Goal: Information Seeking & Learning: Learn about a topic

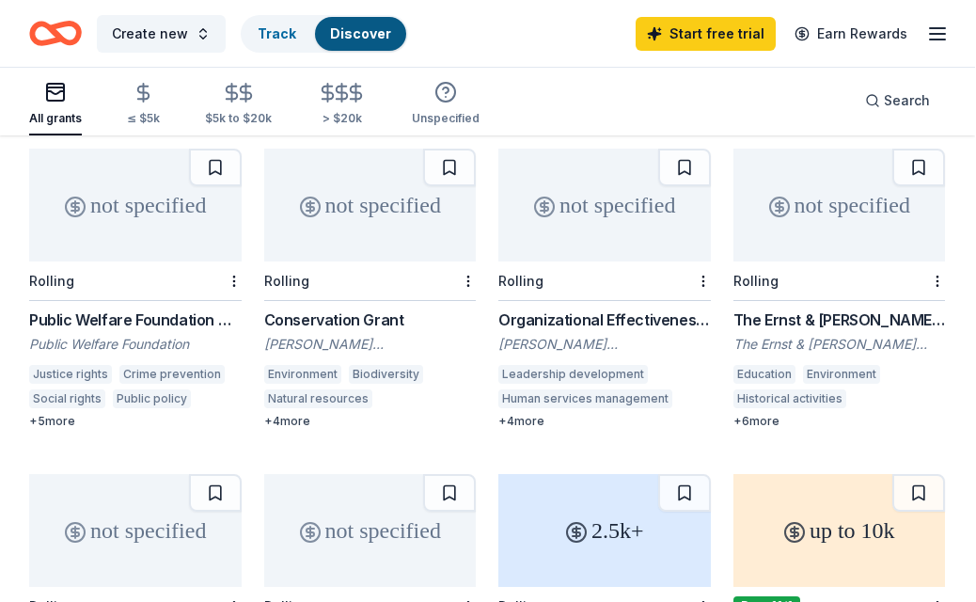
scroll to position [794, 0]
click at [96, 309] on div "Public Welfare Foundation Grant" at bounding box center [136, 320] width 213 height 23
drag, startPoint x: 970, startPoint y: 382, endPoint x: -1, endPoint y: -795, distance: 1525.6
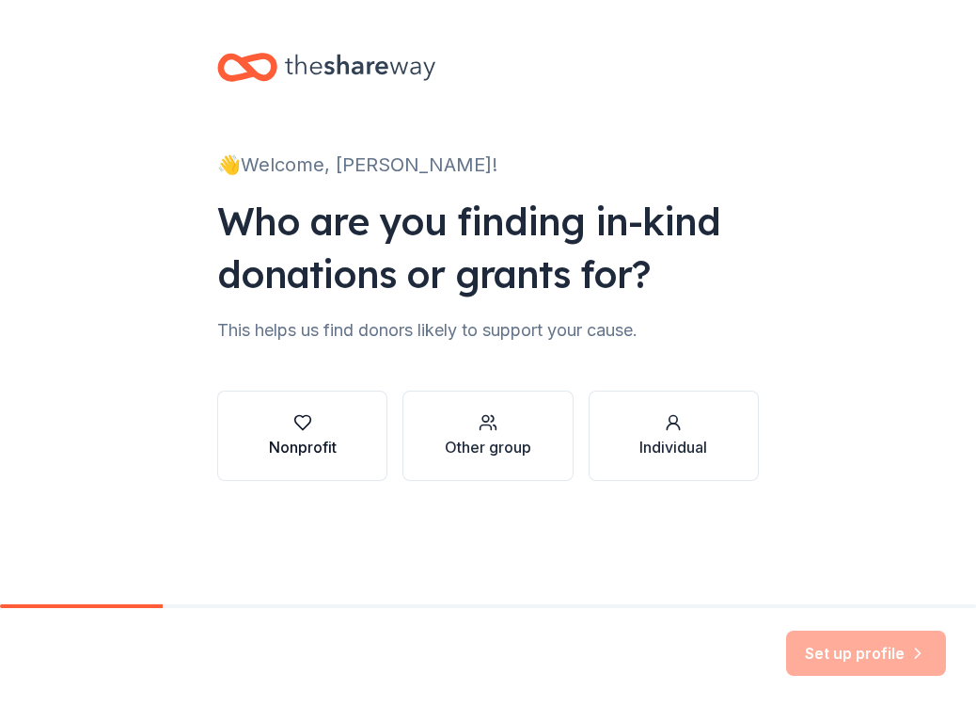
click at [301, 442] on div "Nonprofit" at bounding box center [303, 447] width 68 height 23
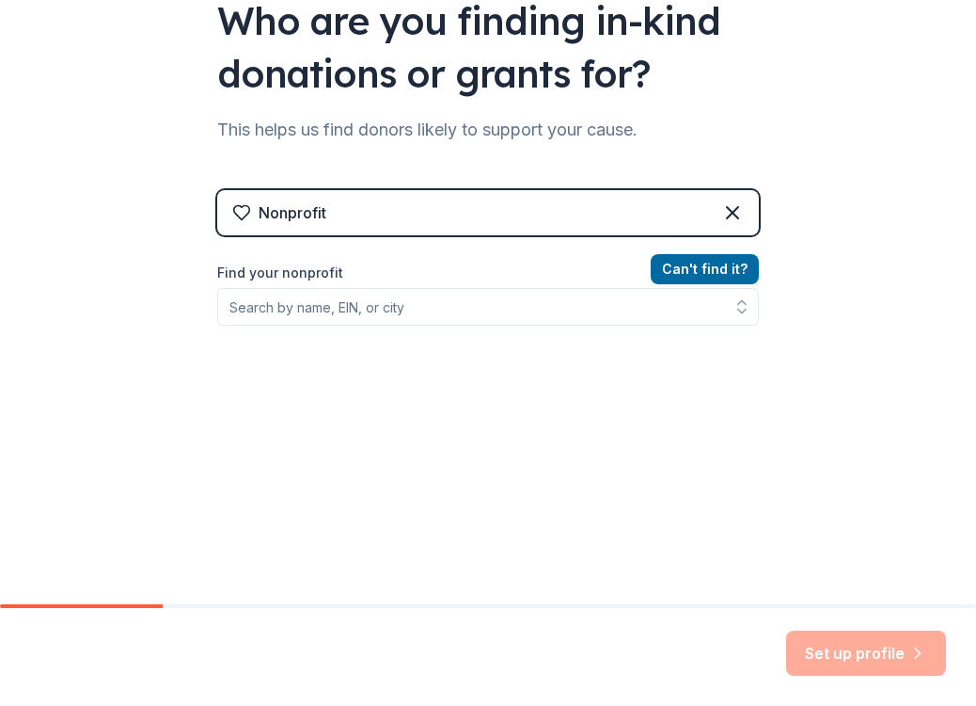
scroll to position [200, 0]
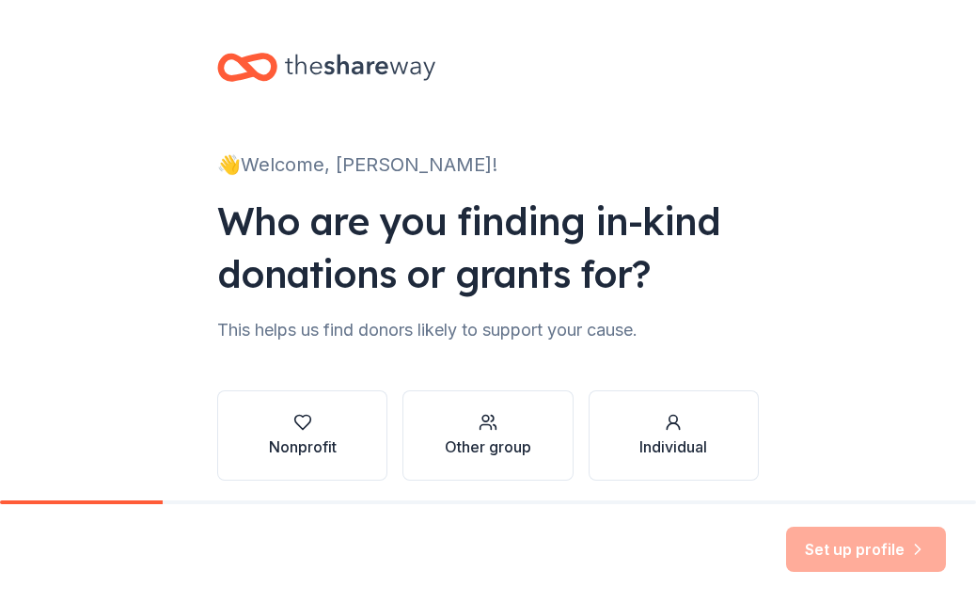
scroll to position [71, 0]
click at [285, 466] on button "Nonprofit" at bounding box center [302, 435] width 170 height 90
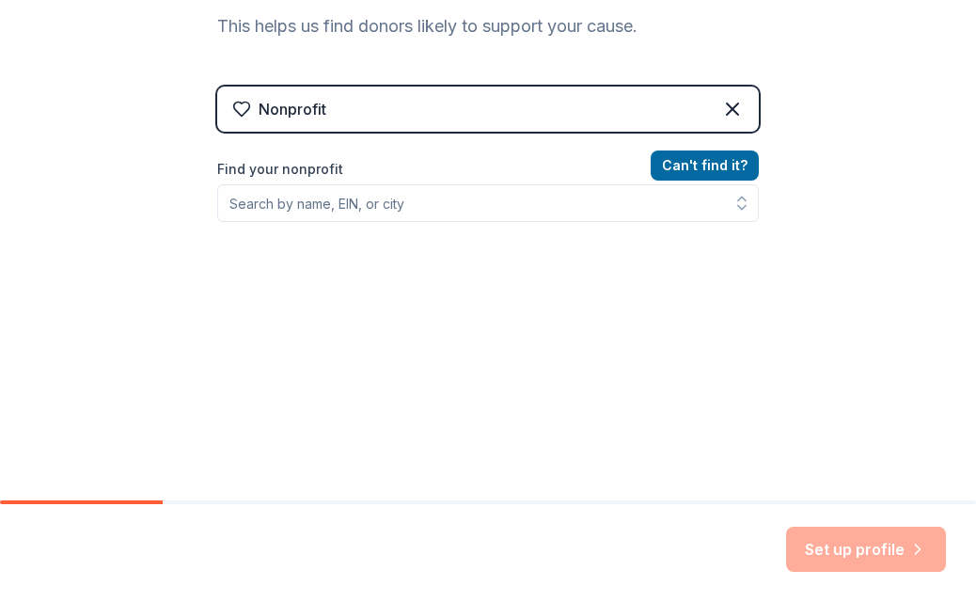
scroll to position [304, 0]
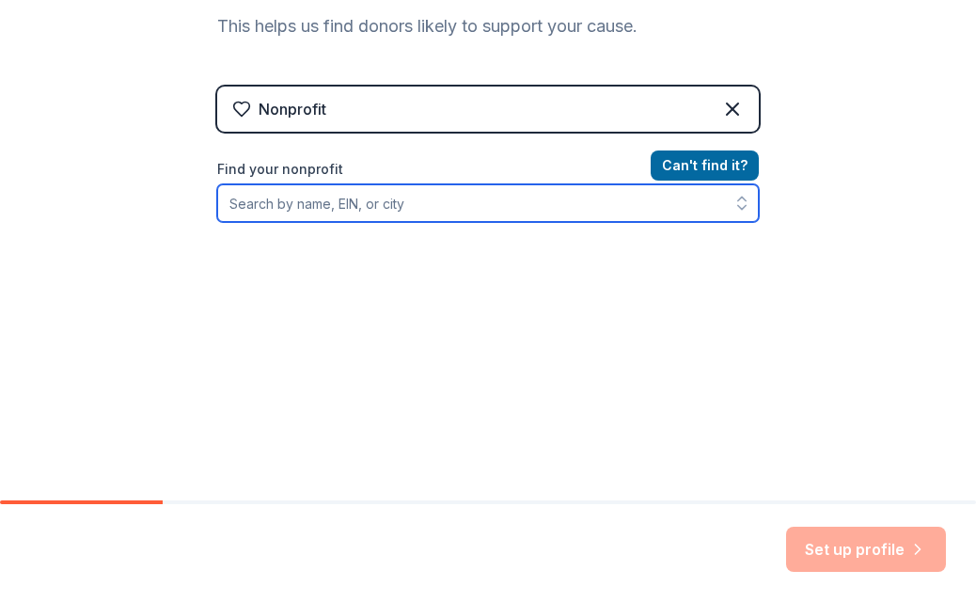
drag, startPoint x: 312, startPoint y: 203, endPoint x: 311, endPoint y: 213, distance: 9.5
click at [312, 203] on input "Find your nonprofit" at bounding box center [488, 203] width 542 height 38
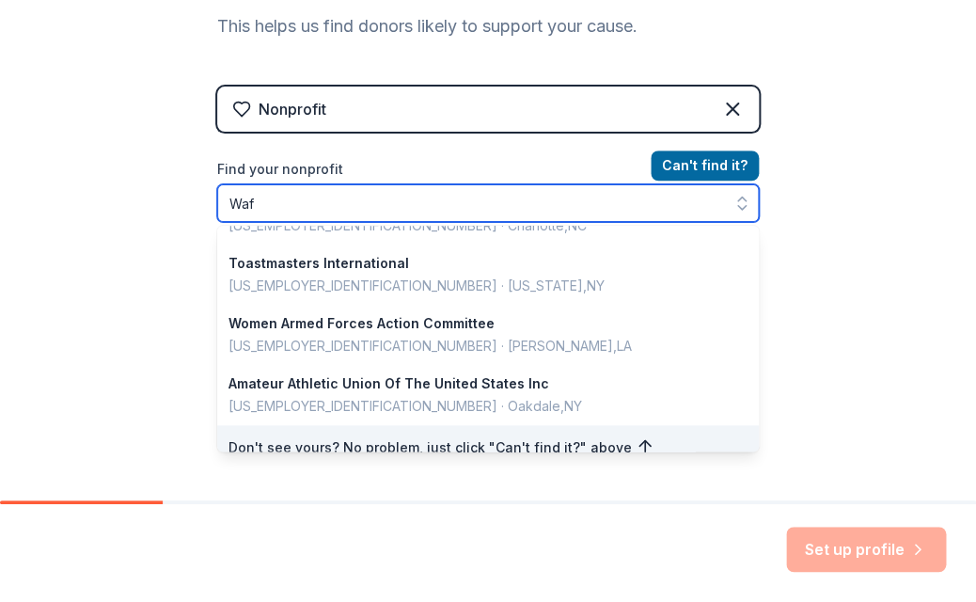
scroll to position [4, 0]
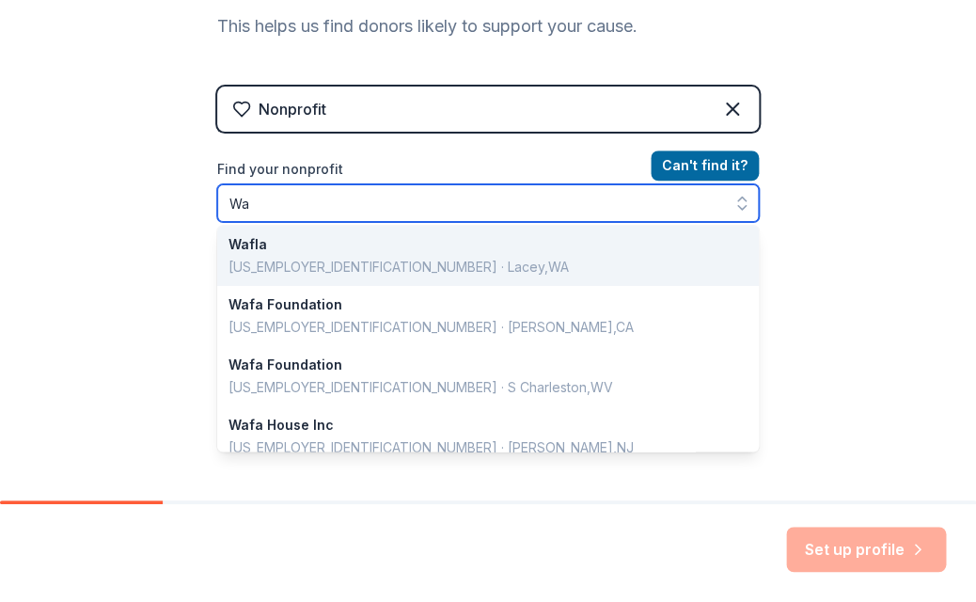
type input "W"
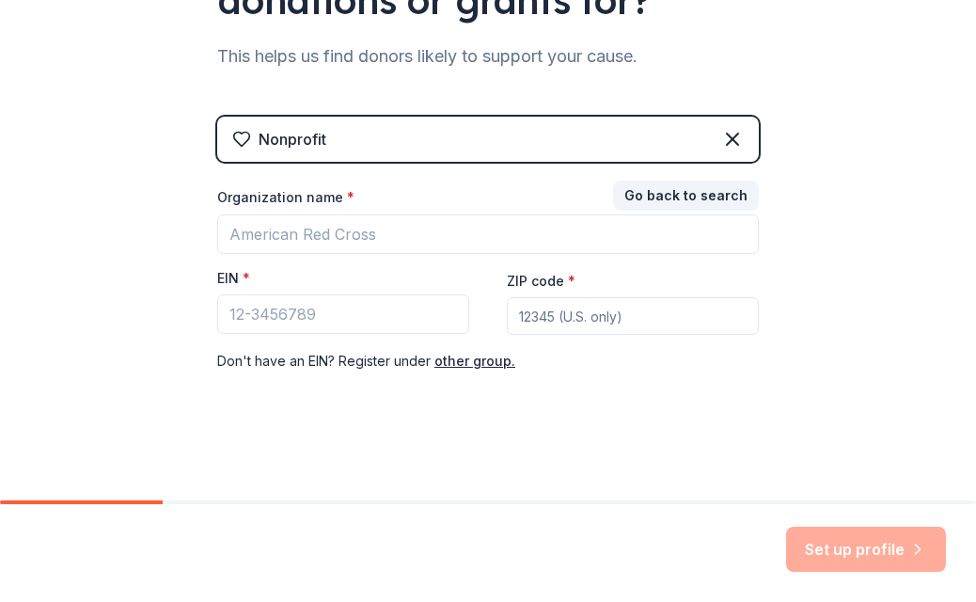
scroll to position [274, 0]
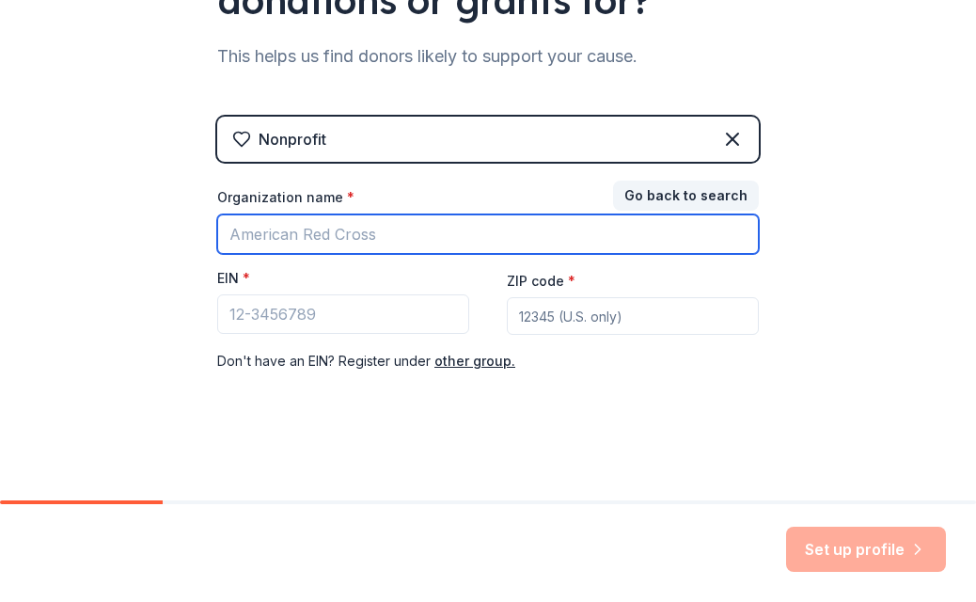
click at [409, 233] on input "Organization name *" at bounding box center [488, 234] width 542 height 40
type input "Wafaa organization"
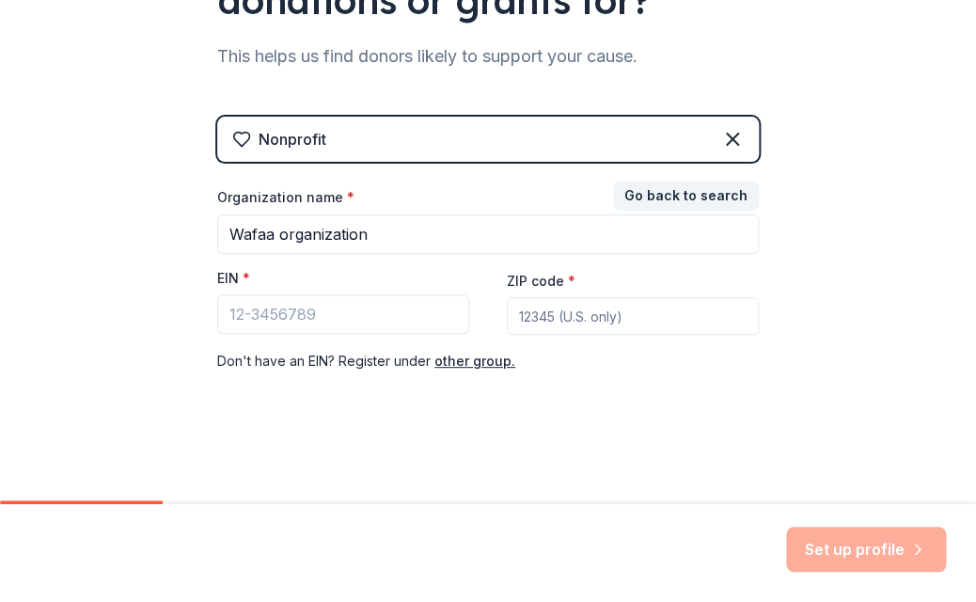
drag, startPoint x: 910, startPoint y: 477, endPoint x: 500, endPoint y: 240, distance: 472.9
click at [0, 0] on html "👋 Welcome, Kimberly! Who are you finding in-kind donations or grants for? This …" at bounding box center [488, 301] width 976 height 602
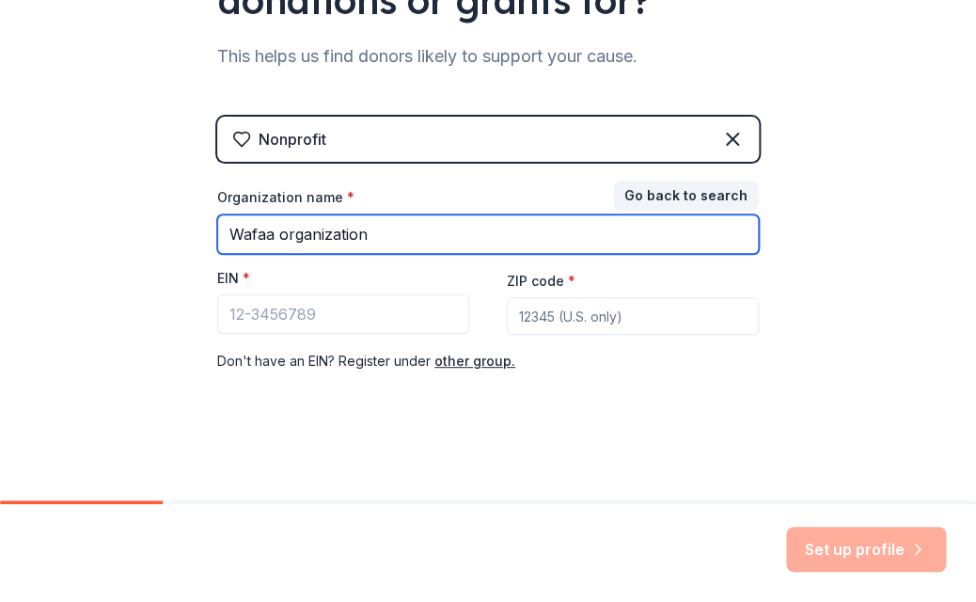
click at [500, 242] on input "Wafaa organization" at bounding box center [488, 234] width 542 height 40
click at [468, 237] on input "Wafaa organization" at bounding box center [488, 234] width 542 height 40
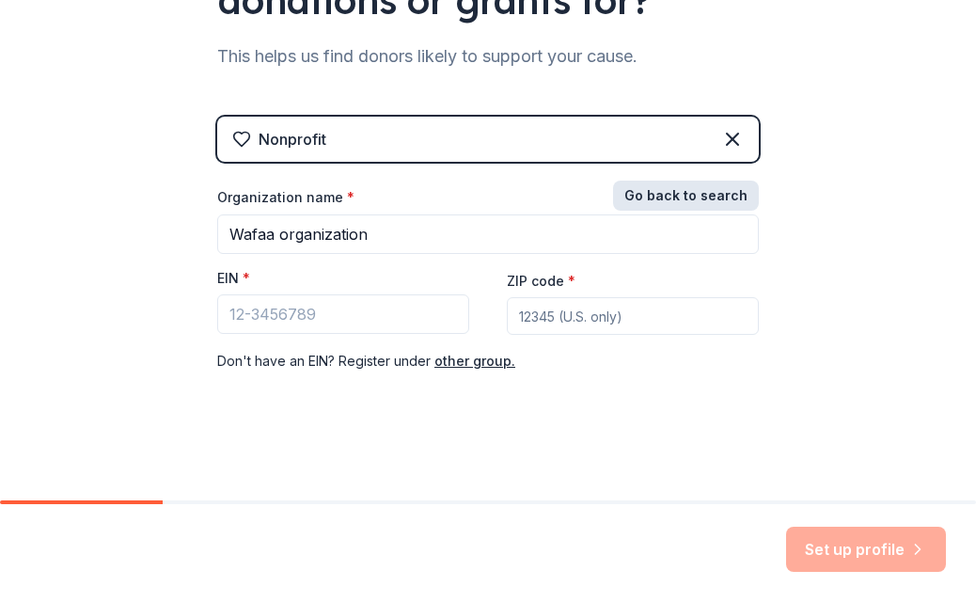
drag, startPoint x: 467, startPoint y: 220, endPoint x: 675, endPoint y: 204, distance: 209.5
click at [0, 0] on html "👋 Welcome, Kimberly! Who are you finding in-kind donations or grants for? This …" at bounding box center [488, 301] width 976 height 602
click at [675, 204] on button "Go back to search" at bounding box center [686, 196] width 146 height 30
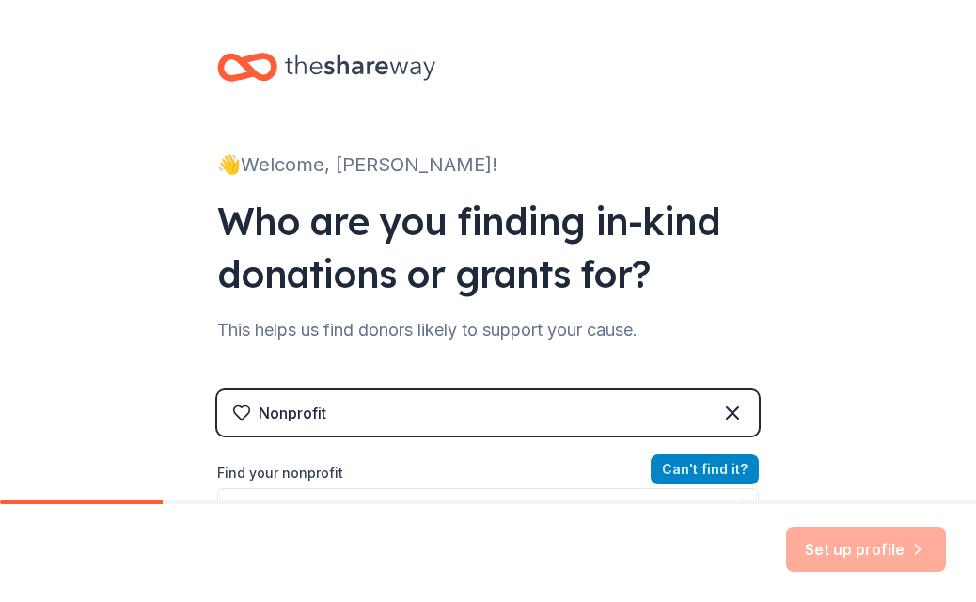
scroll to position [0, 0]
drag, startPoint x: 675, startPoint y: 204, endPoint x: 362, endPoint y: 172, distance: 314.9
click at [0, 0] on html "👋 Welcome, Kimberly! Who are you finding in-kind donations or grants for? This …" at bounding box center [488, 301] width 976 height 602
click at [363, 173] on div "👋 Welcome, Kimberly!" at bounding box center [488, 165] width 542 height 30
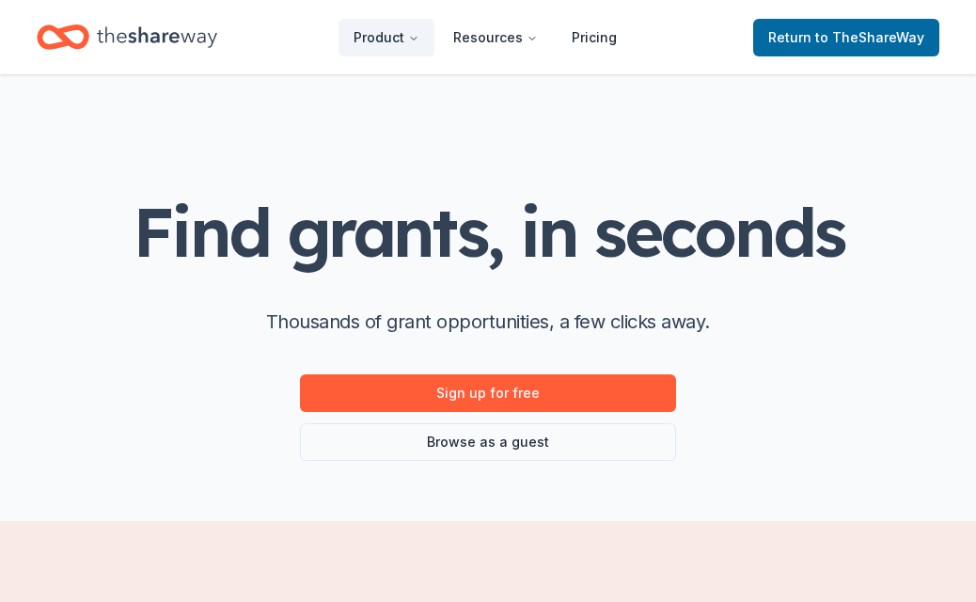
drag, startPoint x: 542, startPoint y: 0, endPoint x: 18, endPoint y: 151, distance: 545.2
click at [0, 0] on html "Product Resources Pricing Return to TheShareWay Find grants, in seconds Thousan…" at bounding box center [488, 301] width 976 height 602
click at [479, 450] on link "Browse as a guest" at bounding box center [488, 442] width 376 height 38
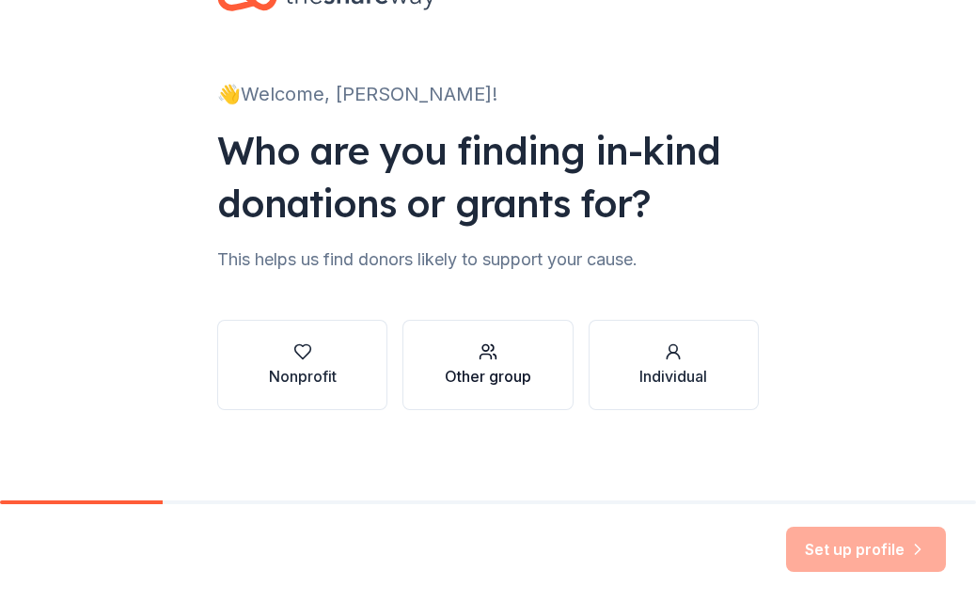
scroll to position [71, 0]
click at [269, 357] on div "button" at bounding box center [303, 351] width 68 height 19
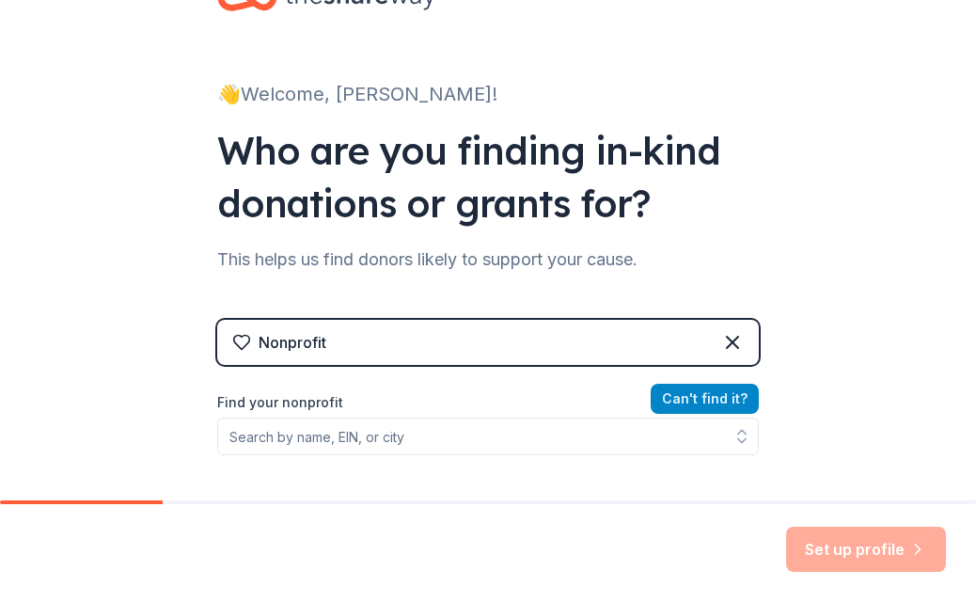
drag, startPoint x: 708, startPoint y: 402, endPoint x: 705, endPoint y: 413, distance: 11.9
click at [707, 403] on button "Can ' t find it?" at bounding box center [705, 399] width 108 height 30
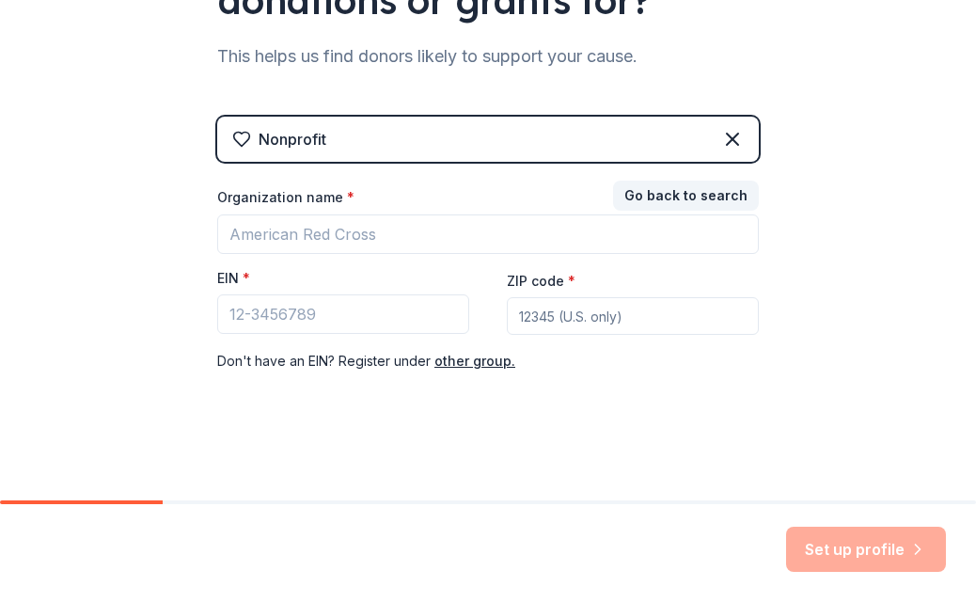
scroll to position [274, 0]
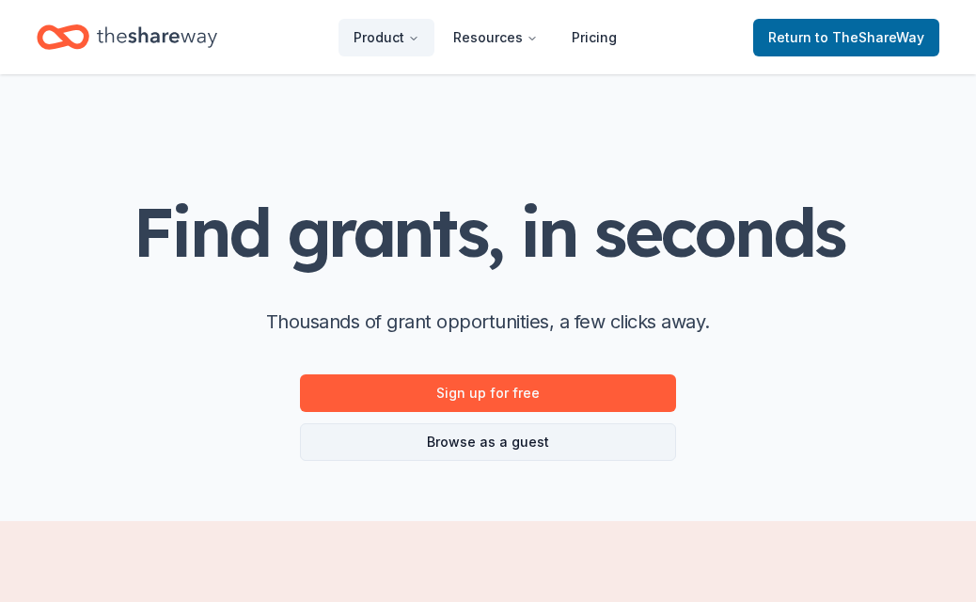
click at [422, 441] on link "Browse as a guest" at bounding box center [488, 442] width 376 height 38
click at [413, 448] on link "Browse as a guest" at bounding box center [488, 442] width 376 height 38
click at [464, 450] on link "Browse as a guest" at bounding box center [488, 442] width 376 height 38
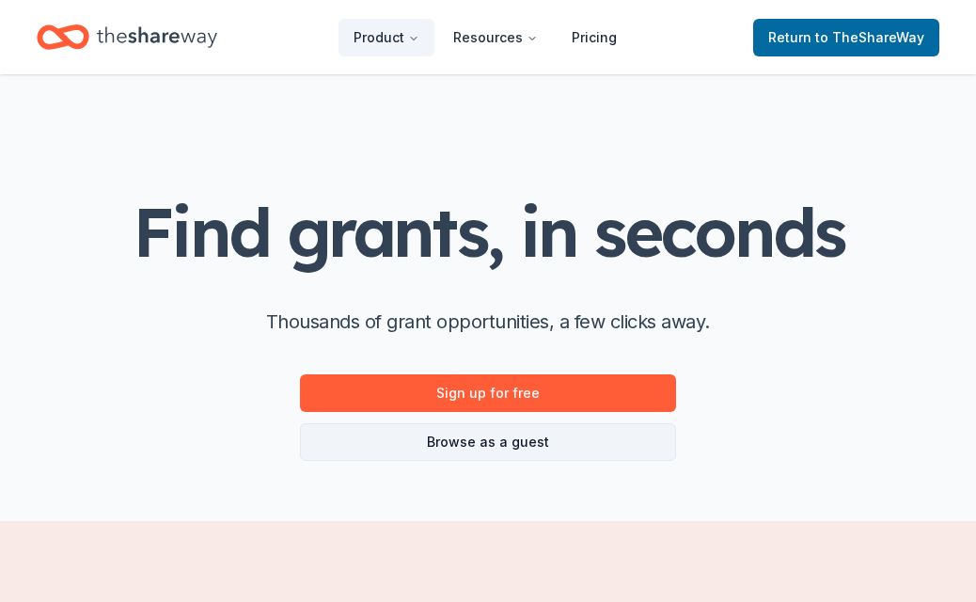
click at [463, 451] on link "Browse as a guest" at bounding box center [488, 442] width 376 height 38
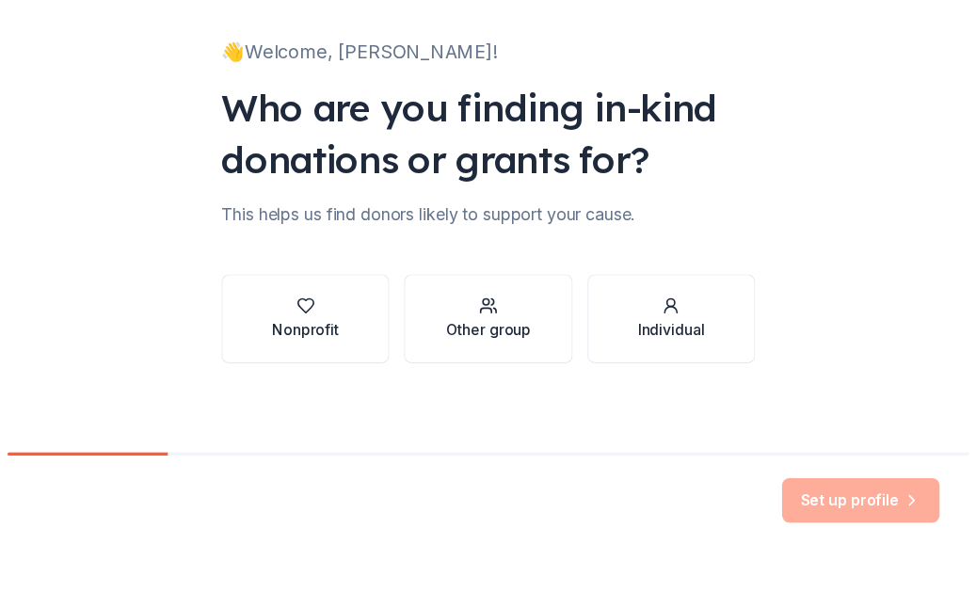
scroll to position [71, 0]
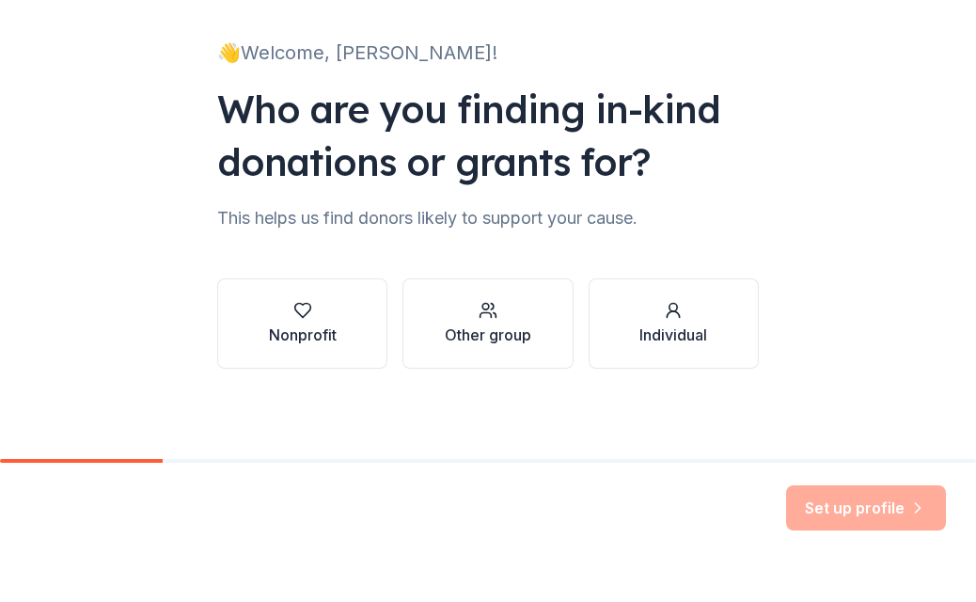
click at [291, 365] on div "Nonprofit" at bounding box center [303, 376] width 68 height 23
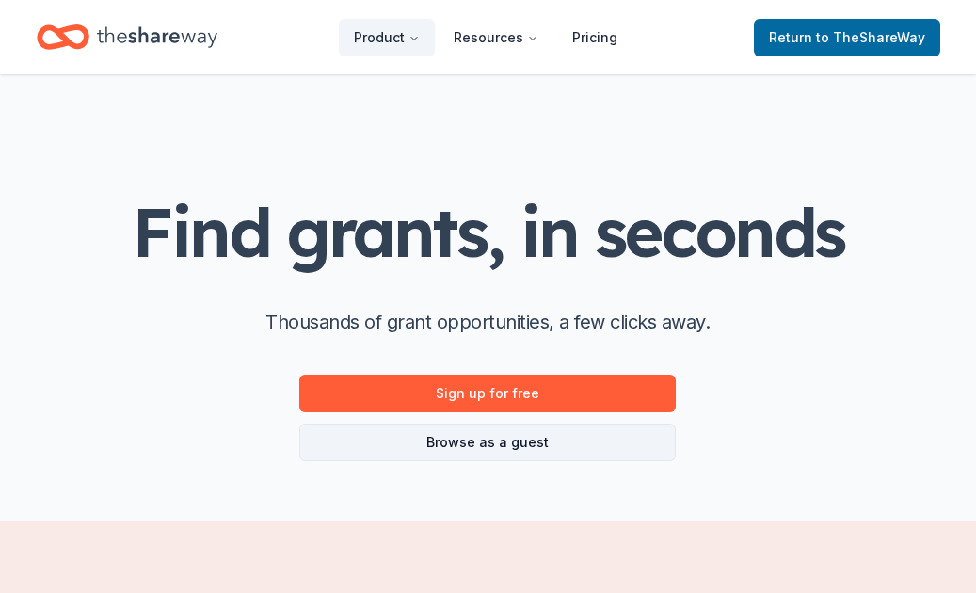
click at [411, 444] on link "Browse as a guest" at bounding box center [487, 442] width 376 height 38
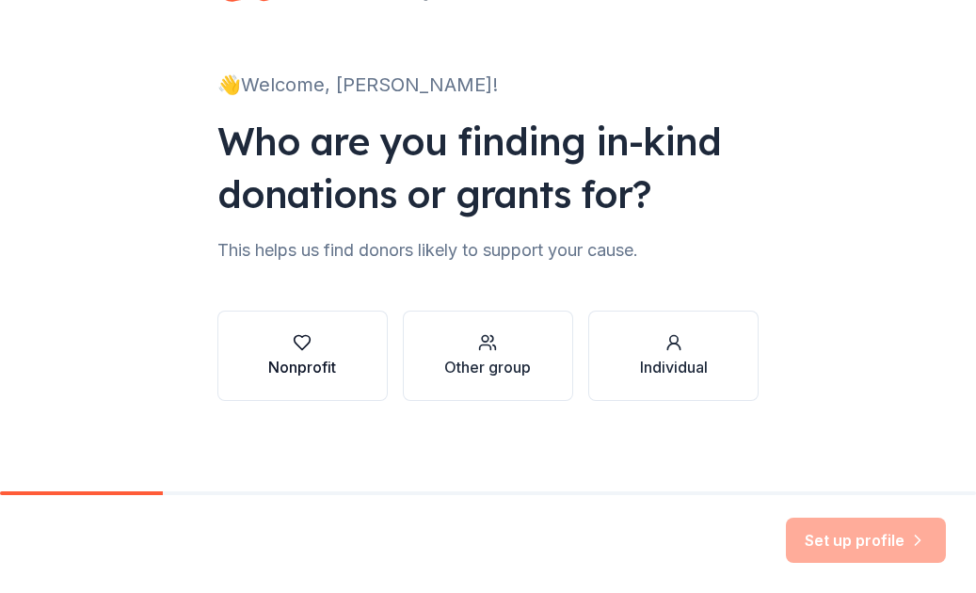
scroll to position [80, 0]
click at [283, 372] on div "Nonprofit" at bounding box center [302, 367] width 68 height 23
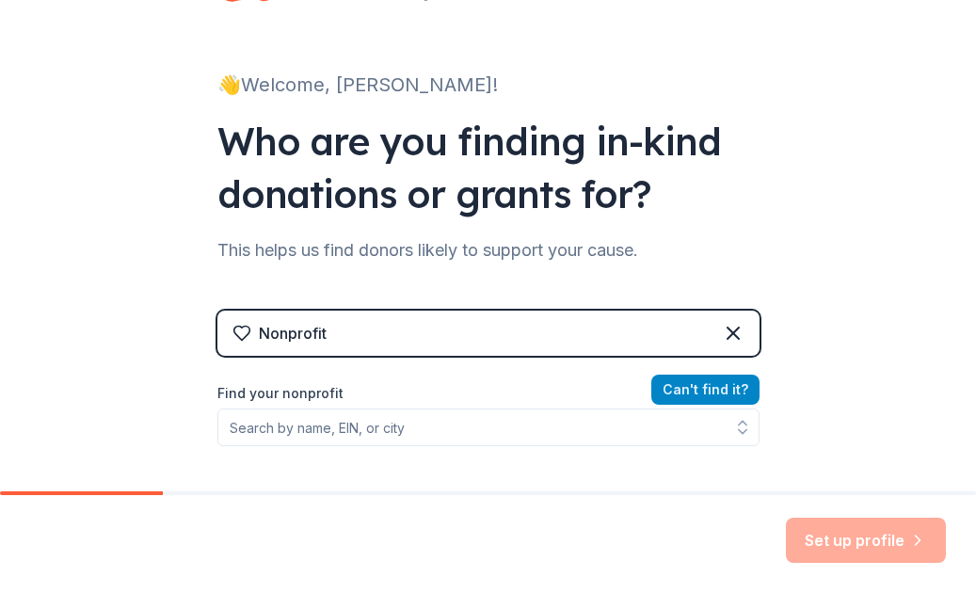
click at [737, 393] on button "Can ' t find it?" at bounding box center [705, 389] width 108 height 30
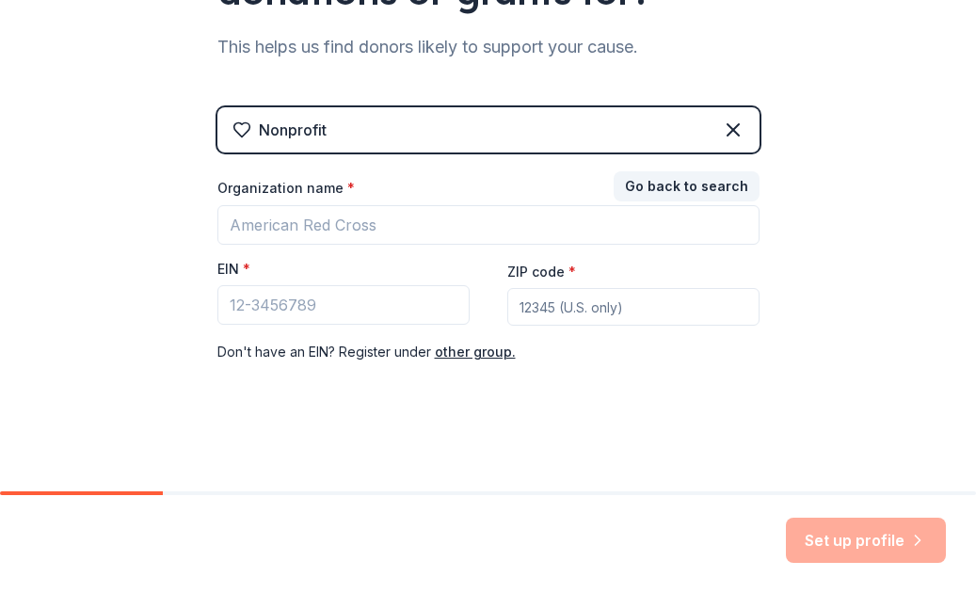
scroll to position [283, 0]
click at [480, 353] on button "other group." at bounding box center [475, 352] width 81 height 23
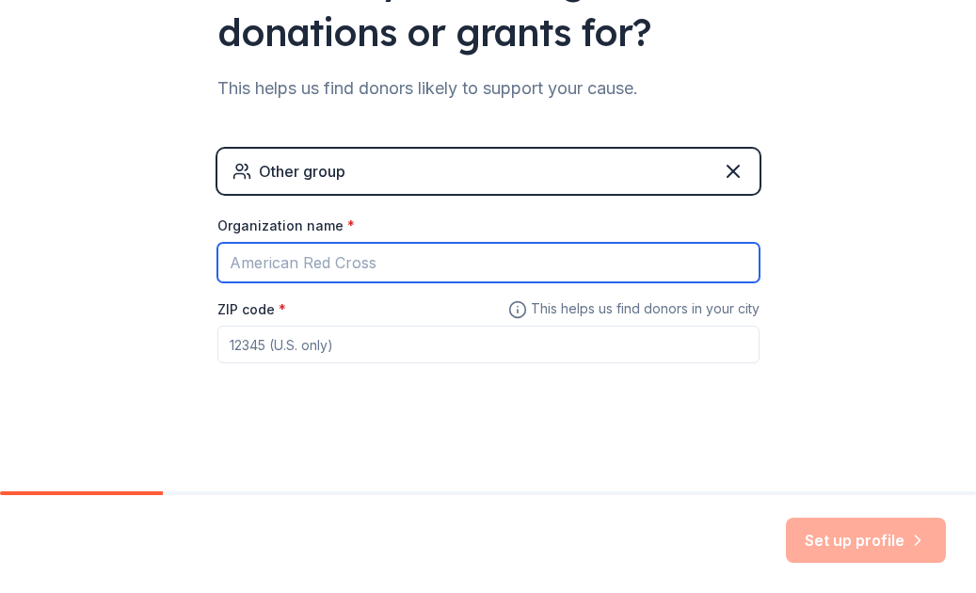
click at [447, 277] on input "Organization name *" at bounding box center [488, 263] width 542 height 40
type input "Wafaa organization"
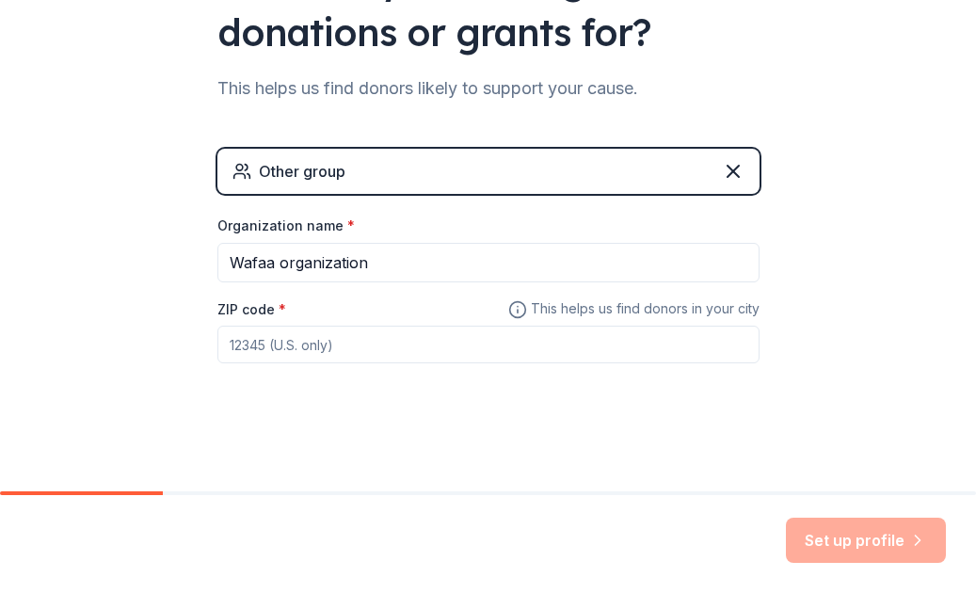
click at [513, 340] on input "ZIP code *" at bounding box center [488, 344] width 542 height 38
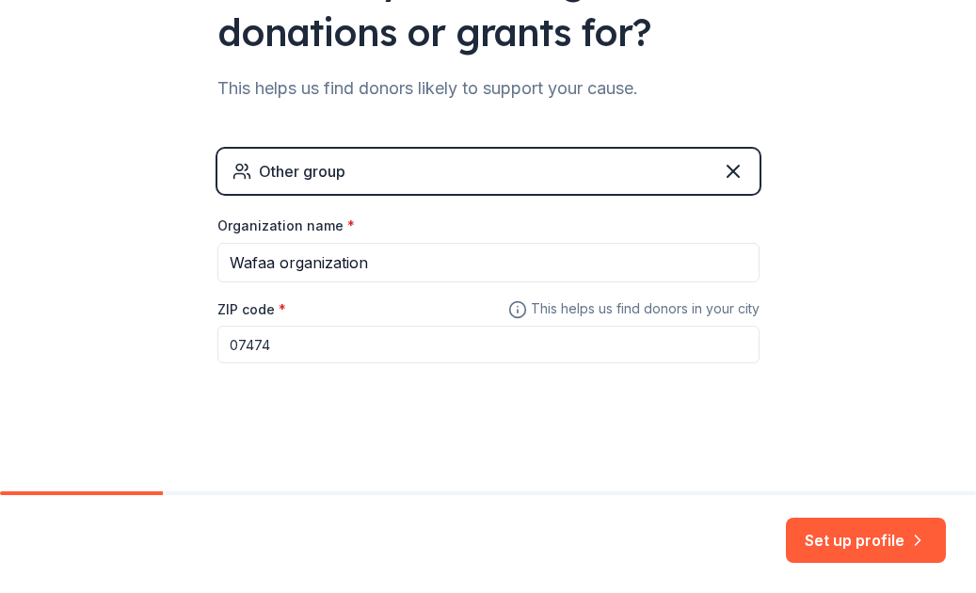
type input "07474"
click at [532, 402] on div "👋 Welcome, Kimberly! Who are you finding in-kind donations or grants for? This …" at bounding box center [488, 124] width 602 height 733
click at [817, 549] on button "Set up profile" at bounding box center [866, 539] width 160 height 45
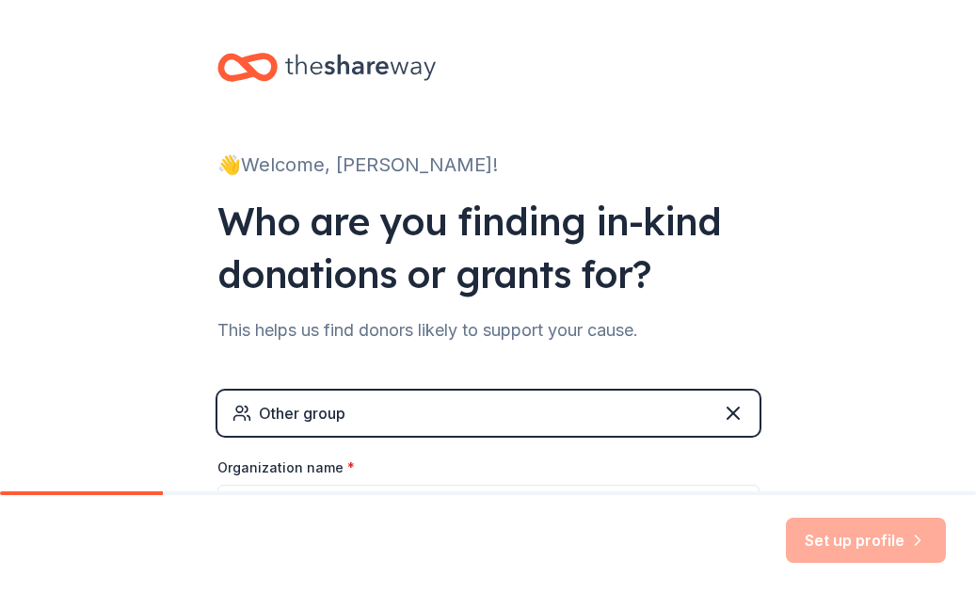
scroll to position [0, 0]
drag, startPoint x: 815, startPoint y: 550, endPoint x: 809, endPoint y: 539, distance: 12.6
click at [814, 547] on div "Set up profile" at bounding box center [866, 539] width 160 height 45
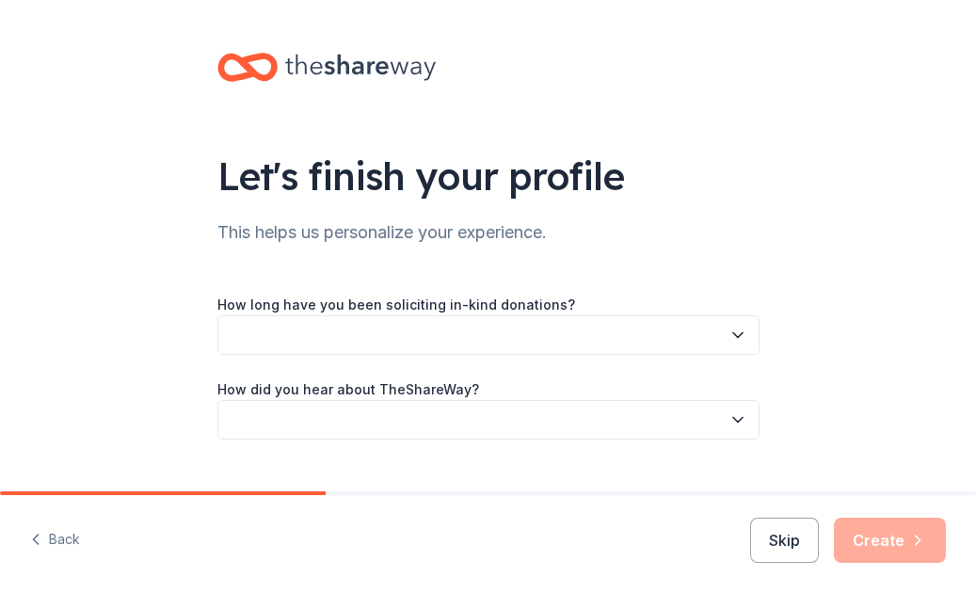
scroll to position [24, 0]
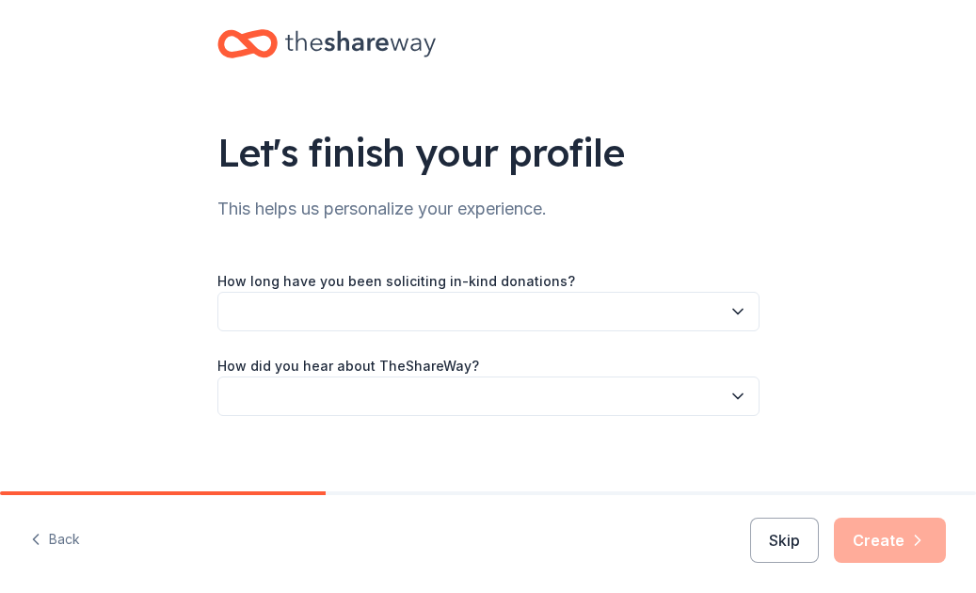
drag, startPoint x: 64, startPoint y: 535, endPoint x: 80, endPoint y: 529, distance: 17.3
click at [62, 534] on button "Back" at bounding box center [55, 540] width 50 height 40
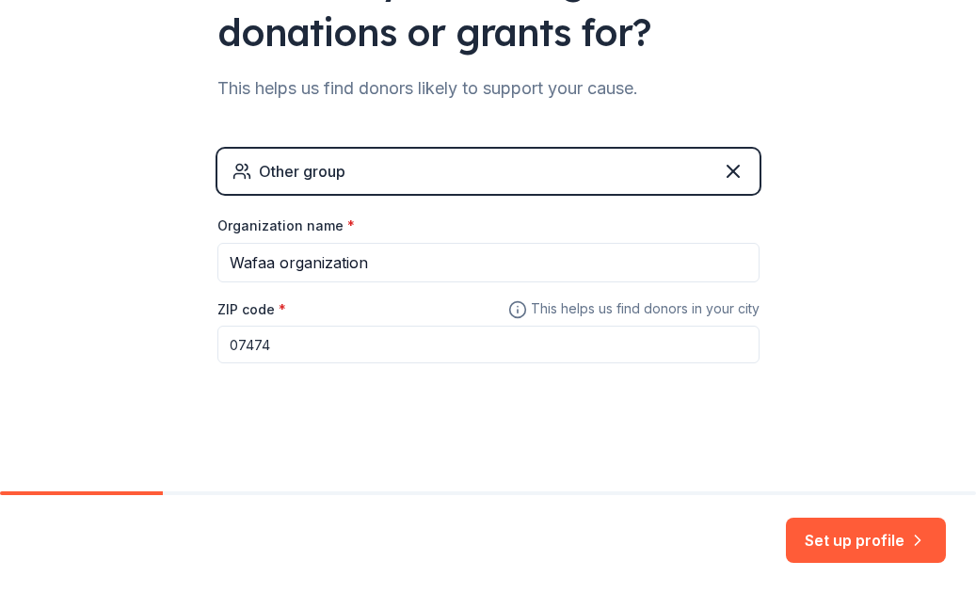
scroll to position [242, 0]
drag, startPoint x: 811, startPoint y: 556, endPoint x: 807, endPoint y: 567, distance: 11.9
click at [809, 556] on button "Set up profile" at bounding box center [866, 539] width 160 height 45
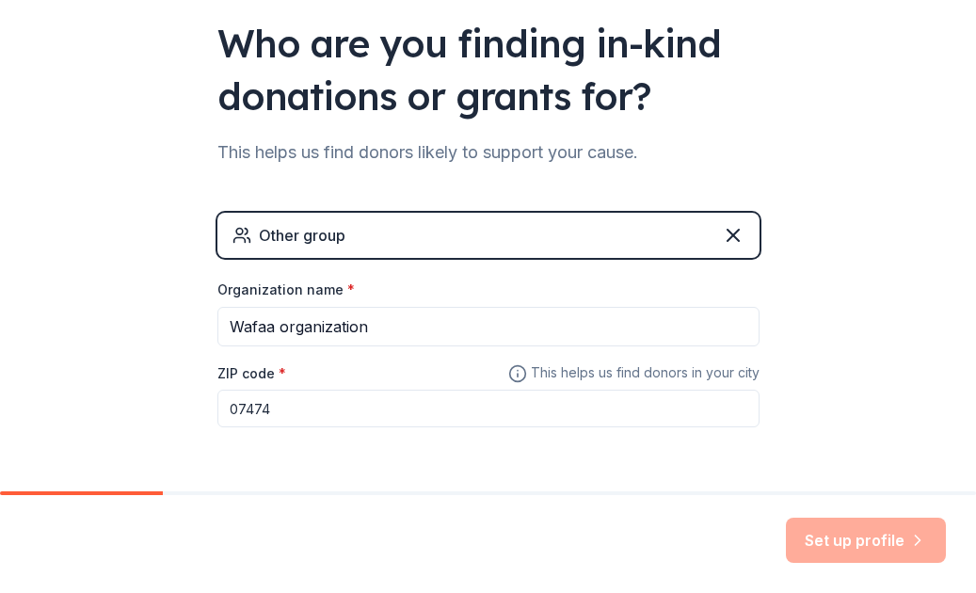
scroll to position [150, 0]
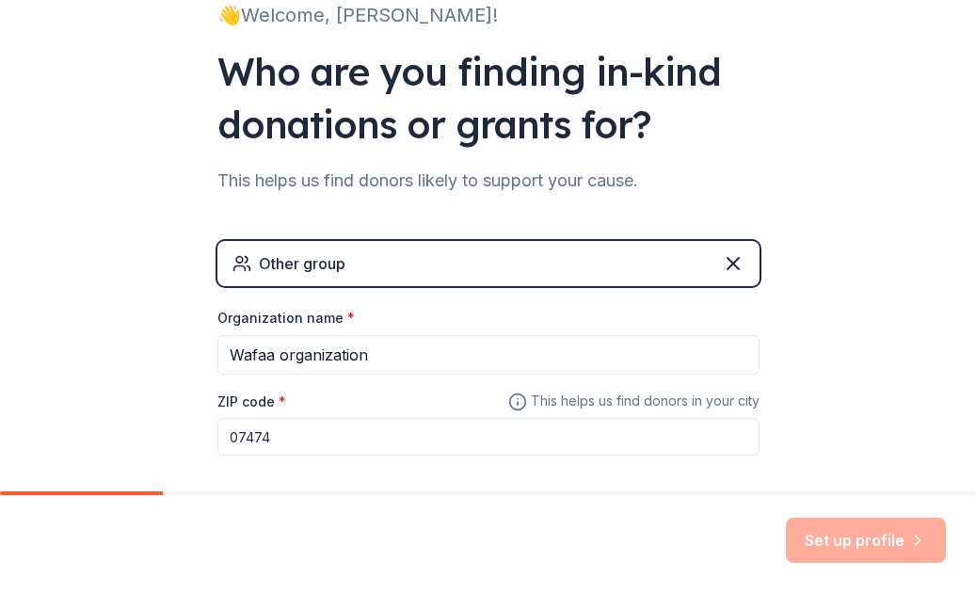
click at [819, 537] on div "Set up profile" at bounding box center [866, 539] width 160 height 45
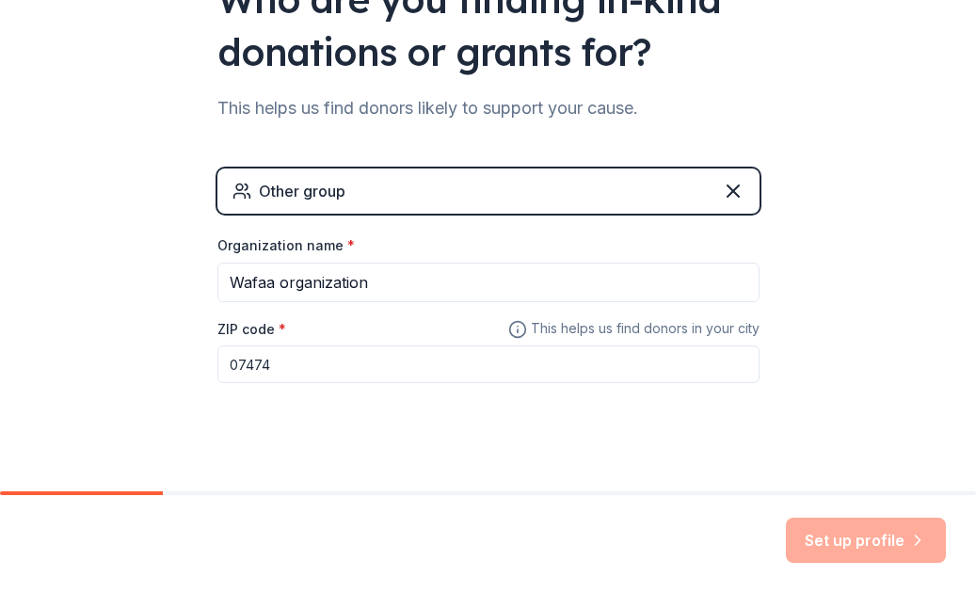
scroll to position [232, 0]
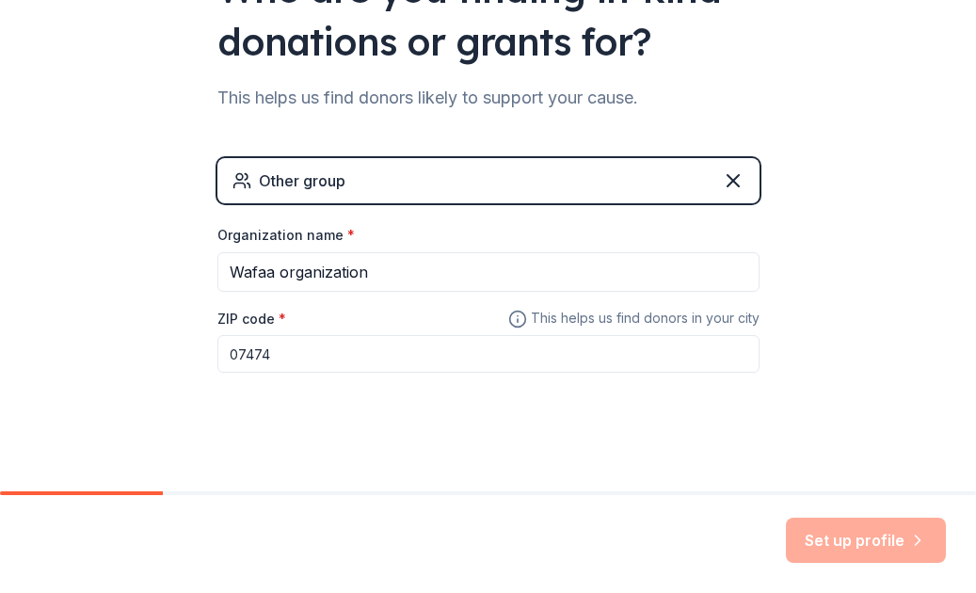
click at [817, 541] on div "Set up profile" at bounding box center [866, 539] width 160 height 45
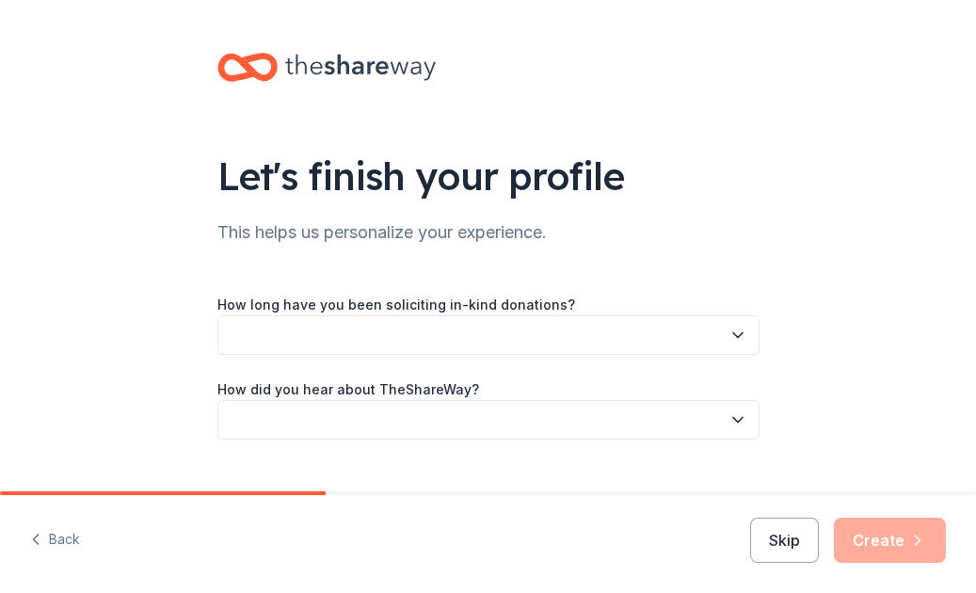
click at [657, 338] on button "button" at bounding box center [488, 335] width 542 height 40
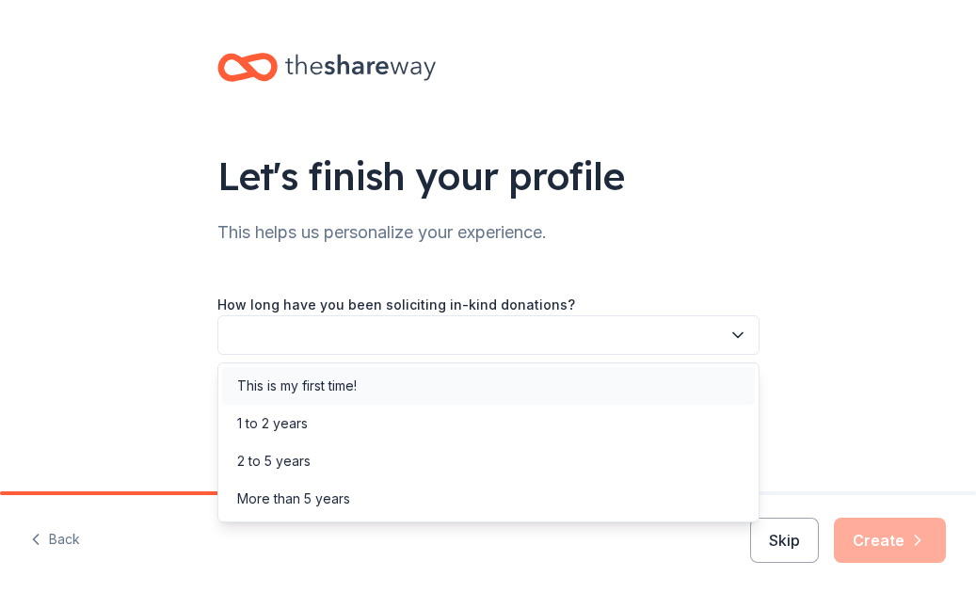
click at [615, 382] on div "This is my first time!" at bounding box center [488, 386] width 532 height 38
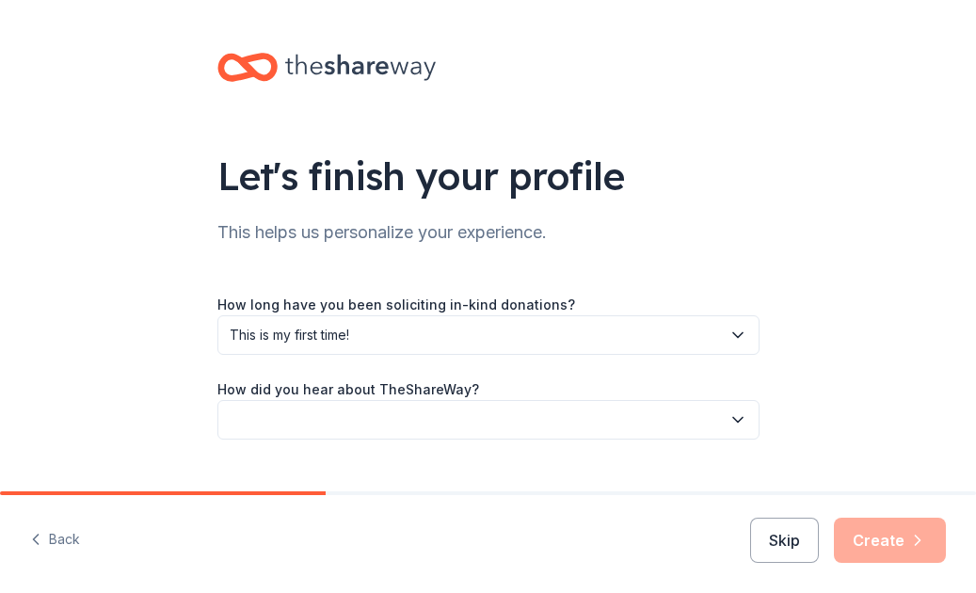
click at [605, 422] on button "button" at bounding box center [488, 420] width 542 height 40
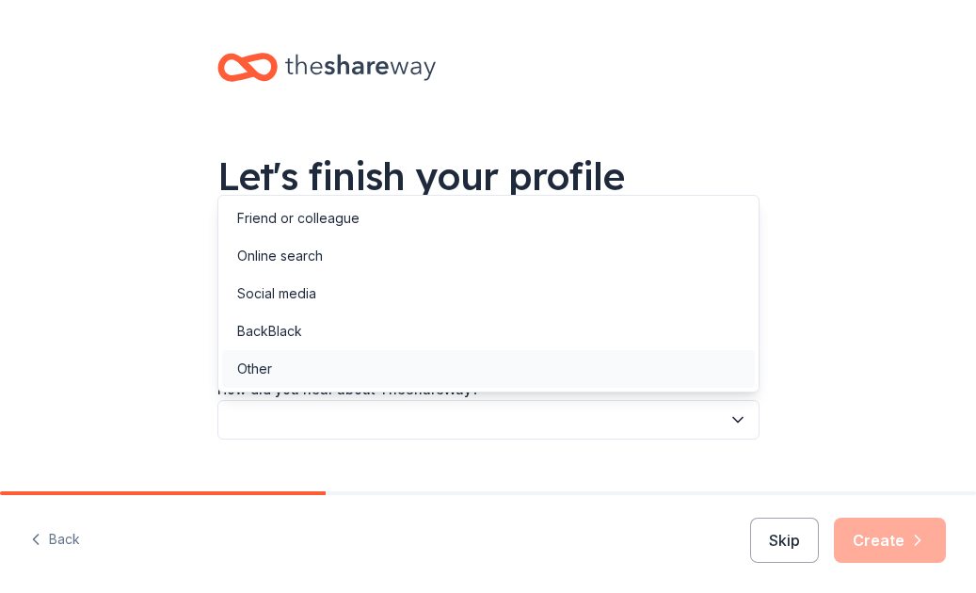
click at [625, 361] on div "Other" at bounding box center [488, 369] width 532 height 38
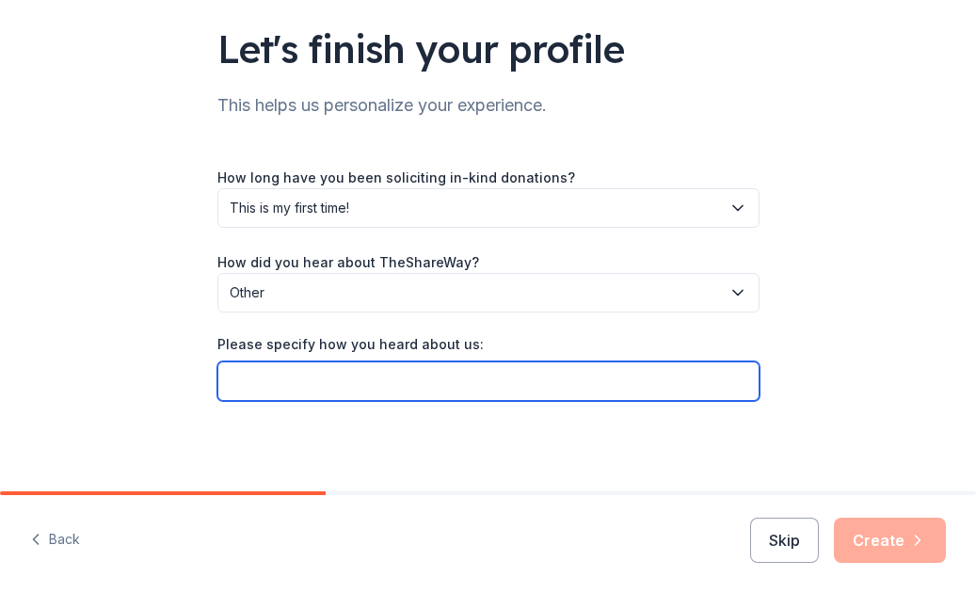
click at [643, 381] on input "Please specify how you heard about us:" at bounding box center [488, 381] width 542 height 40
click at [644, 380] on input "Please specify how you heard about us:" at bounding box center [488, 382] width 542 height 40
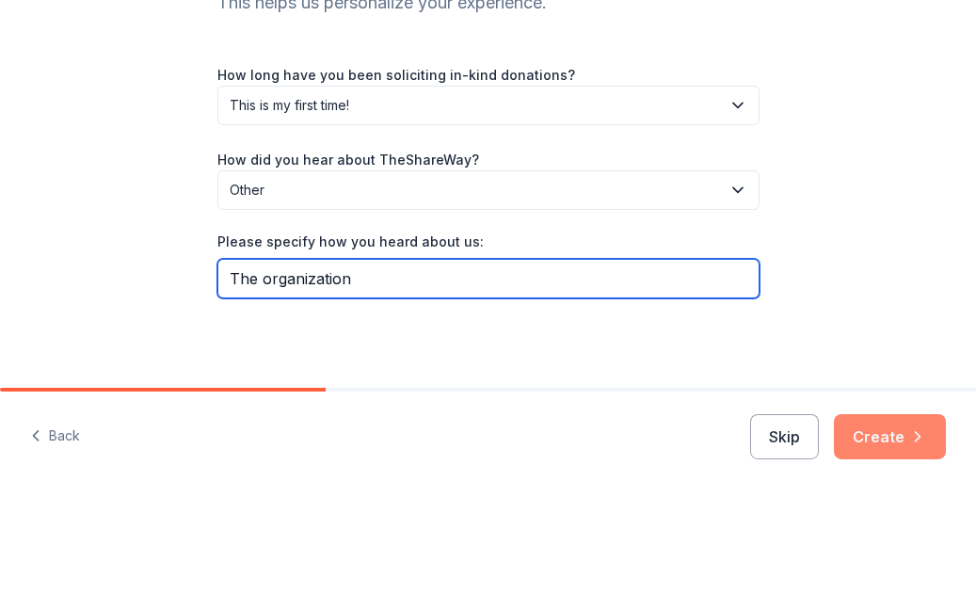
type input "The organization"
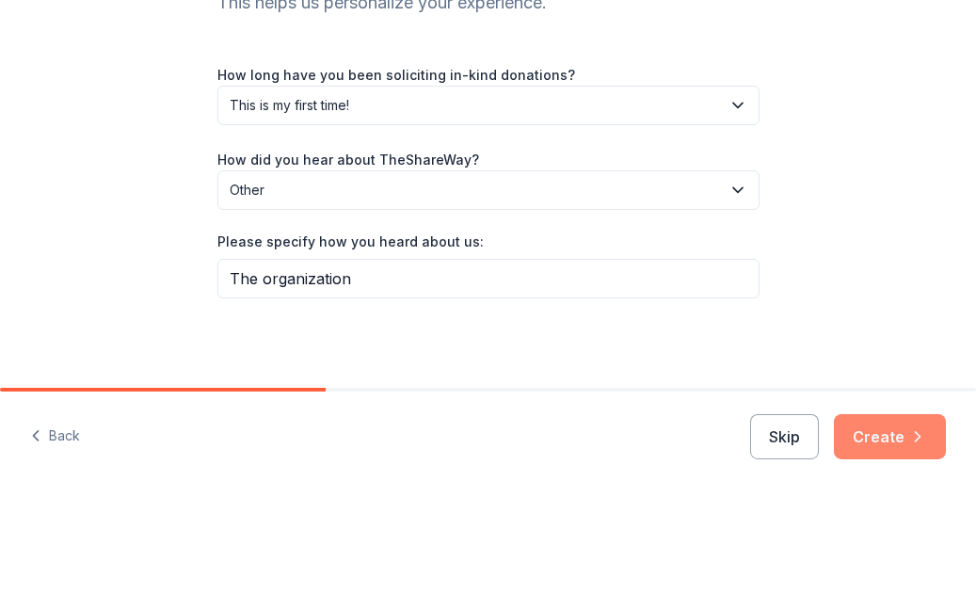
click at [900, 517] on button "Create" at bounding box center [889, 539] width 112 height 45
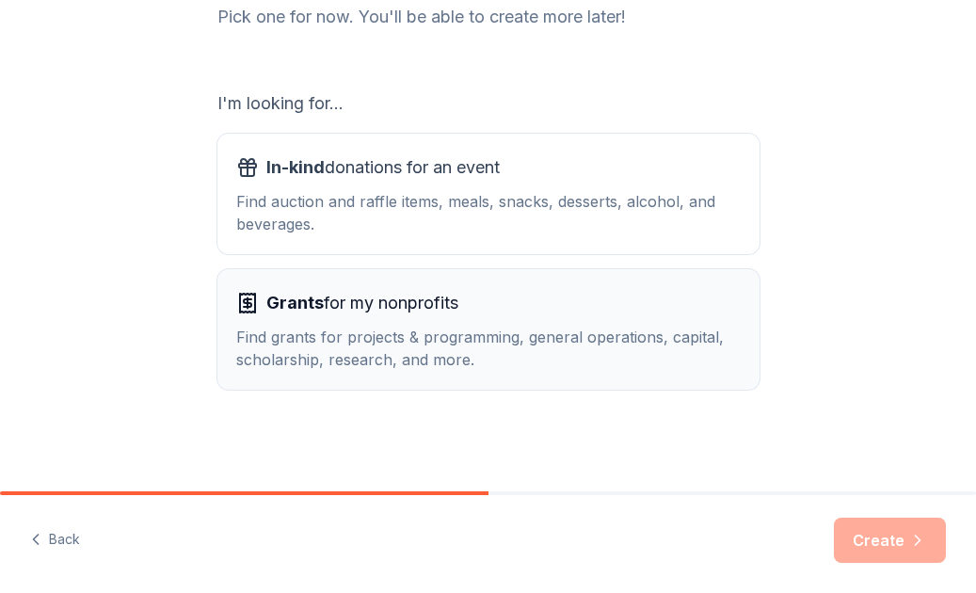
scroll to position [268, 0]
click at [696, 311] on div "Grants for my nonprofits" at bounding box center [488, 303] width 504 height 30
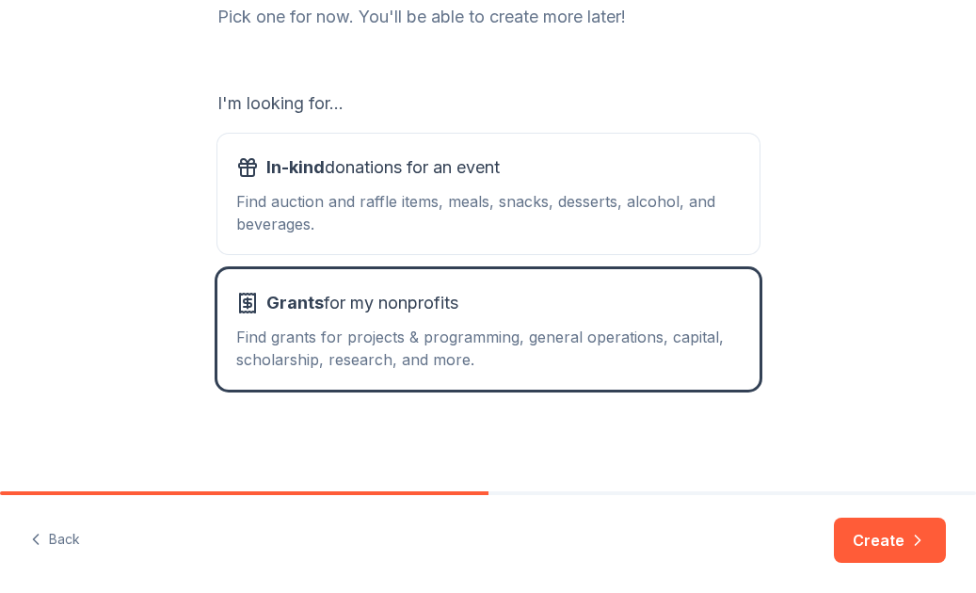
click at [890, 557] on button "Create" at bounding box center [889, 539] width 112 height 45
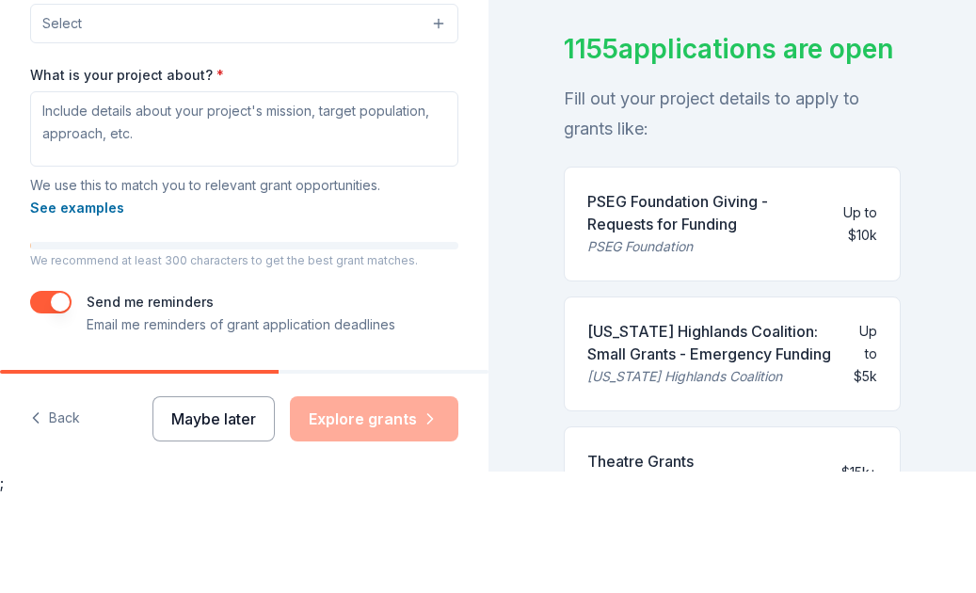
scroll to position [57, 0]
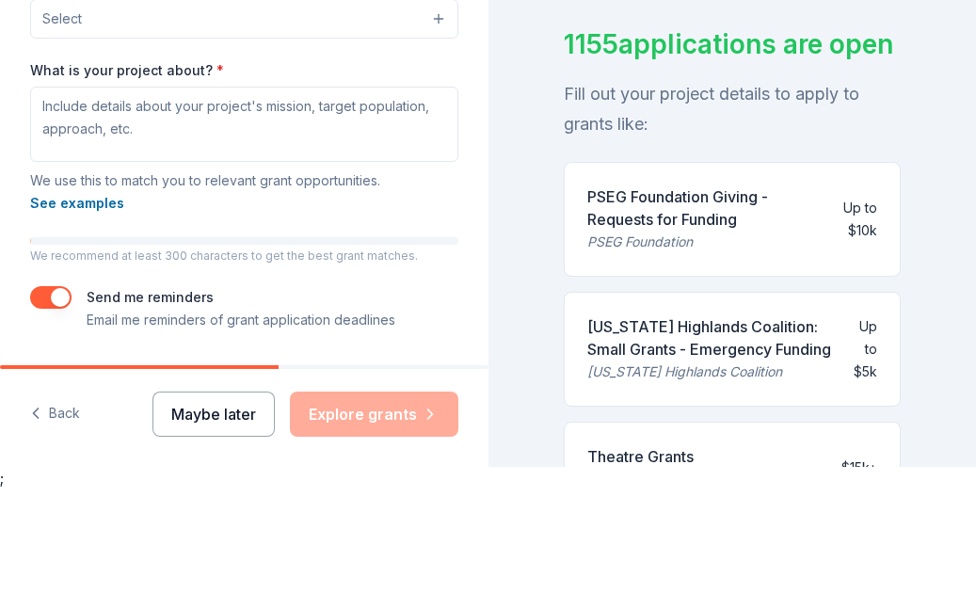
click at [202, 495] on button "Maybe later" at bounding box center [213, 517] width 122 height 45
click at [213, 495] on button "Maybe later" at bounding box center [213, 517] width 122 height 45
drag, startPoint x: 215, startPoint y: 440, endPoint x: 199, endPoint y: 441, distance: 16.0
click at [206, 495] on button "Maybe later" at bounding box center [213, 517] width 122 height 45
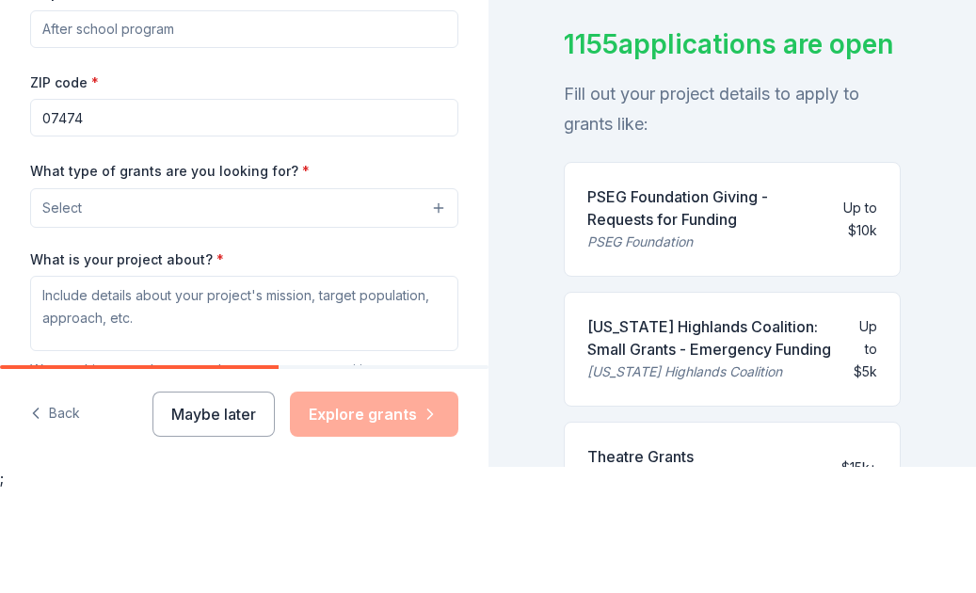
scroll to position [212, 0]
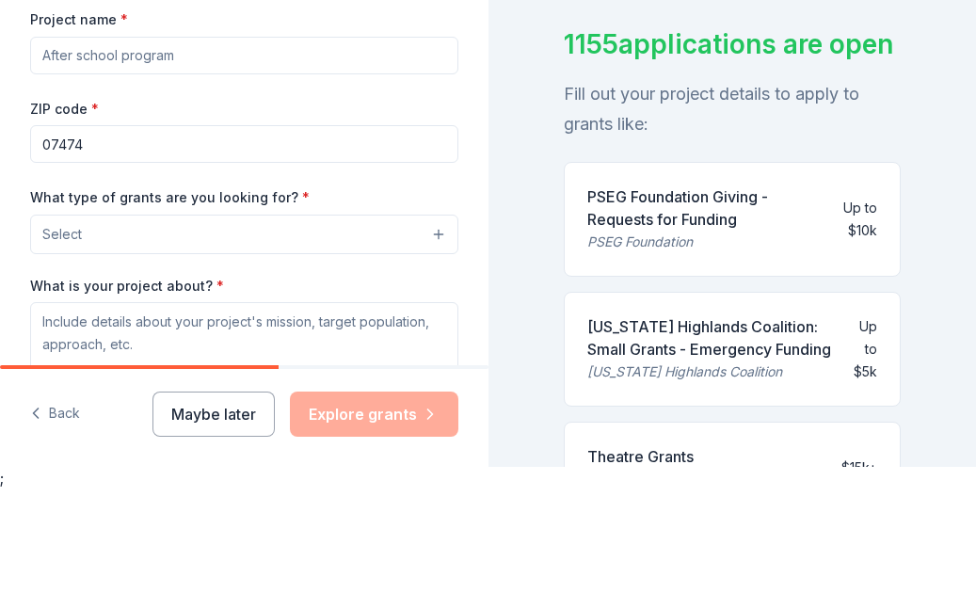
click at [203, 495] on button "Maybe later" at bounding box center [213, 517] width 122 height 45
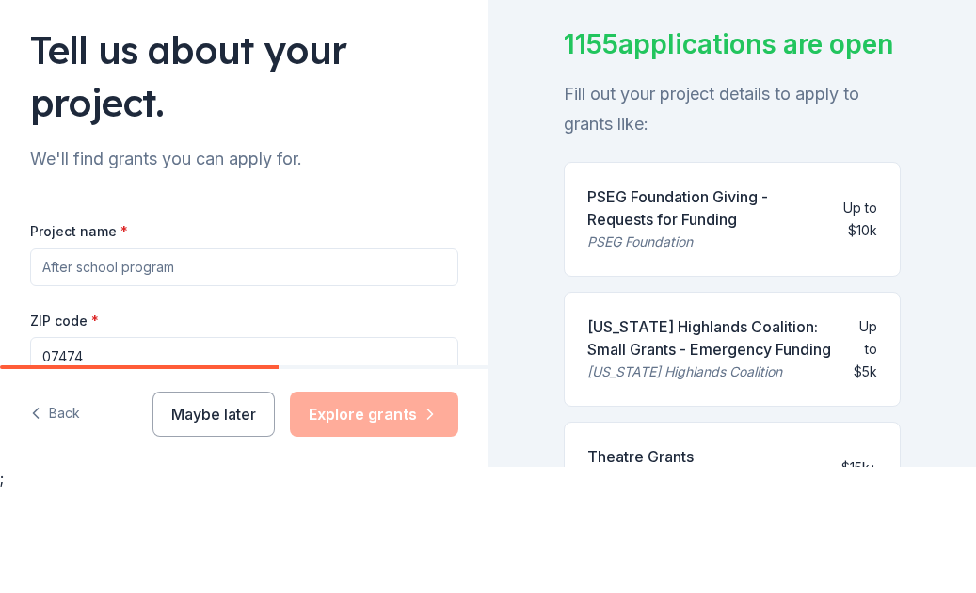
scroll to position [0, 0]
click at [213, 495] on button "Maybe later" at bounding box center [213, 517] width 122 height 45
click at [214, 495] on div "Maybe later Explore grants" at bounding box center [305, 517] width 306 height 45
click at [215, 495] on div "Maybe later Explore grants" at bounding box center [305, 517] width 306 height 45
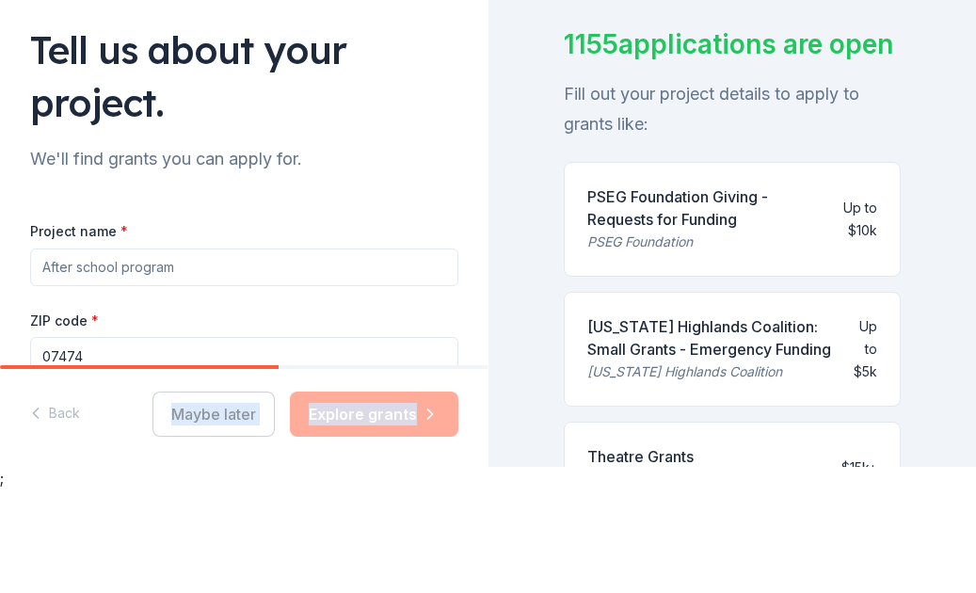
click at [212, 495] on div "Maybe later Explore grants" at bounding box center [305, 517] width 306 height 45
click at [209, 495] on button "Maybe later" at bounding box center [213, 517] width 122 height 45
click at [220, 495] on div "Maybe later Explore grants" at bounding box center [305, 517] width 306 height 45
click at [214, 478] on div "Back Maybe later Explore grants" at bounding box center [244, 521] width 488 height 98
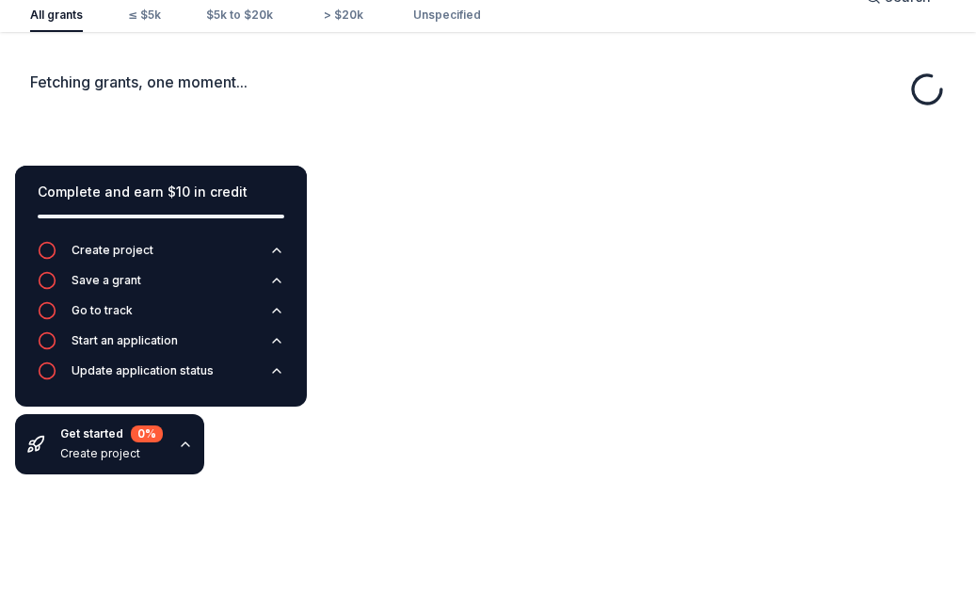
drag, startPoint x: 219, startPoint y: 431, endPoint x: 290, endPoint y: 483, distance: 87.5
click at [219, 434] on html "Create new Track Discover Start free trial Earn Rewards All grants ≤ $5k $5k to…" at bounding box center [488, 239] width 976 height 593
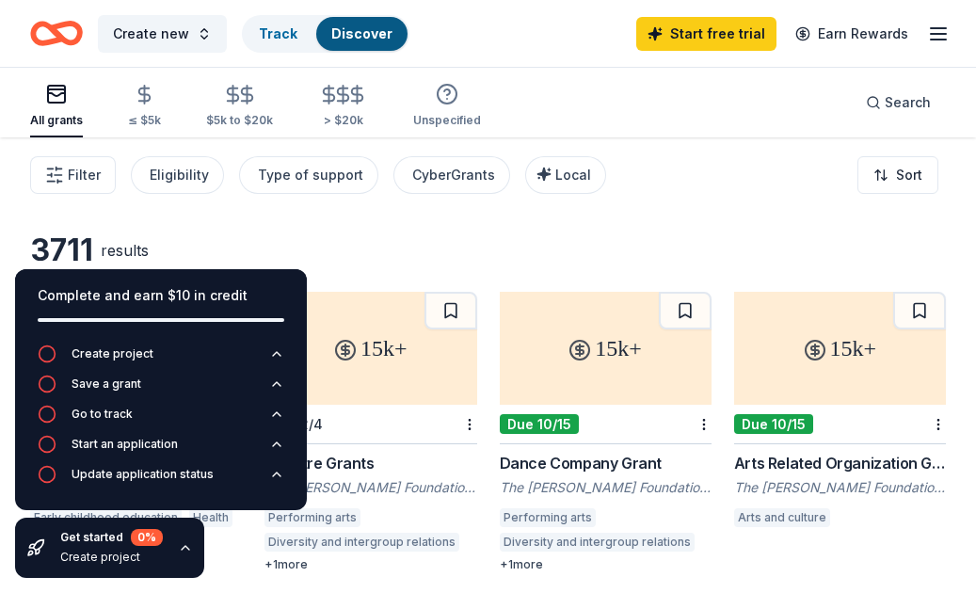
click at [943, 40] on icon "button" at bounding box center [938, 34] width 23 height 23
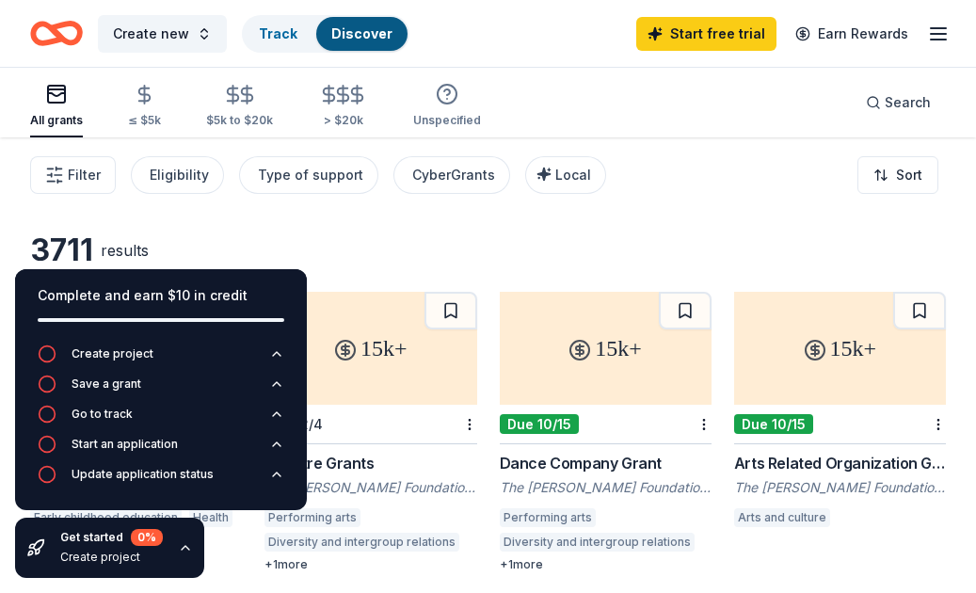
scroll to position [25, 0]
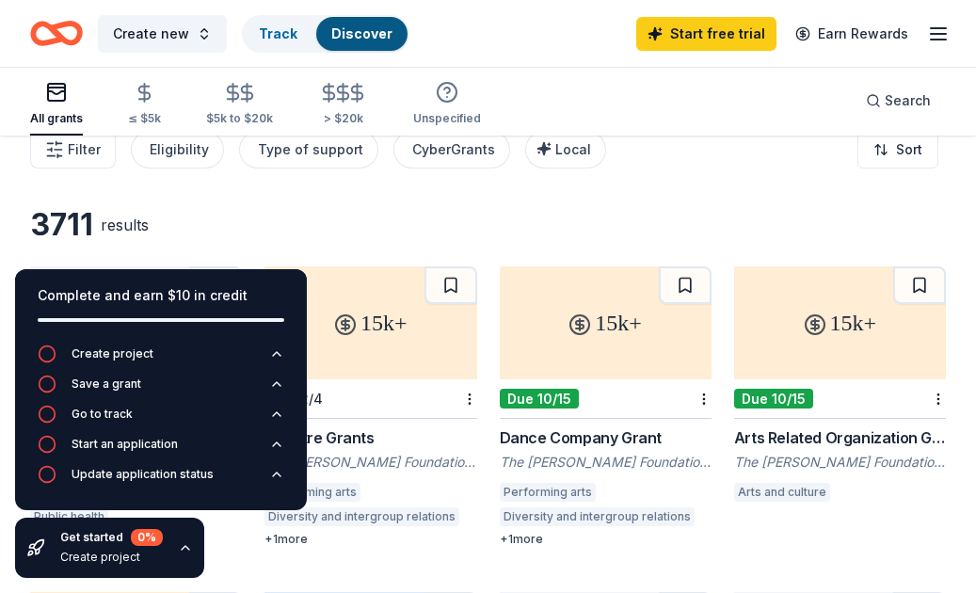
click at [178, 548] on icon "button" at bounding box center [185, 547] width 15 height 15
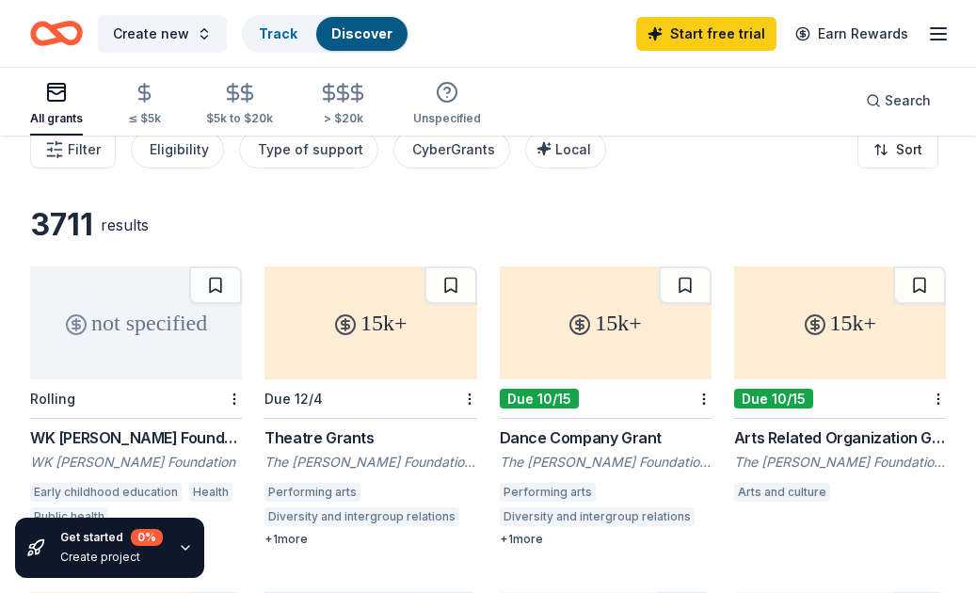
click at [949, 37] on div "Create new Track Discover Start free trial Earn Rewards" at bounding box center [488, 33] width 976 height 67
click at [936, 35] on icon "button" at bounding box center [938, 34] width 23 height 23
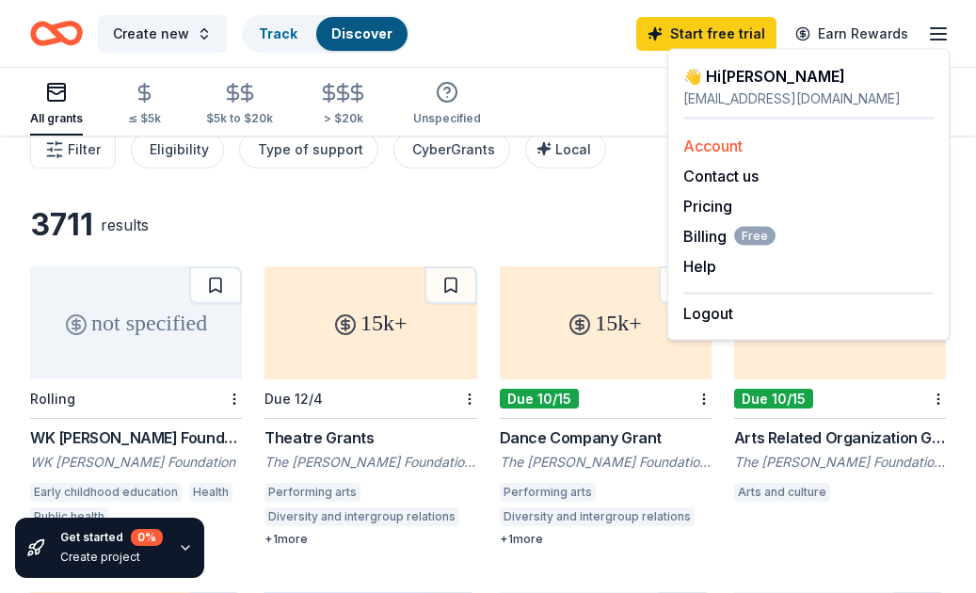
click at [733, 152] on link "Account" at bounding box center [712, 145] width 59 height 19
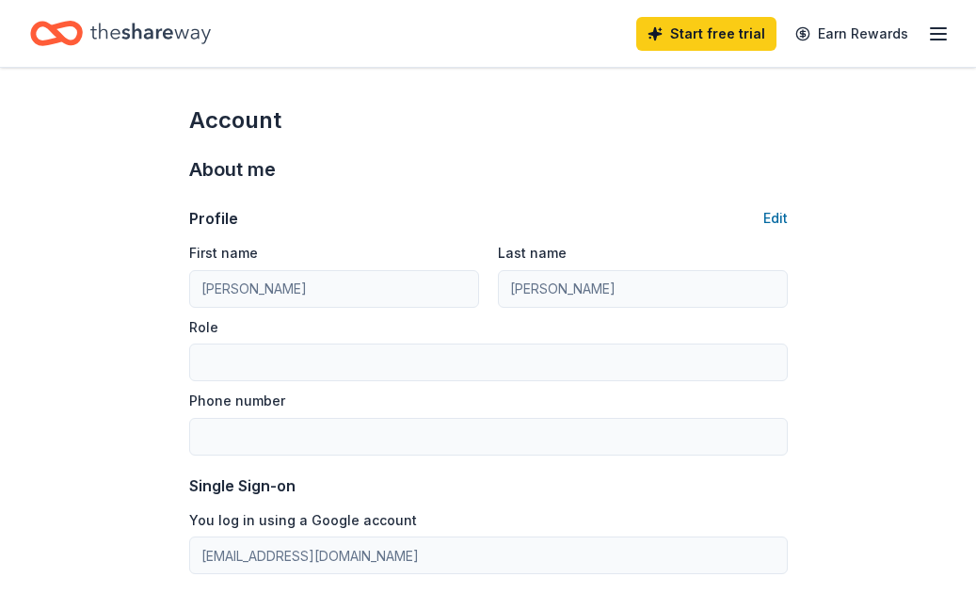
click at [944, 40] on line "button" at bounding box center [937, 40] width 15 height 0
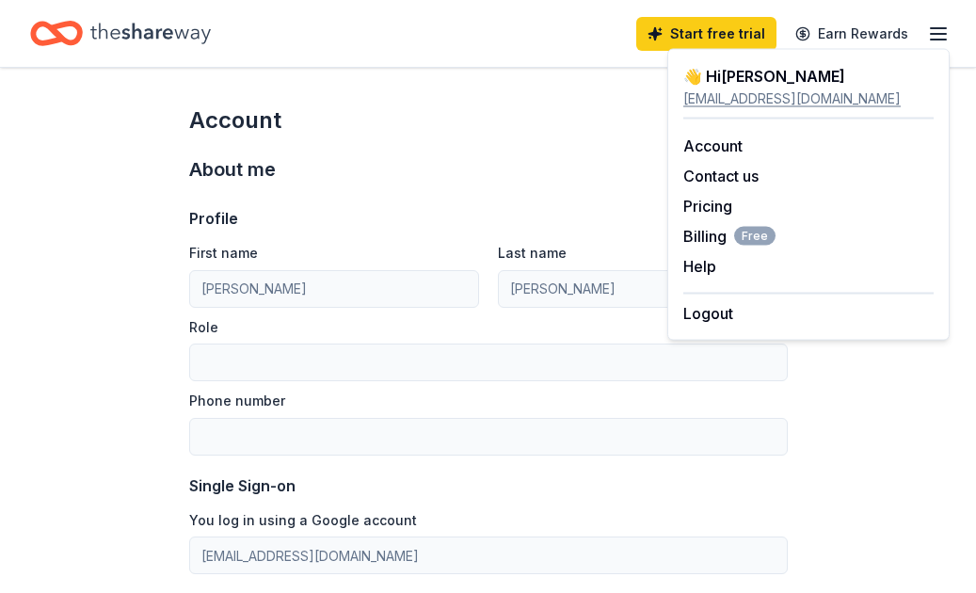
drag, startPoint x: 445, startPoint y: 121, endPoint x: 453, endPoint y: 131, distance: 12.7
click at [444, 122] on div "Account" at bounding box center [488, 120] width 598 height 30
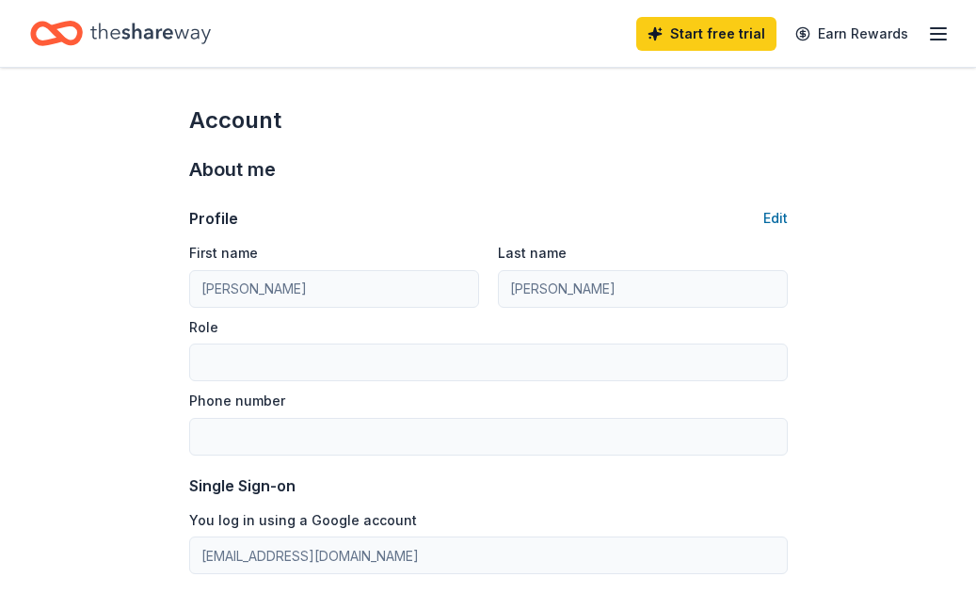
click at [206, 38] on icon "Home" at bounding box center [150, 33] width 120 height 39
click at [190, 20] on icon "Home" at bounding box center [150, 33] width 120 height 39
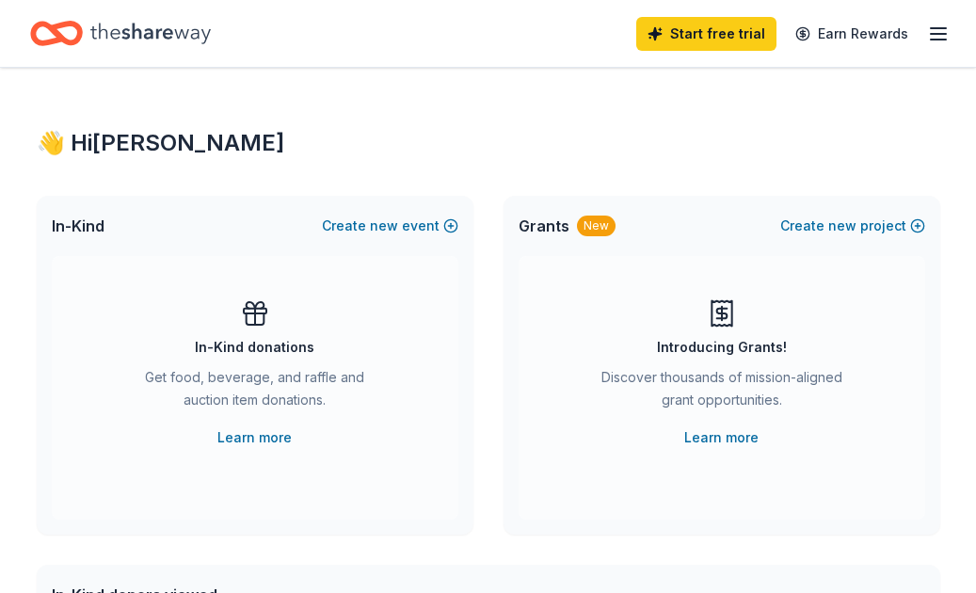
click at [186, 37] on icon "Home" at bounding box center [150, 33] width 120 height 21
click at [936, 25] on icon "button" at bounding box center [938, 34] width 23 height 23
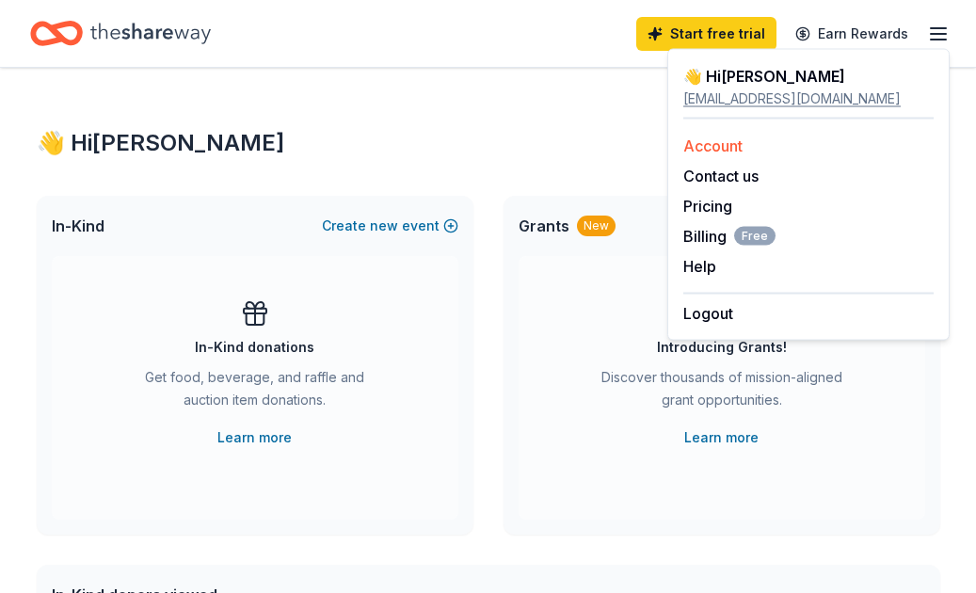
click at [774, 148] on div "Account" at bounding box center [808, 146] width 250 height 23
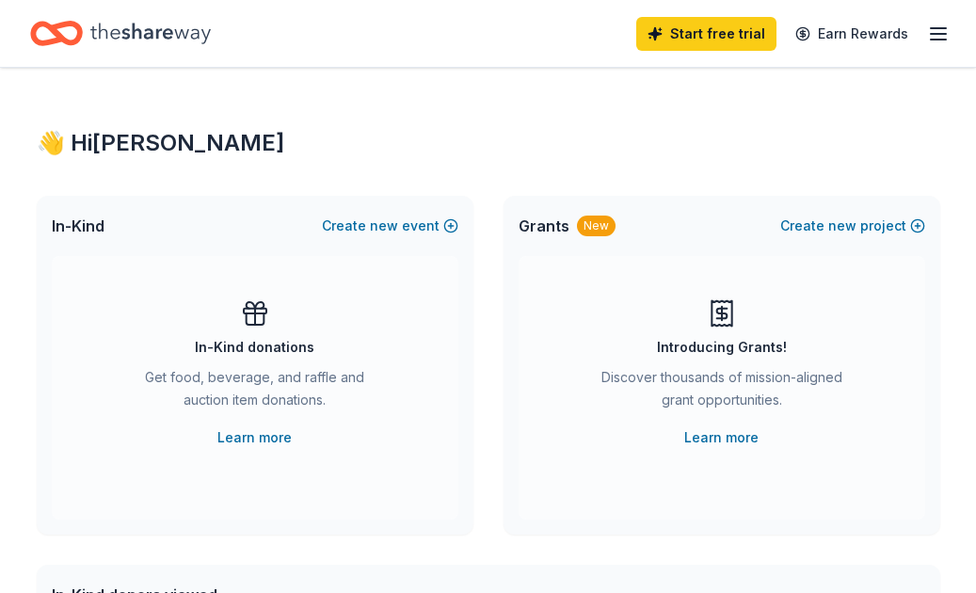
click at [161, 33] on icon "Home" at bounding box center [150, 33] width 120 height 39
click at [142, 40] on icon "Home" at bounding box center [150, 33] width 120 height 39
click at [147, 30] on icon "Home" at bounding box center [150, 33] width 120 height 21
click at [127, 54] on div "Home" at bounding box center [120, 33] width 181 height 44
click at [38, 30] on icon "Home" at bounding box center [56, 33] width 53 height 44
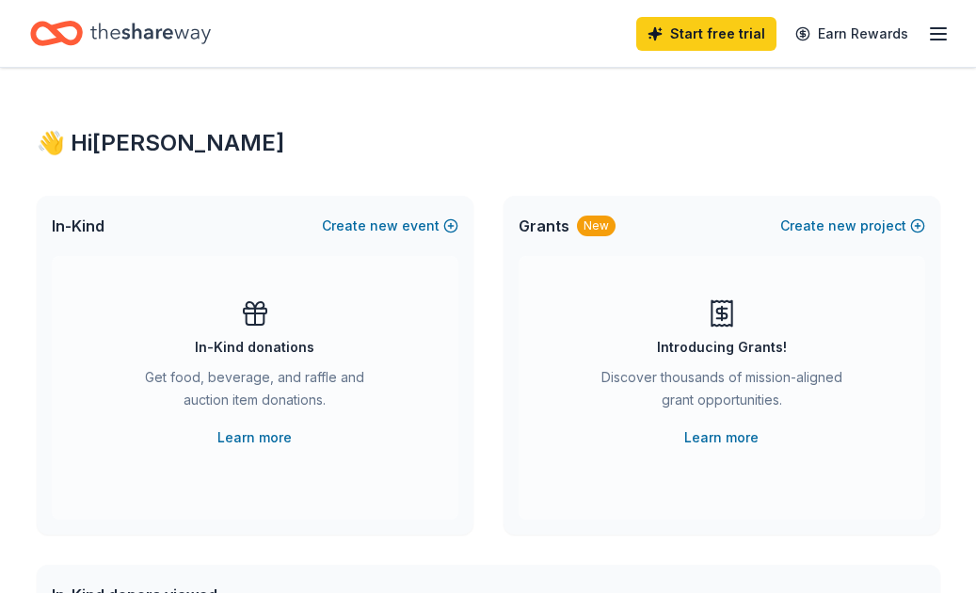
click at [165, 33] on icon "Home" at bounding box center [150, 33] width 120 height 21
click at [164, 31] on icon "Home" at bounding box center [150, 33] width 120 height 21
click at [163, 31] on icon "Home" at bounding box center [150, 33] width 120 height 39
click at [162, 31] on icon "Home" at bounding box center [150, 33] width 120 height 39
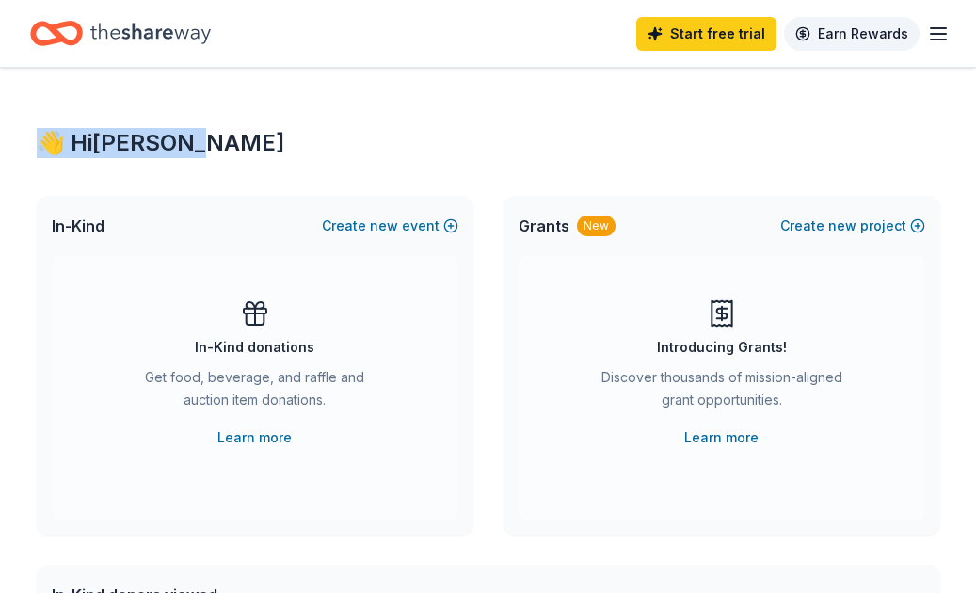
drag, startPoint x: 924, startPoint y: 33, endPoint x: 915, endPoint y: 40, distance: 10.7
click at [924, 33] on div "Start free trial Earn Rewards" at bounding box center [792, 33] width 313 height 44
click at [928, 36] on icon "button" at bounding box center [938, 34] width 23 height 23
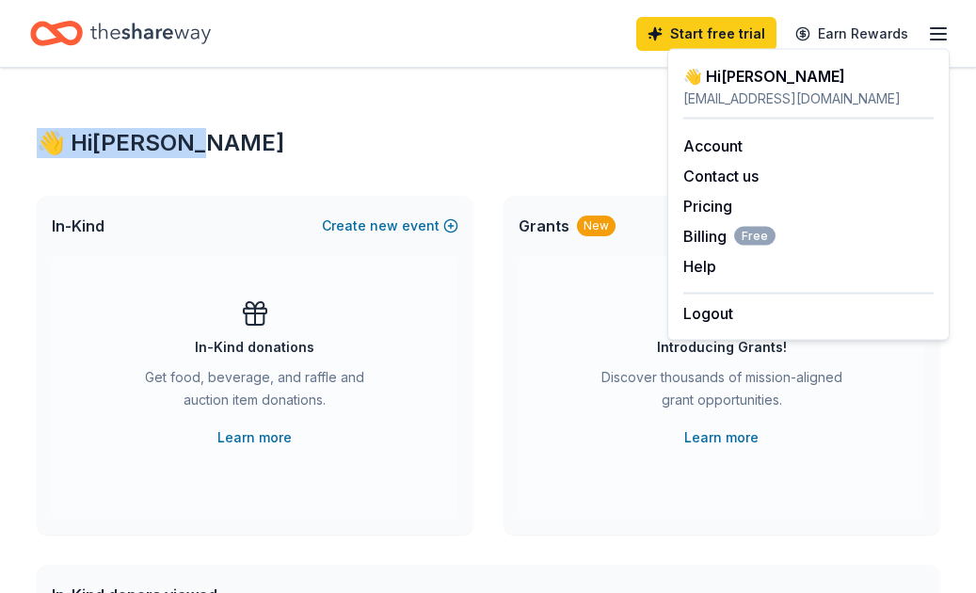
click at [167, 37] on icon "Home" at bounding box center [150, 33] width 120 height 39
click at [167, 36] on icon "Home" at bounding box center [150, 33] width 120 height 39
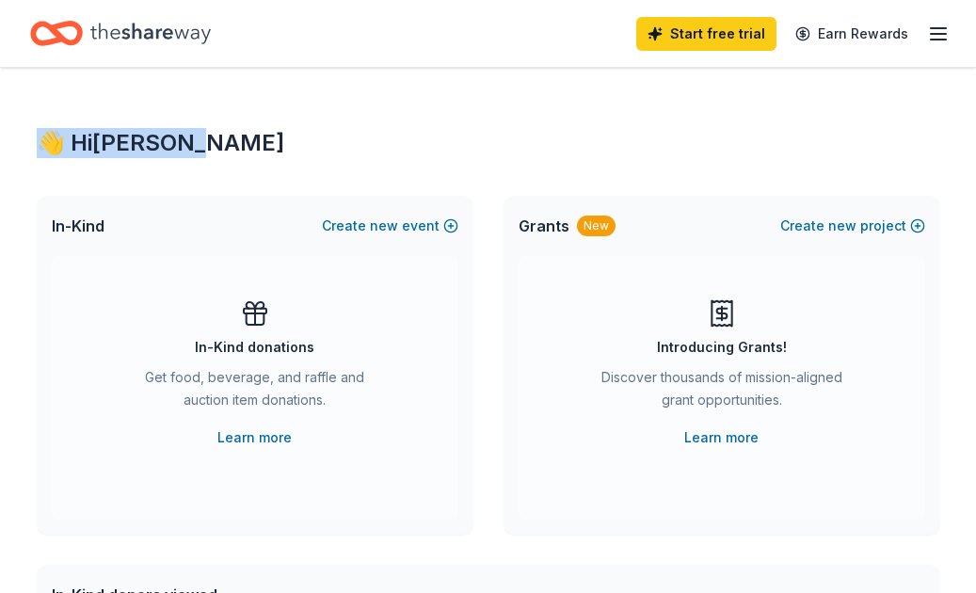
click at [169, 32] on icon "Home" at bounding box center [150, 33] width 120 height 39
click at [169, 28] on icon "Home" at bounding box center [150, 33] width 120 height 39
click at [68, 25] on icon "Home" at bounding box center [65, 33] width 29 height 19
click at [66, 26] on icon "Home" at bounding box center [65, 33] width 29 height 19
click at [66, 28] on icon "Home" at bounding box center [56, 33] width 53 height 44
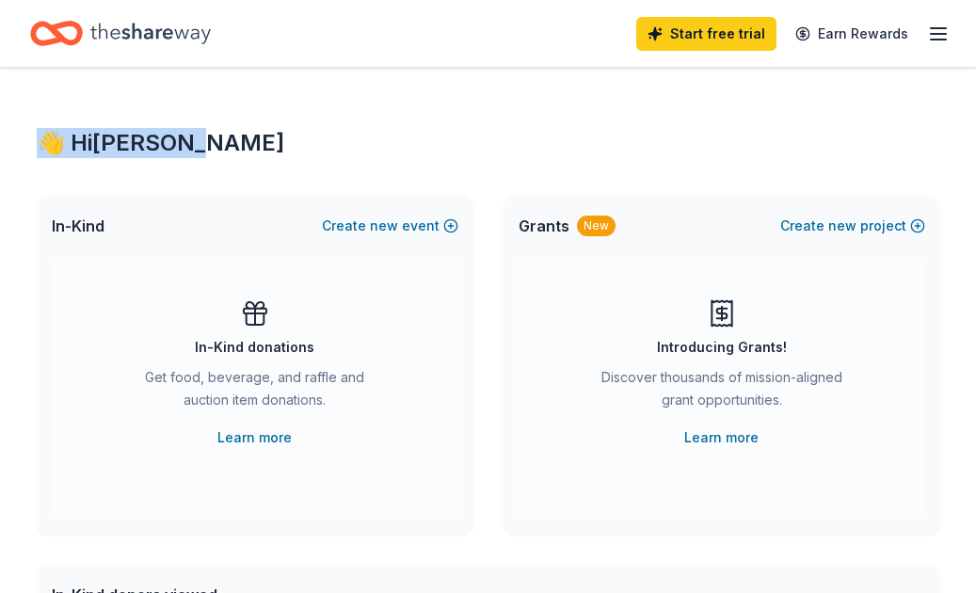
drag, startPoint x: 73, startPoint y: 32, endPoint x: 87, endPoint y: 32, distance: 14.1
click at [87, 32] on div "Home" at bounding box center [120, 33] width 181 height 44
drag, startPoint x: 91, startPoint y: 34, endPoint x: 80, endPoint y: 29, distance: 12.2
click at [90, 33] on icon "Home" at bounding box center [150, 33] width 120 height 39
click at [93, 36] on icon "Home" at bounding box center [150, 33] width 120 height 21
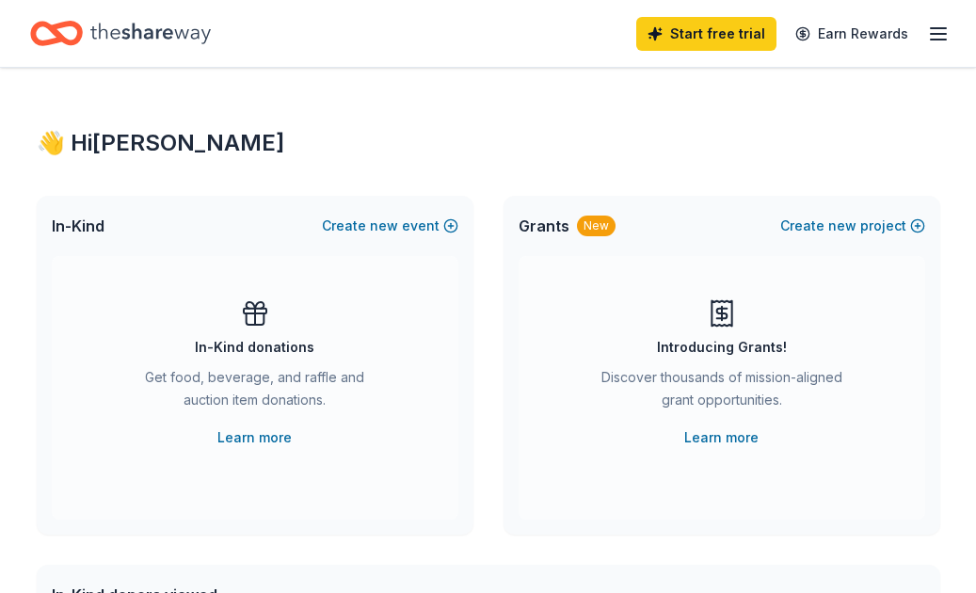
click at [944, 34] on line "button" at bounding box center [937, 34] width 15 height 0
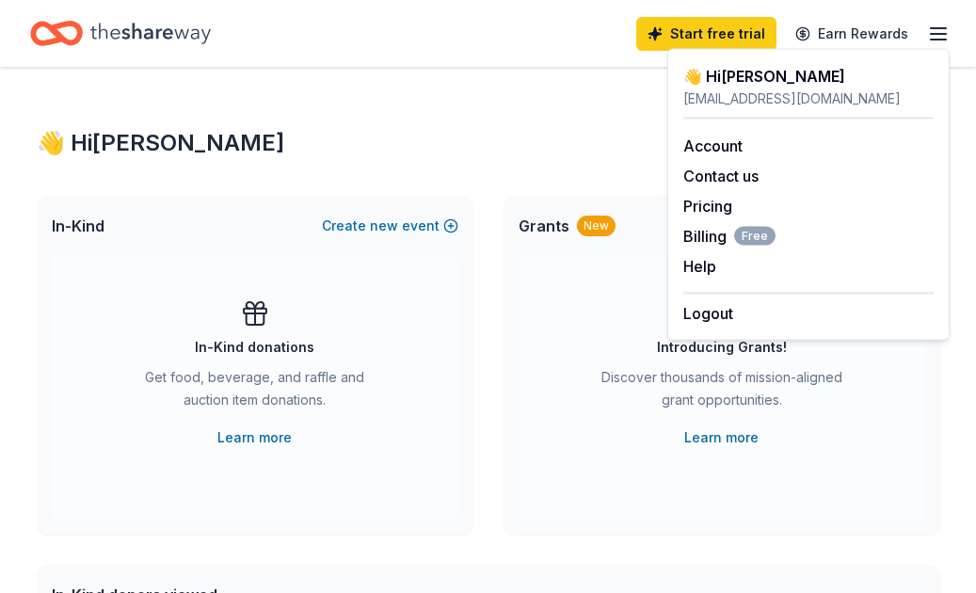
click at [944, 35] on icon "button" at bounding box center [938, 34] width 23 height 23
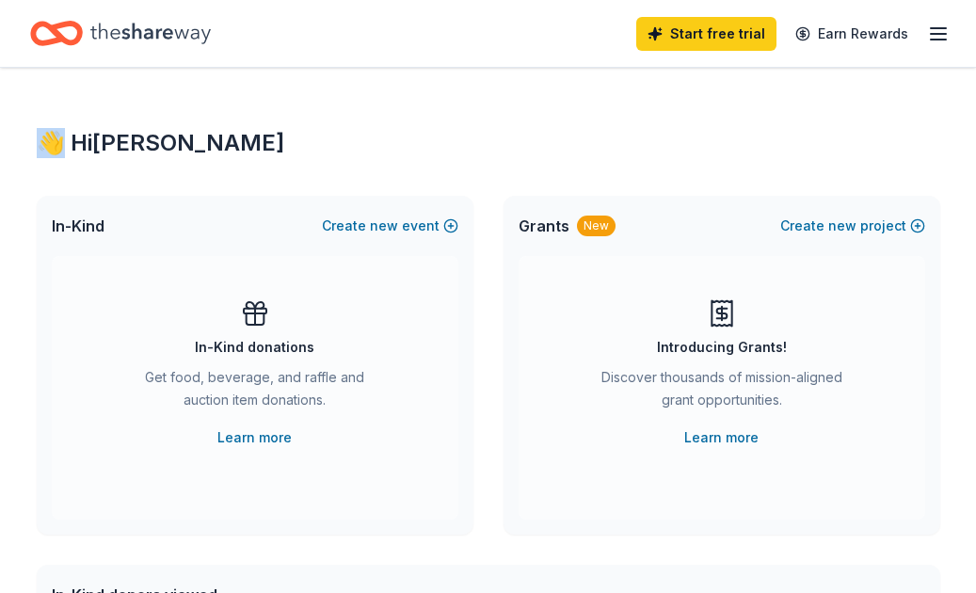
click at [944, 34] on line "button" at bounding box center [937, 34] width 15 height 0
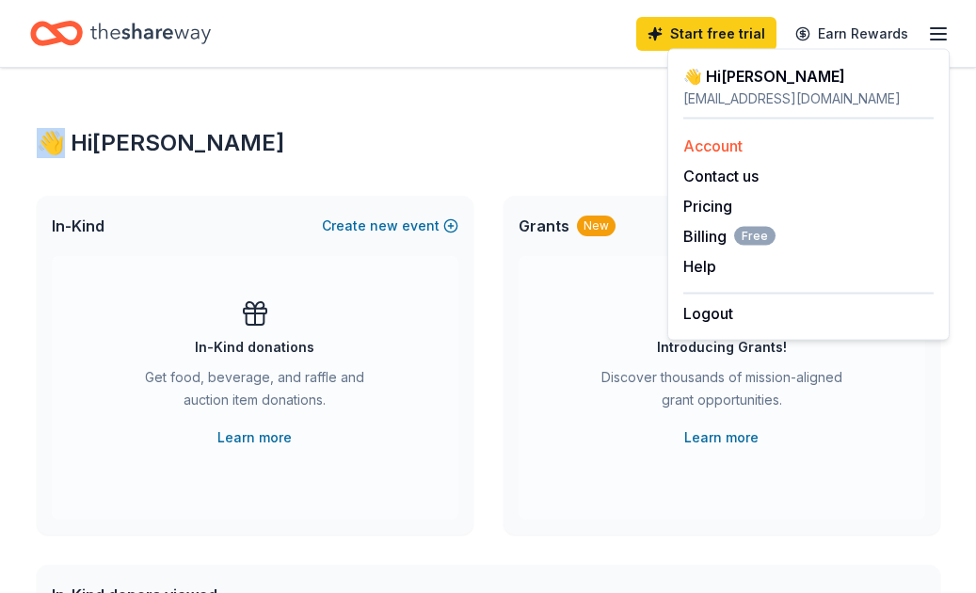
click at [709, 147] on link "Account" at bounding box center [712, 145] width 59 height 19
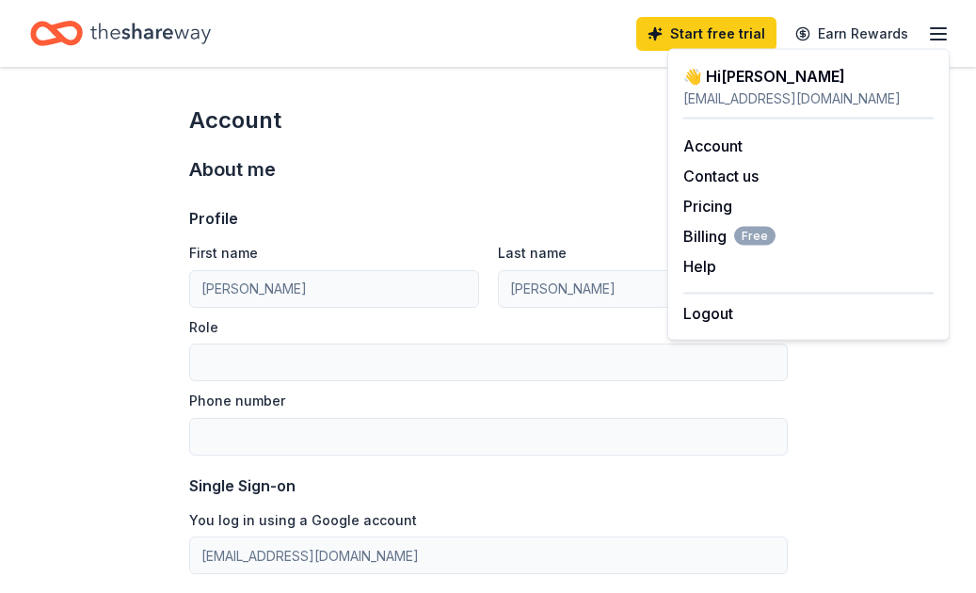
click at [109, 41] on icon "Home" at bounding box center [150, 33] width 120 height 39
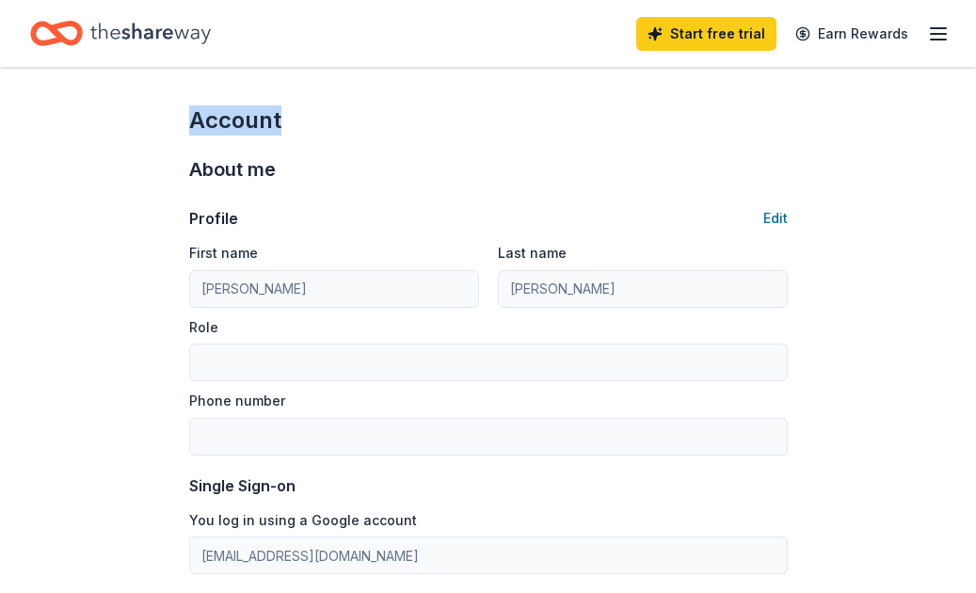
click at [109, 42] on icon "Home" at bounding box center [150, 33] width 120 height 39
click at [107, 42] on icon "Home" at bounding box center [150, 33] width 120 height 39
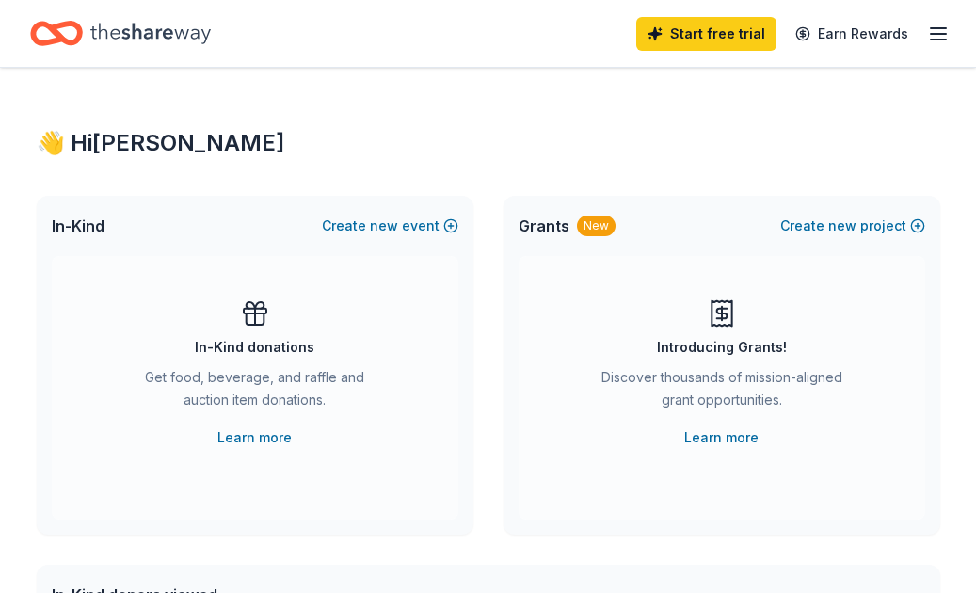
click at [121, 35] on icon "Home" at bounding box center [150, 33] width 120 height 39
click at [119, 36] on icon "Home" at bounding box center [150, 33] width 120 height 39
click at [112, 44] on icon "Home" at bounding box center [150, 33] width 120 height 39
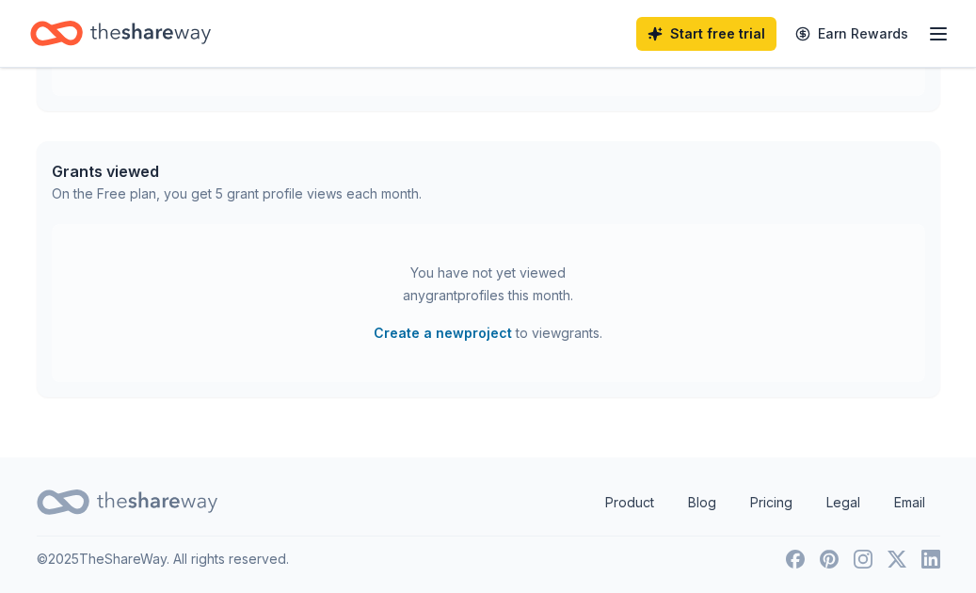
scroll to position [709, 0]
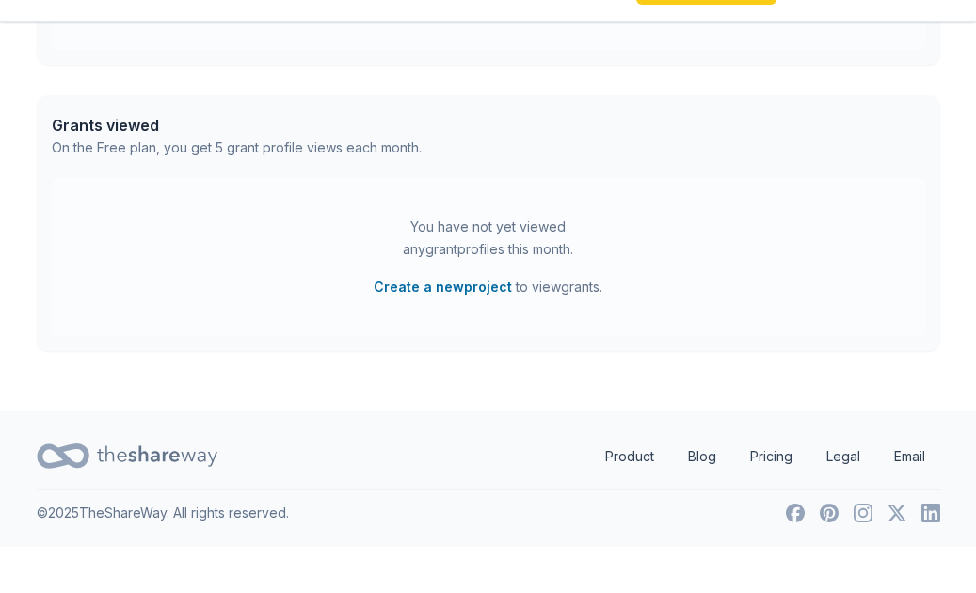
click at [193, 480] on div at bounding box center [127, 502] width 181 height 44
click at [196, 483] on icon at bounding box center [157, 502] width 120 height 39
click at [197, 483] on icon at bounding box center [157, 502] width 120 height 39
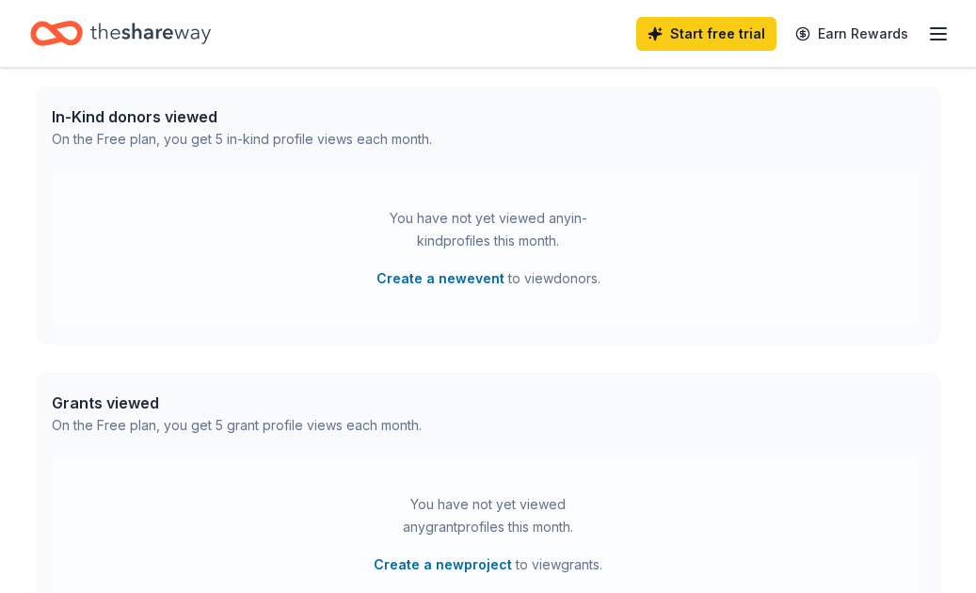
scroll to position [0, 0]
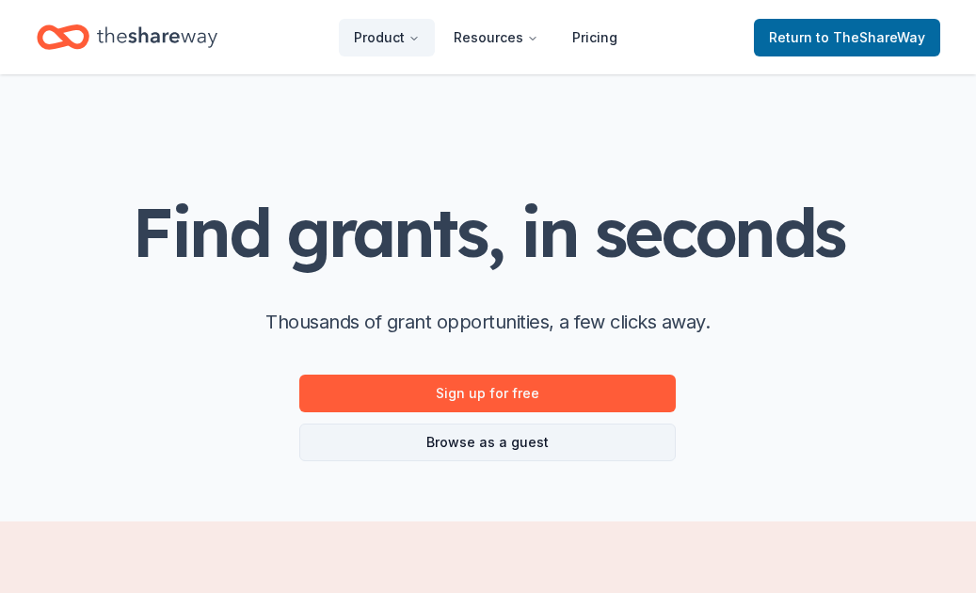
click at [406, 443] on link "Browse as a guest" at bounding box center [487, 442] width 376 height 38
click at [465, 446] on link "Browse as a guest" at bounding box center [487, 442] width 376 height 38
click at [464, 446] on link "Browse as a guest" at bounding box center [487, 442] width 376 height 38
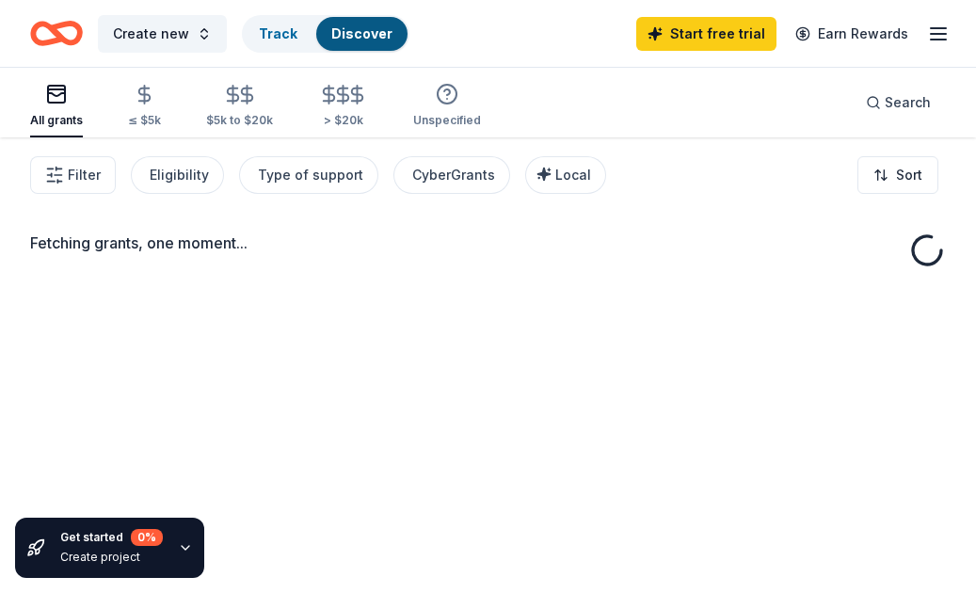
click at [460, 449] on div "Fetching grants, one moment..." at bounding box center [488, 433] width 976 height 593
click at [459, 449] on div "Fetching grants, one moment..." at bounding box center [488, 433] width 976 height 593
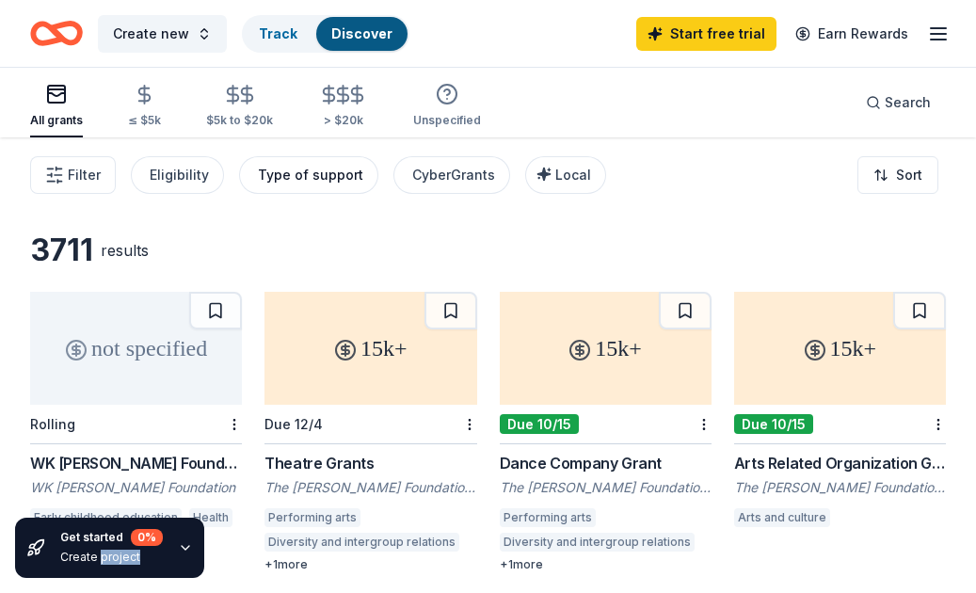
click at [326, 168] on div "Type of support" at bounding box center [310, 175] width 105 height 23
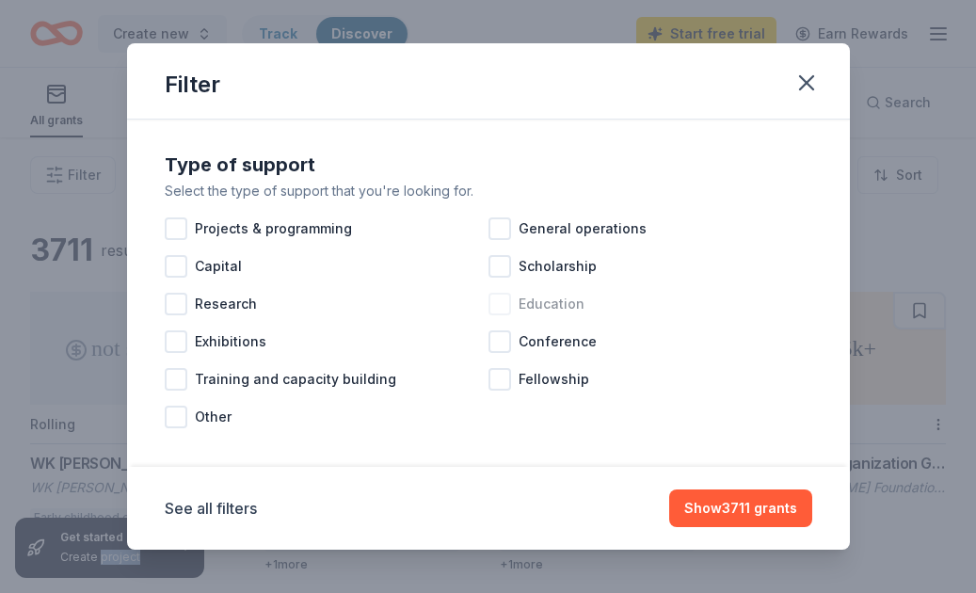
click at [506, 304] on div at bounding box center [499, 304] width 23 height 23
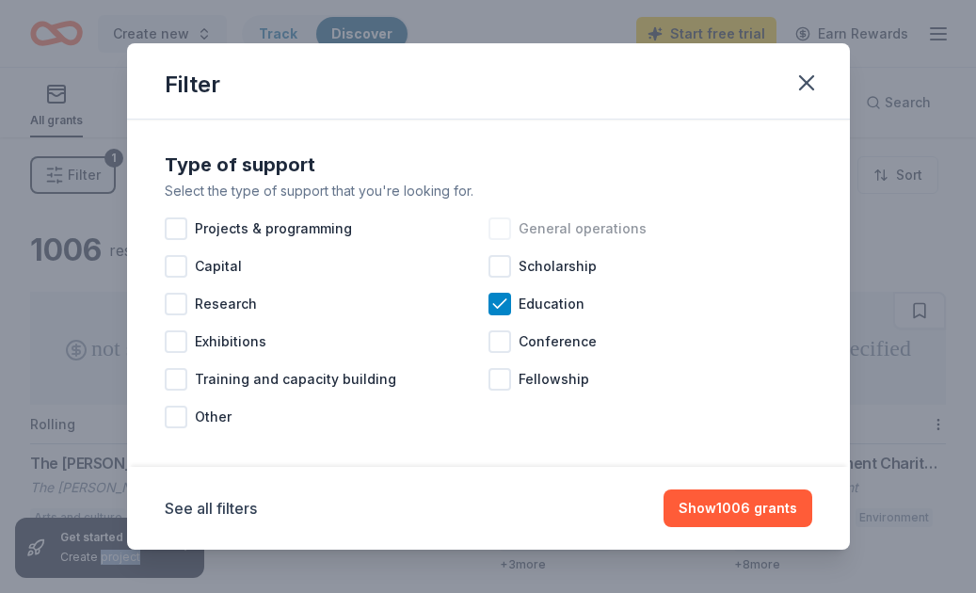
click at [504, 234] on div at bounding box center [499, 228] width 23 height 23
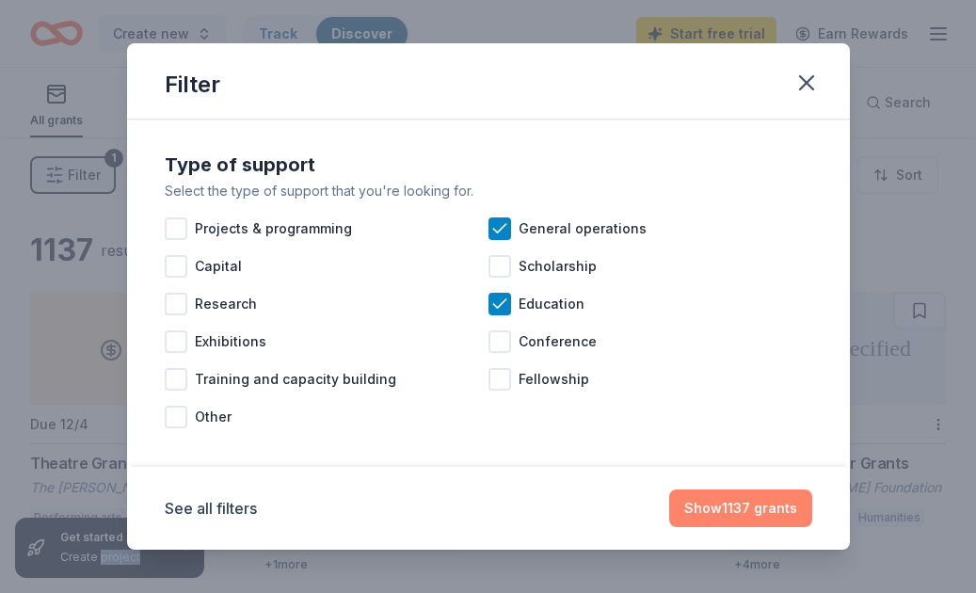
click at [725, 508] on button "Show 1137 grants" at bounding box center [740, 508] width 143 height 38
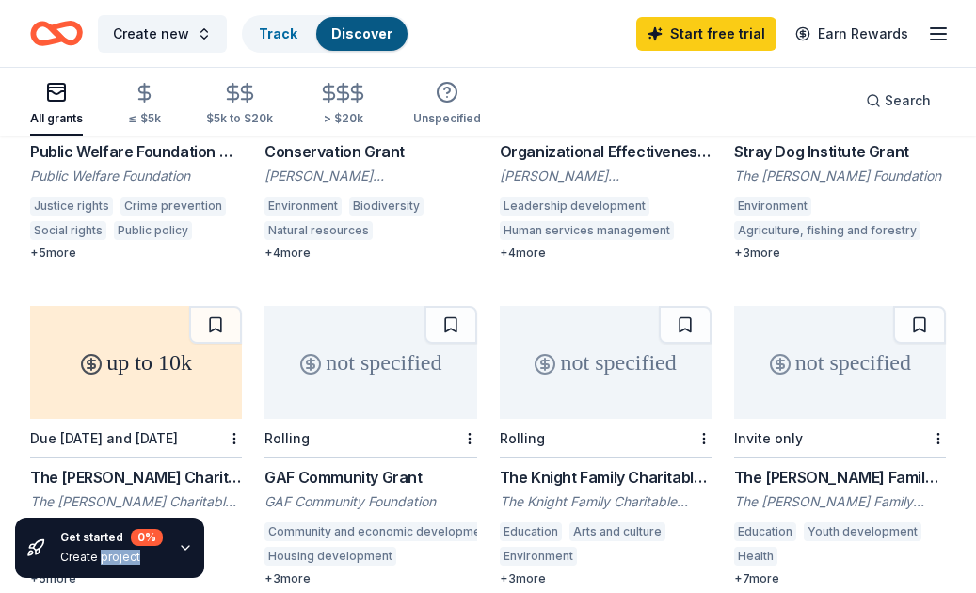
scroll to position [639, 0]
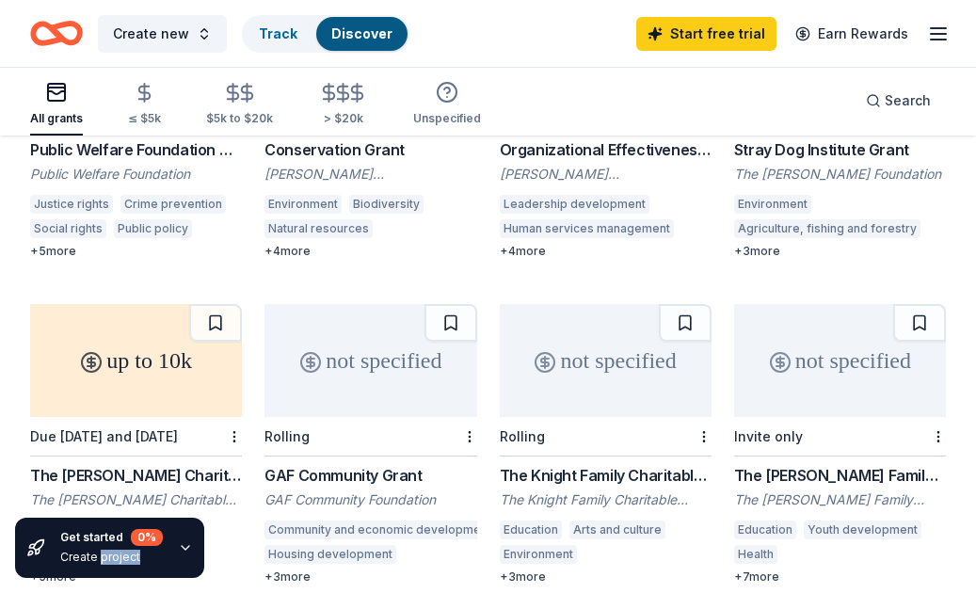
click at [349, 464] on div "GAF Community Grant" at bounding box center [370, 475] width 212 height 23
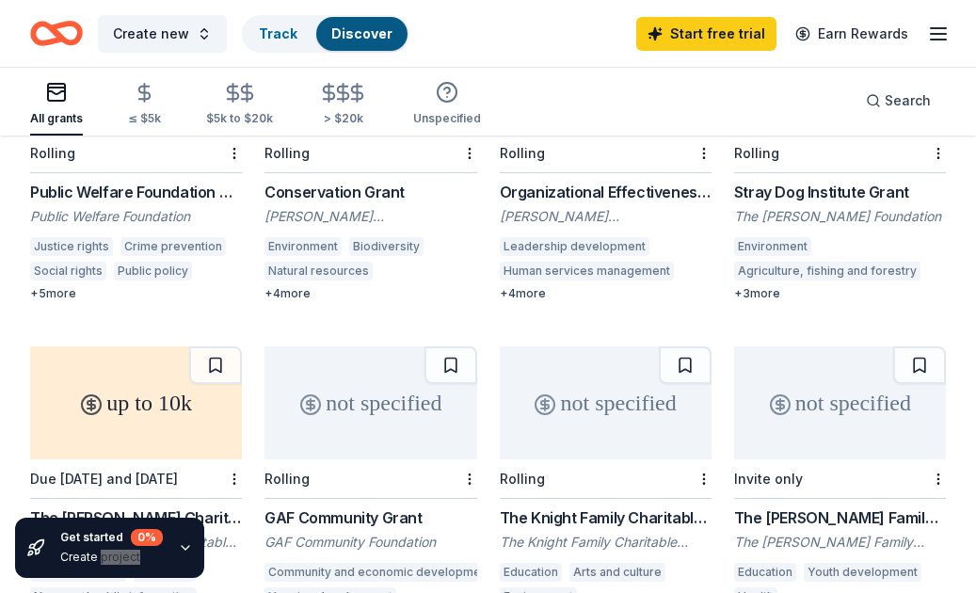
scroll to position [599, 0]
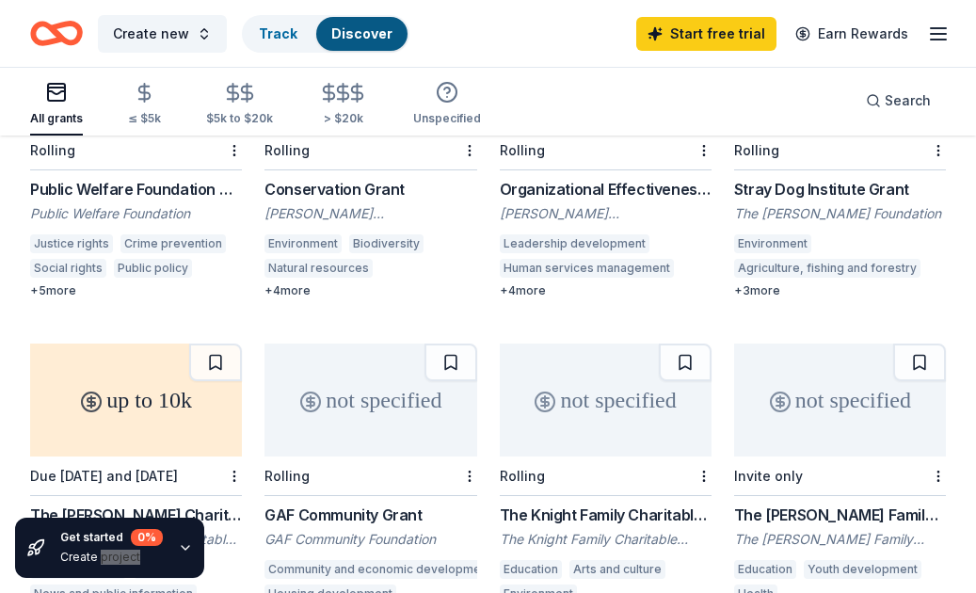
click at [595, 503] on div "The Knight Family Charitable Foundation Grant" at bounding box center [606, 514] width 212 height 23
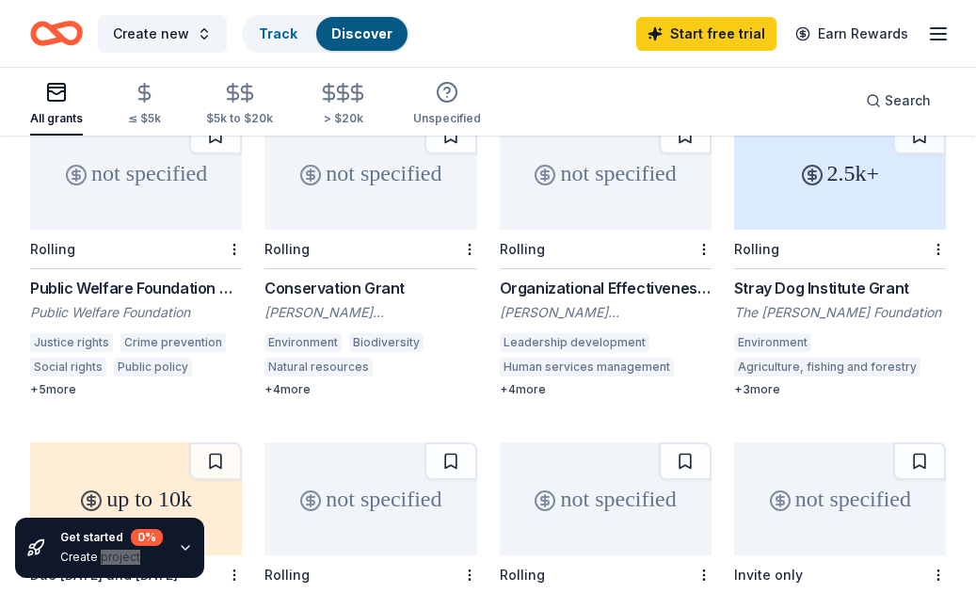
scroll to position [478, 0]
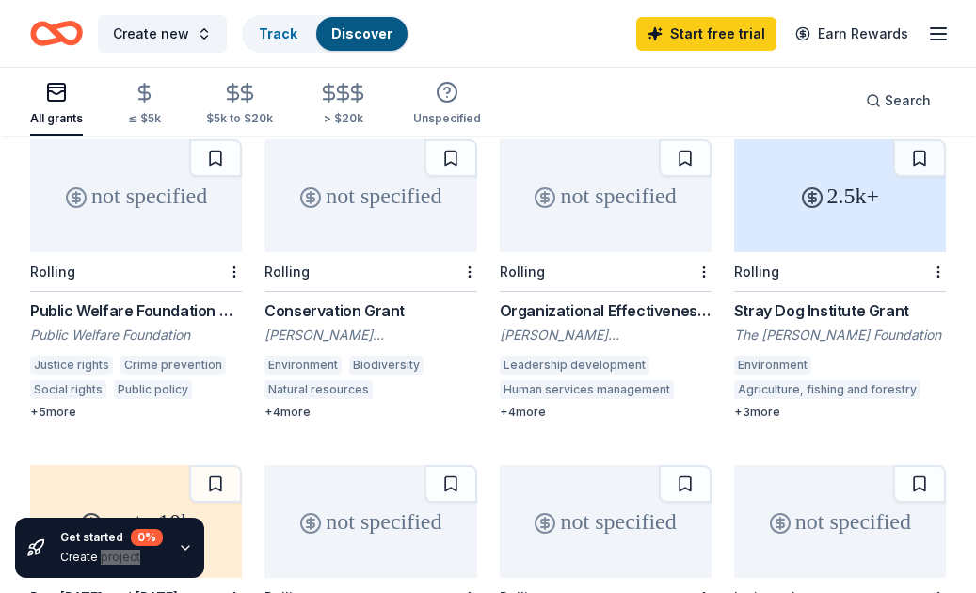
click at [138, 313] on div "Public Welfare Foundation Grant Public Welfare Foundation Justice rights Crime …" at bounding box center [136, 359] width 212 height 120
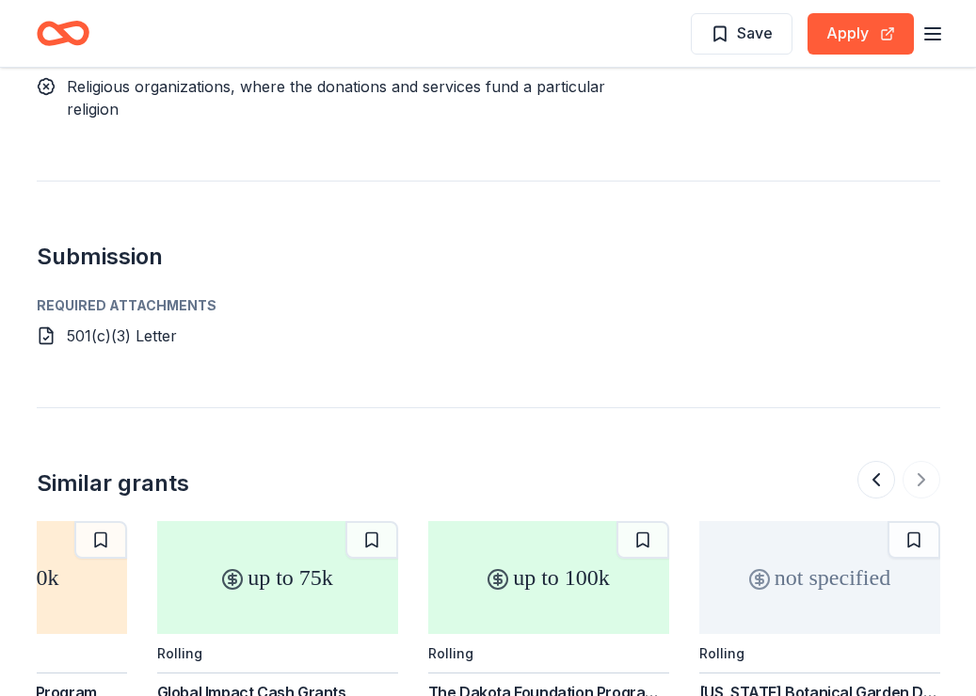
scroll to position [1496, 0]
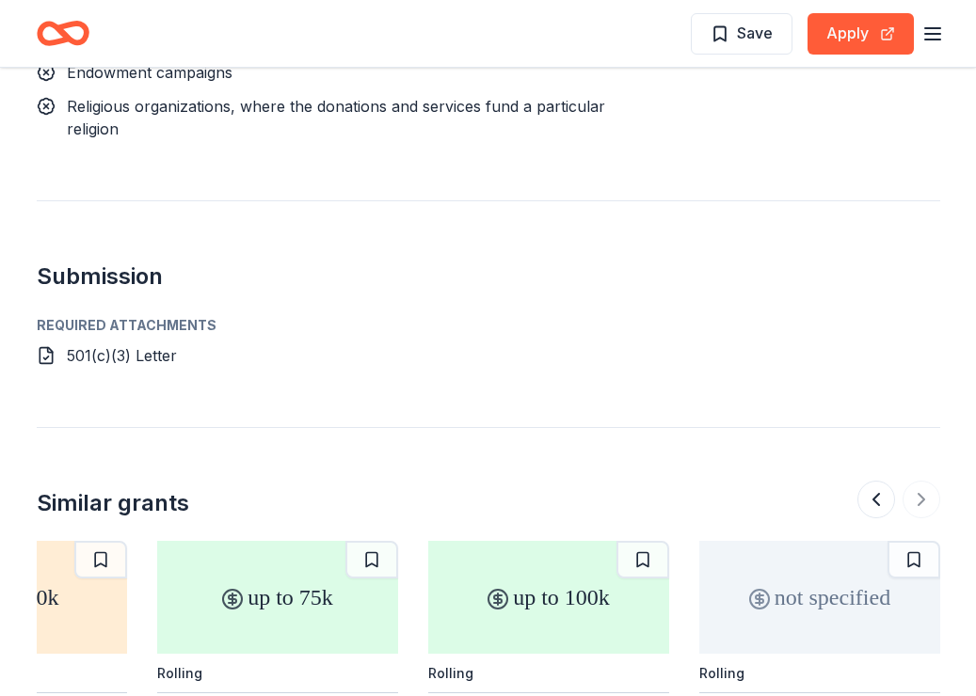
click at [169, 314] on div "Required Attachments" at bounding box center [488, 325] width 903 height 23
click at [133, 346] on span "501(c)(3) Letter" at bounding box center [122, 355] width 110 height 19
click at [51, 346] on icon at bounding box center [46, 355] width 19 height 19
click at [49, 346] on icon at bounding box center [46, 355] width 19 height 19
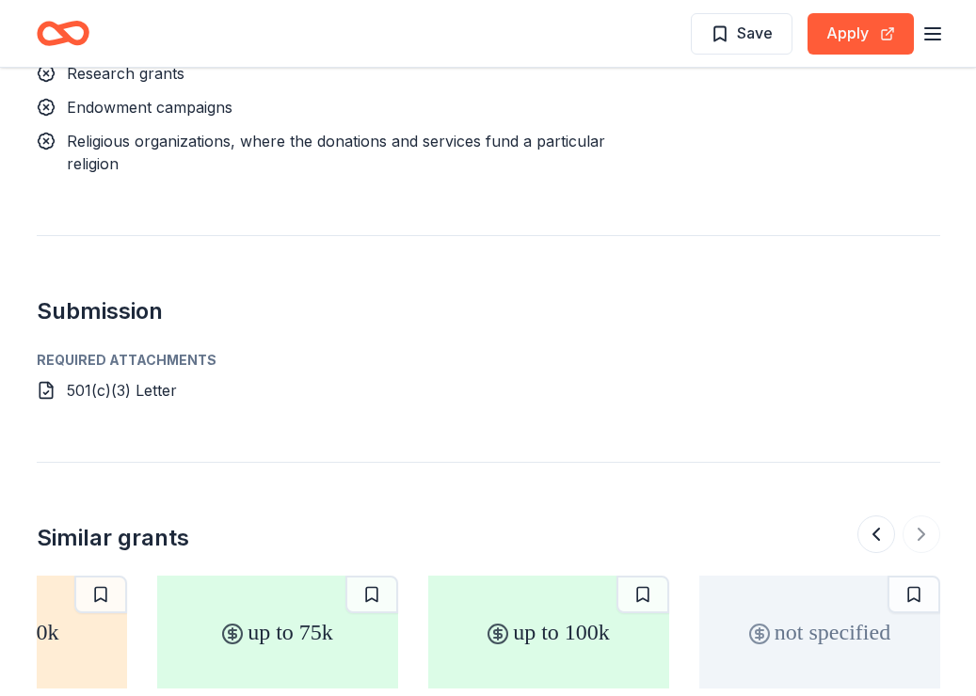
click at [46, 381] on icon at bounding box center [46, 390] width 19 height 19
click at [44, 381] on icon at bounding box center [46, 390] width 19 height 19
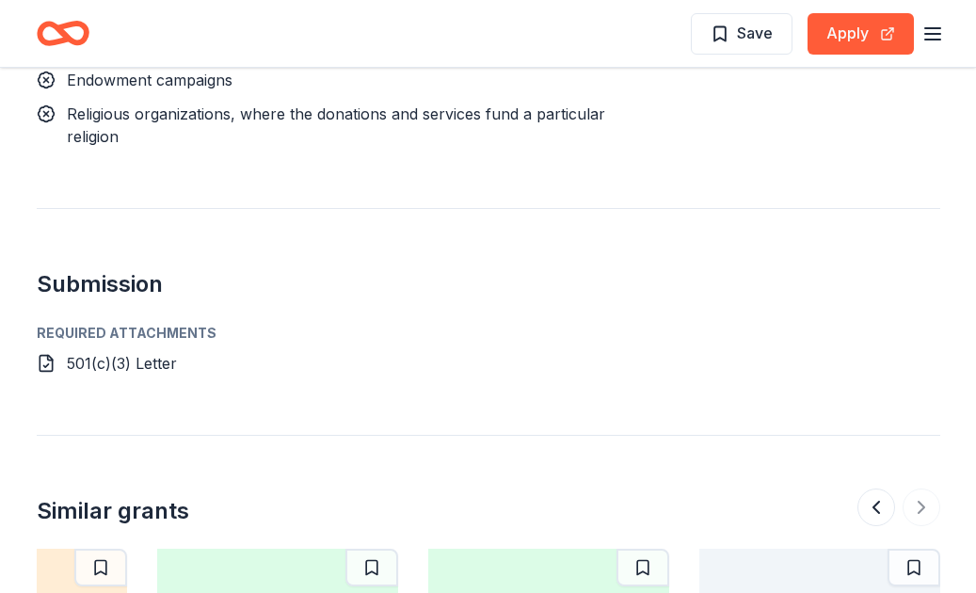
scroll to position [1494, 0]
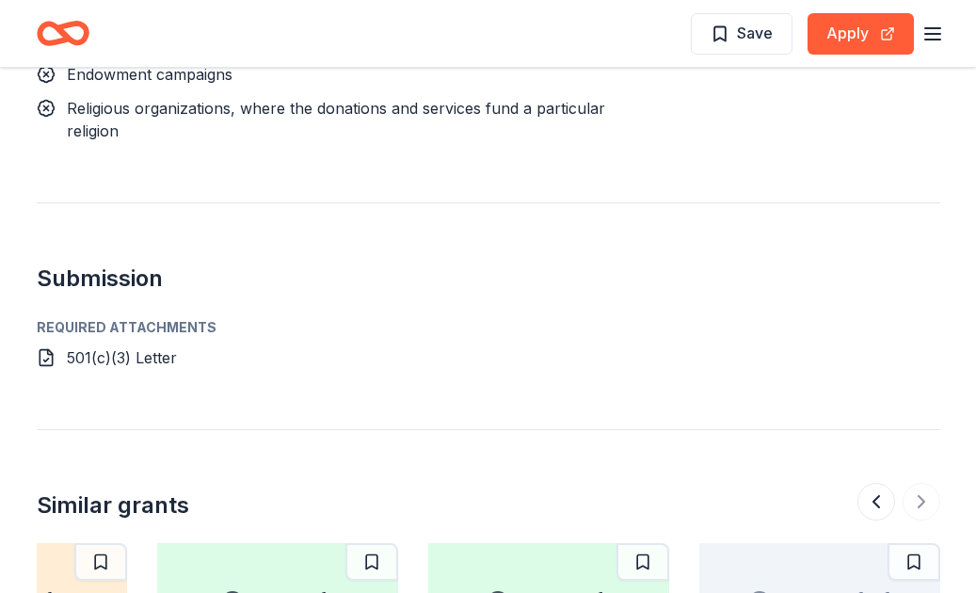
click at [156, 316] on div "Required Attachments 501(c)(3) Letter" at bounding box center [488, 342] width 903 height 53
click at [37, 348] on icon at bounding box center [46, 357] width 19 height 19
click at [44, 348] on icon at bounding box center [46, 357] width 19 height 19
click at [78, 348] on span "501(c)(3) Letter" at bounding box center [122, 357] width 110 height 19
click at [75, 348] on span "501(c)(3) Letter" at bounding box center [122, 357] width 110 height 19
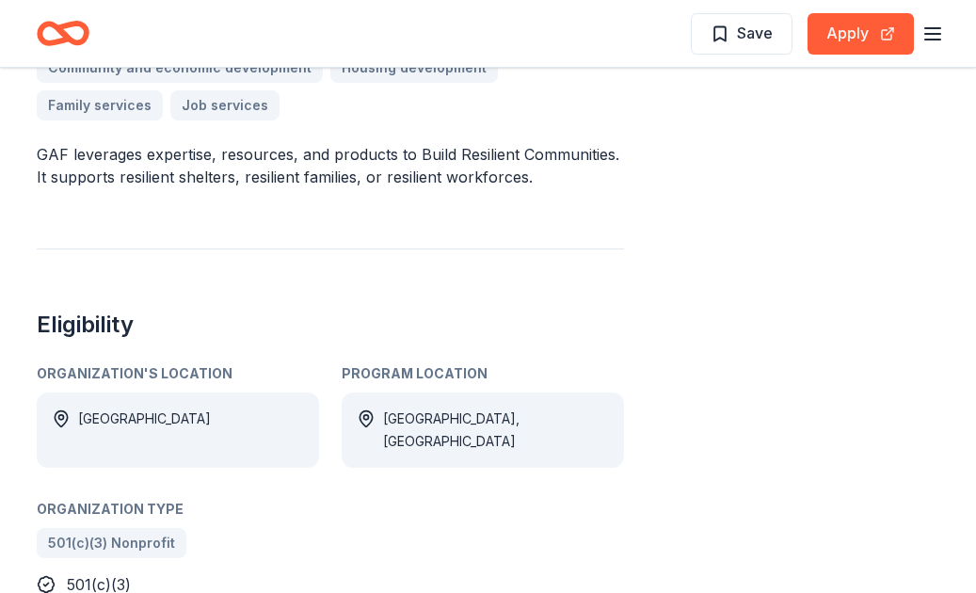
scroll to position [602, 0]
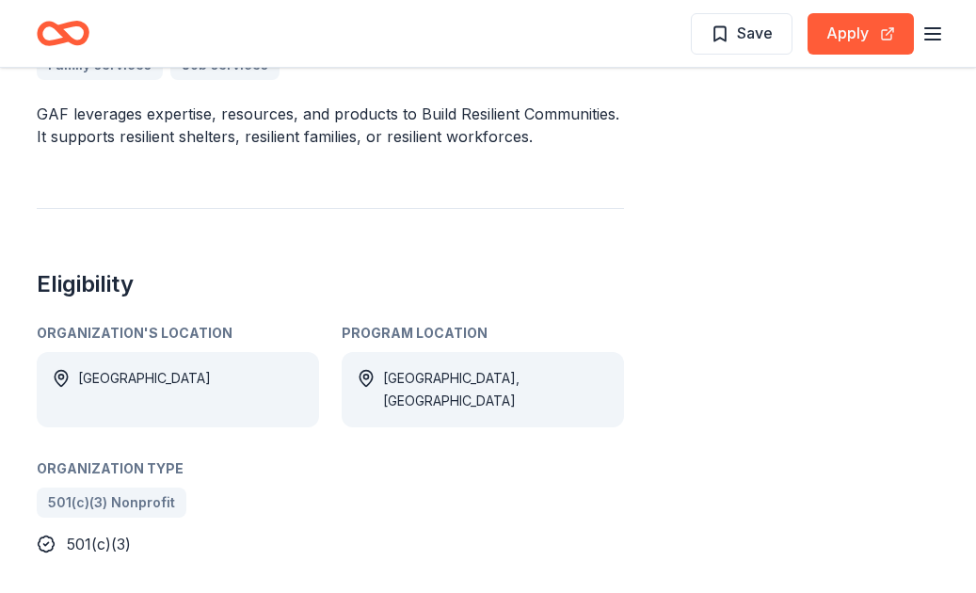
click at [120, 487] on div "501(c)(3) Nonprofit" at bounding box center [330, 502] width 587 height 30
click at [119, 534] on span "501(c)(3)" at bounding box center [99, 543] width 64 height 19
click at [147, 487] on div "501(c)(3) Nonprofit" at bounding box center [330, 502] width 587 height 30
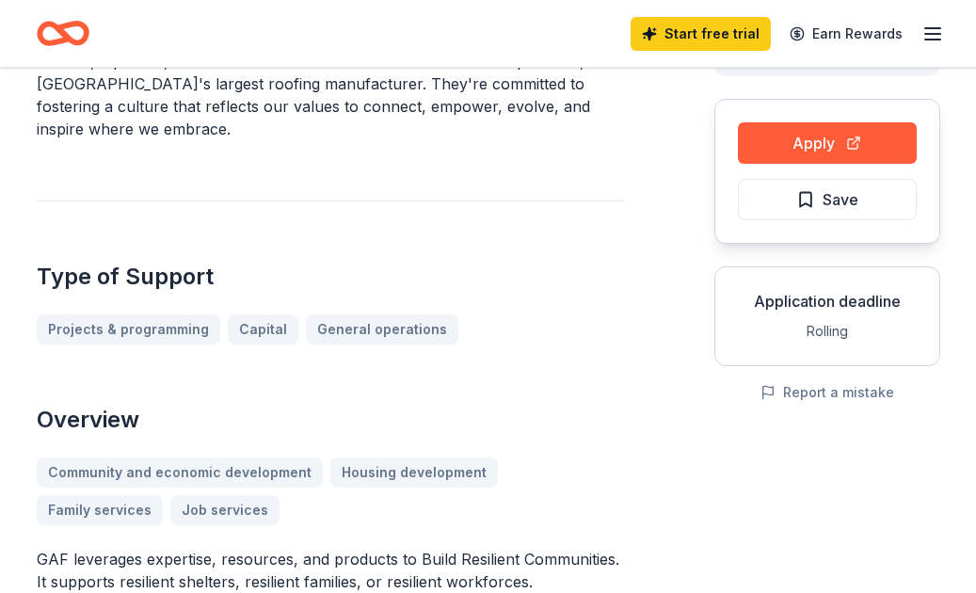
scroll to position [116, 0]
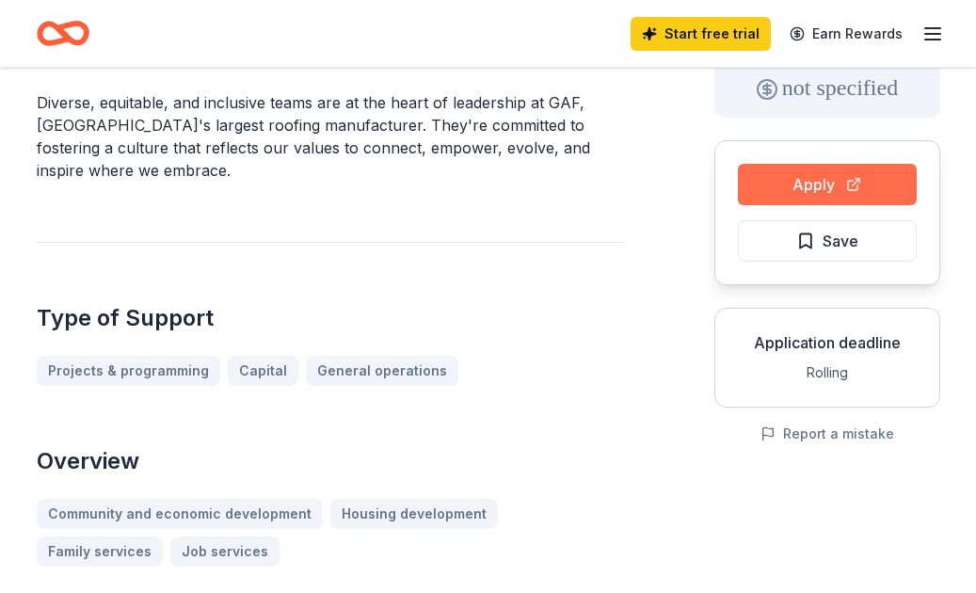
click at [784, 189] on button "Apply" at bounding box center [827, 184] width 179 height 41
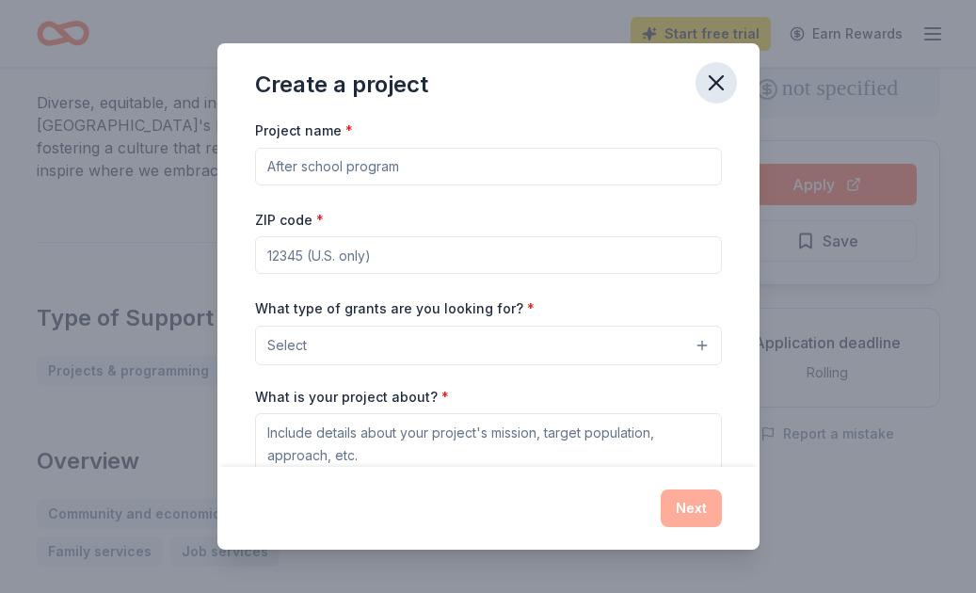
drag, startPoint x: 713, startPoint y: 87, endPoint x: 701, endPoint y: 86, distance: 12.3
click at [708, 87] on icon "button" at bounding box center [716, 83] width 26 height 26
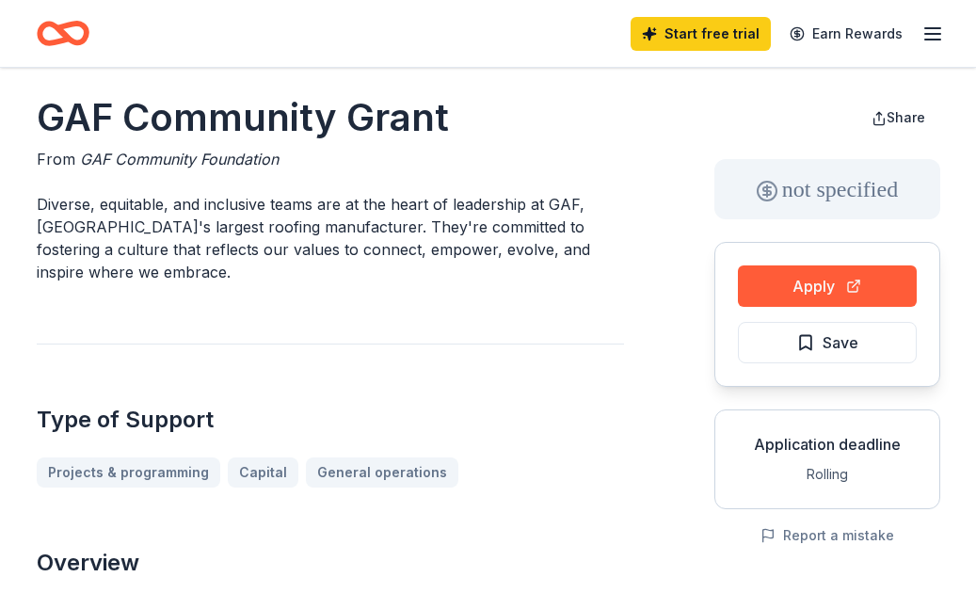
scroll to position [0, 0]
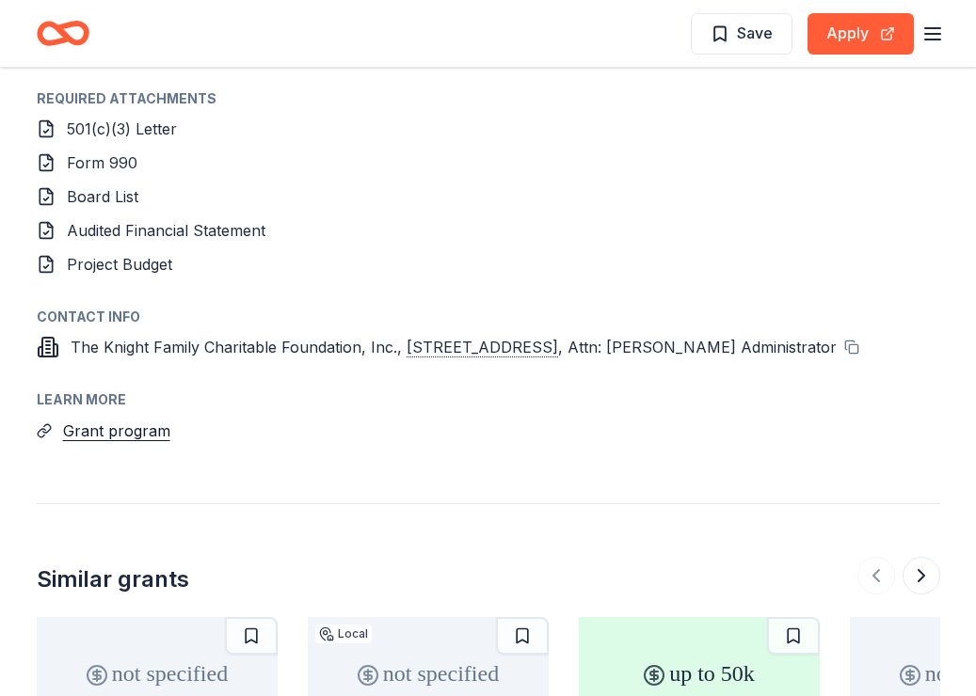
scroll to position [1295, 0]
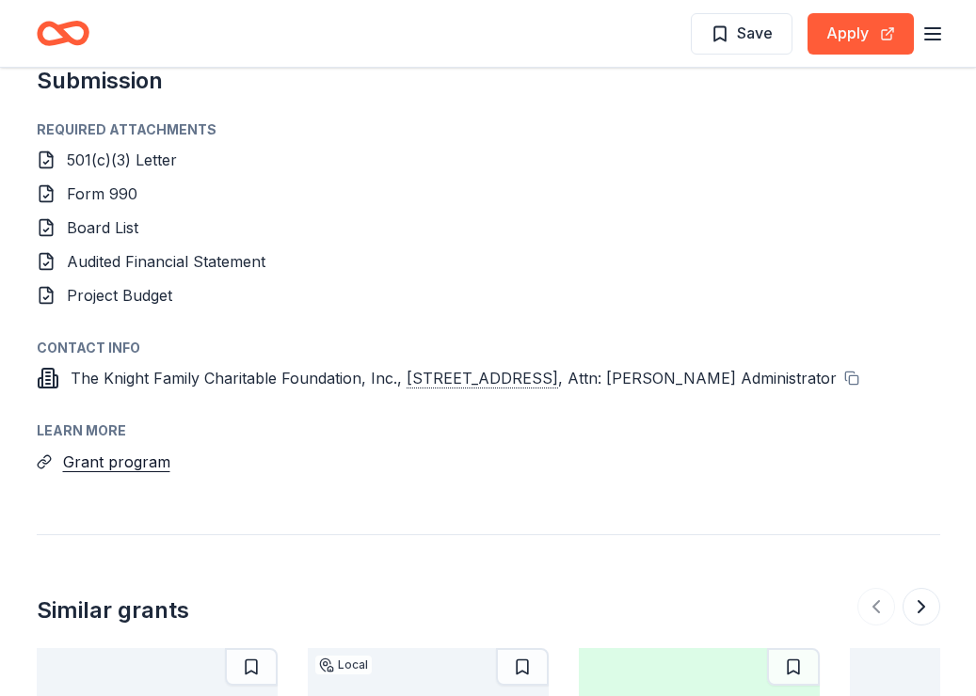
click at [48, 161] on icon at bounding box center [45, 162] width 5 height 3
drag, startPoint x: 48, startPoint y: 161, endPoint x: 54, endPoint y: 171, distance: 11.8
click at [47, 162] on icon at bounding box center [45, 162] width 5 height 3
click at [42, 161] on icon at bounding box center [46, 160] width 19 height 19
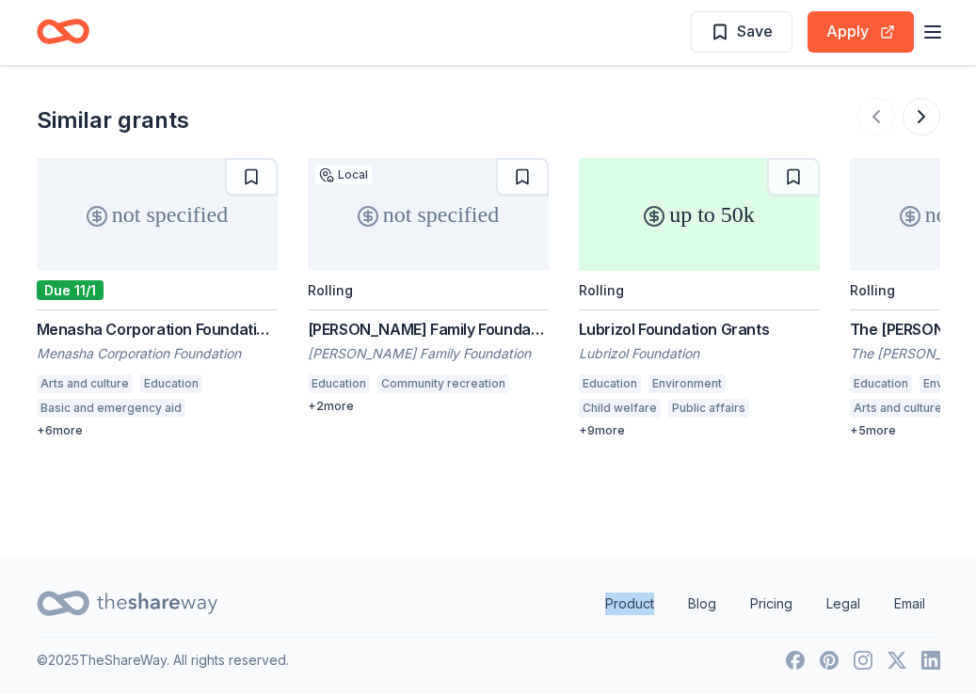
scroll to position [1846, 0]
click at [427, 193] on div "not specified" at bounding box center [428, 216] width 241 height 113
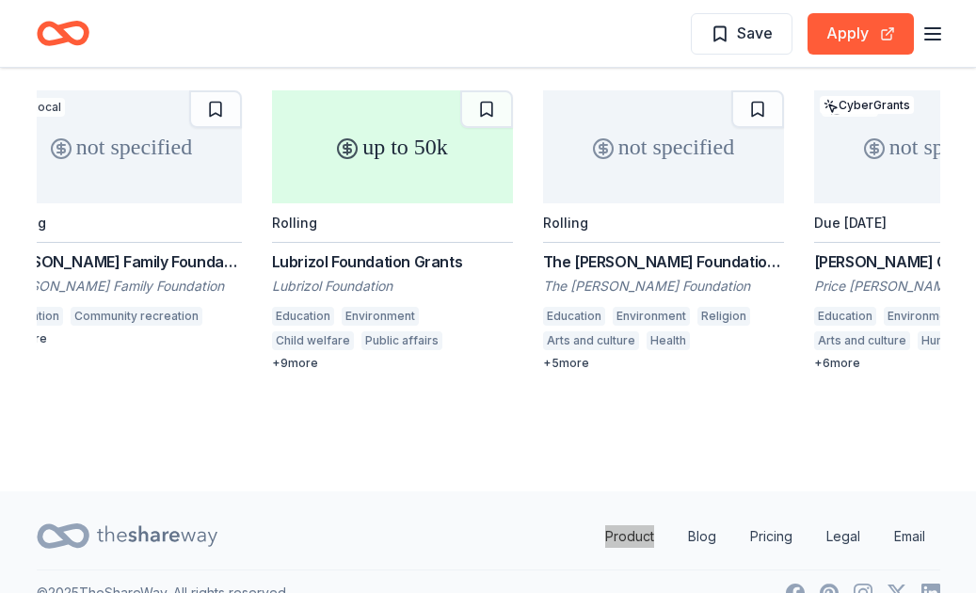
scroll to position [1870, 0]
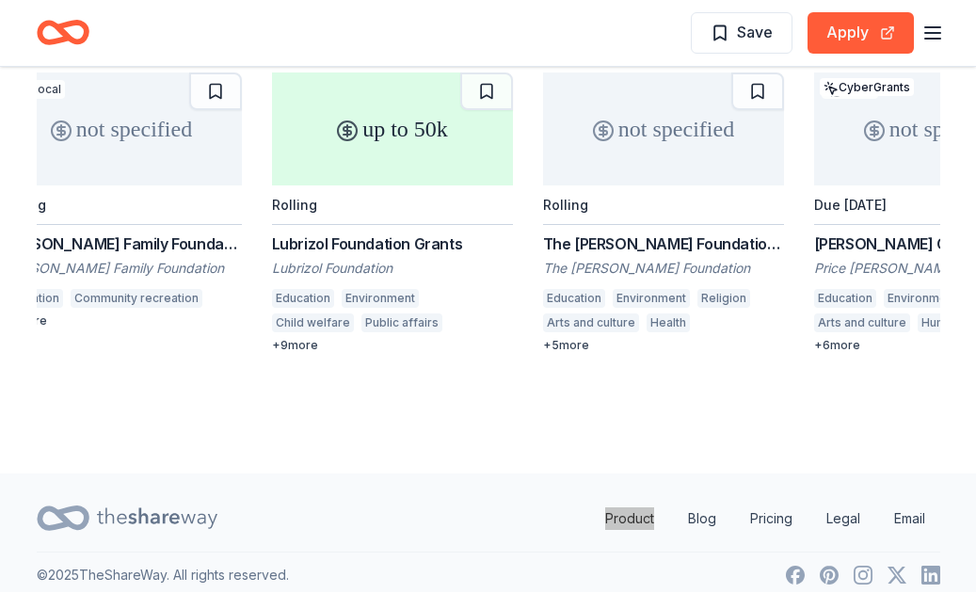
click at [650, 164] on div "not specified" at bounding box center [663, 129] width 241 height 113
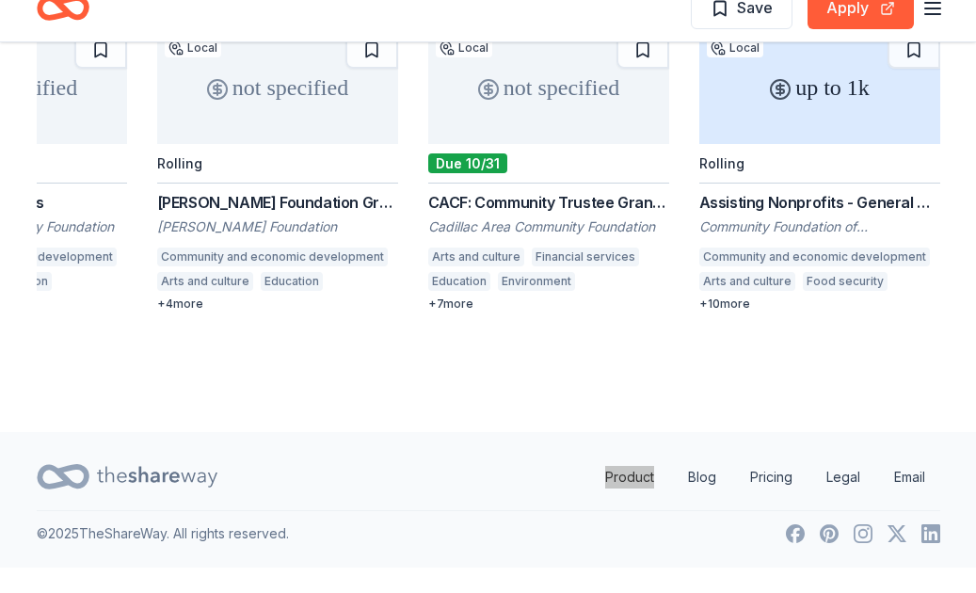
scroll to position [0, 1776]
click at [821, 142] on div "up to 1k" at bounding box center [819, 112] width 241 height 113
click at [779, 111] on icon at bounding box center [780, 115] width 8 height 8
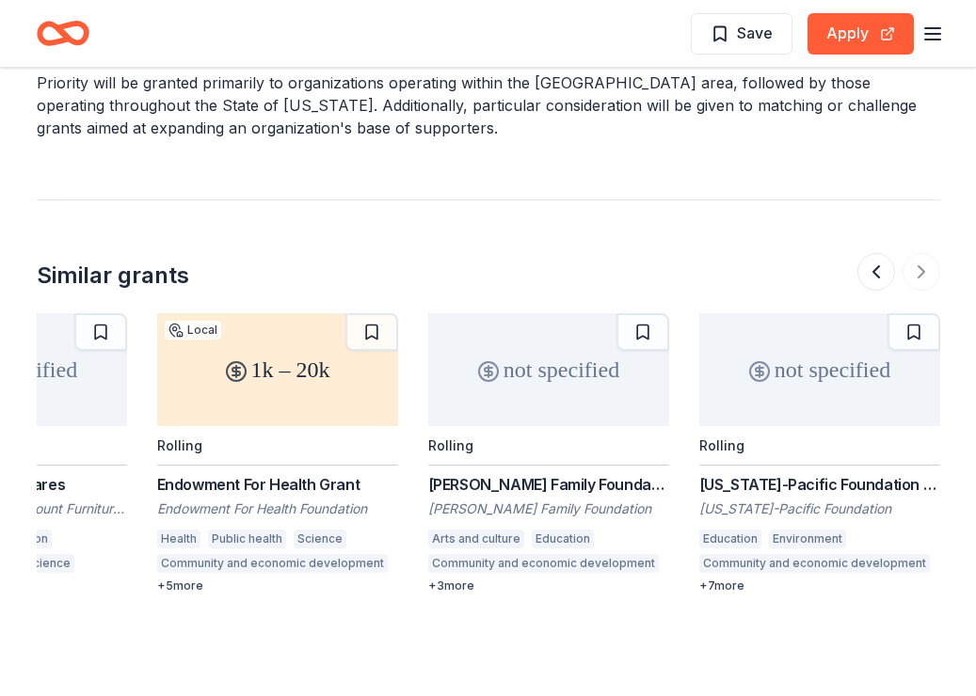
scroll to position [0, 692]
click at [863, 313] on div "not specified" at bounding box center [819, 369] width 241 height 113
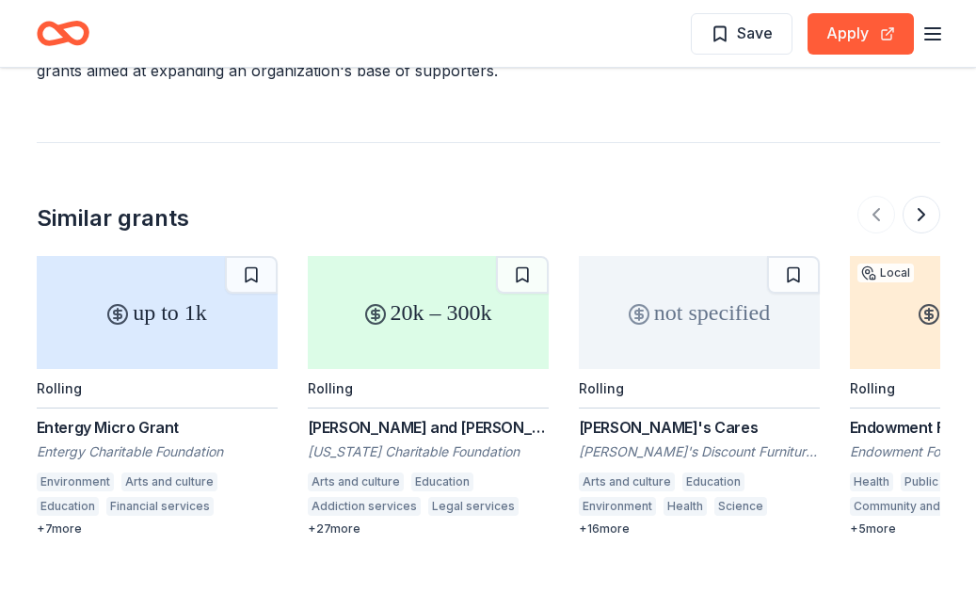
scroll to position [0, 0]
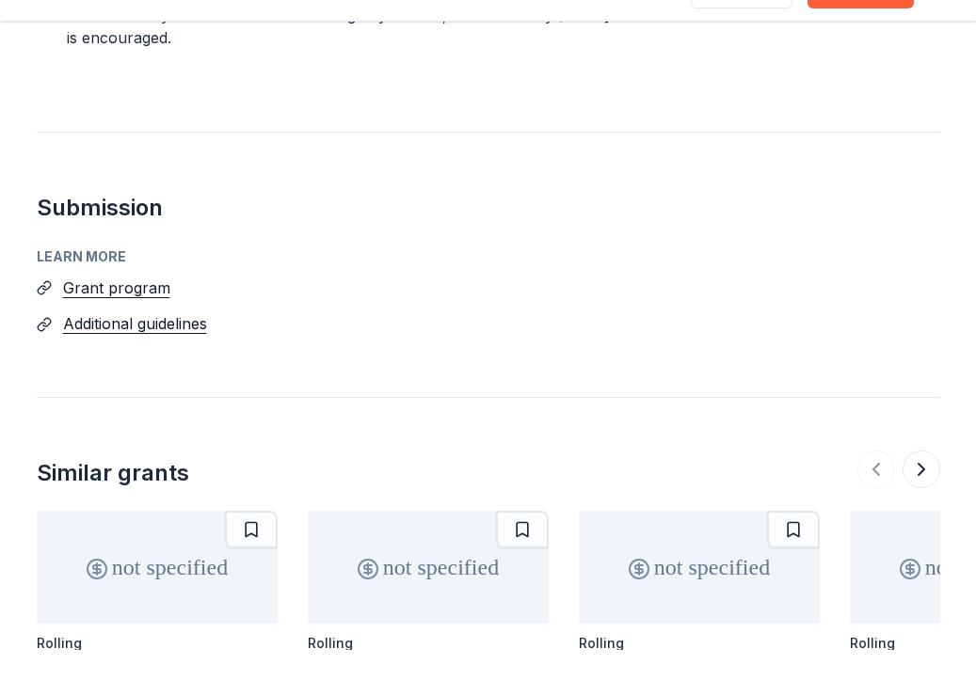
scroll to position [1541, 0]
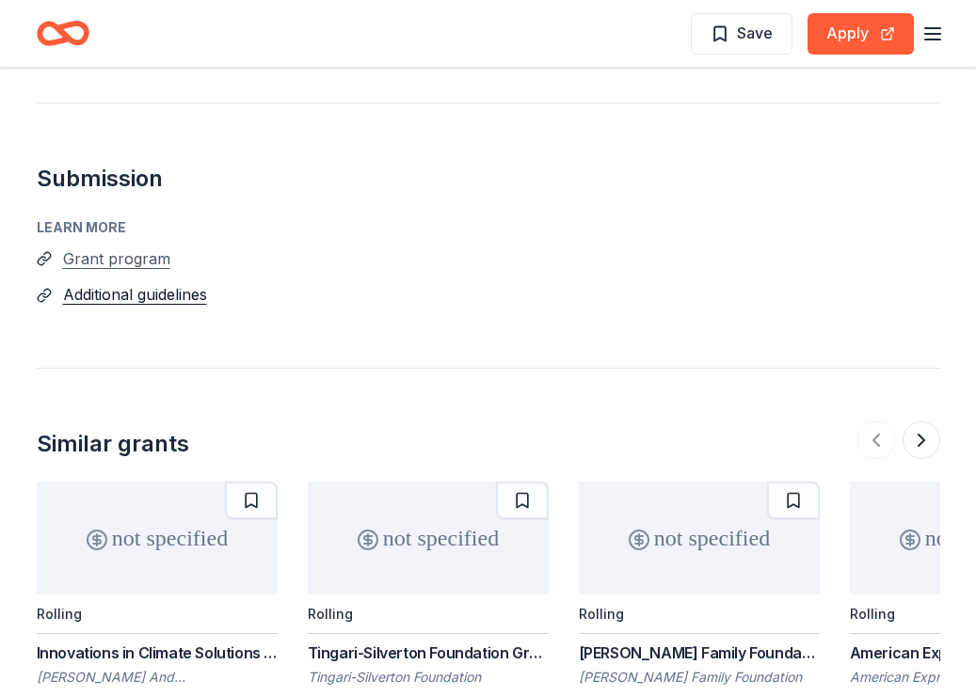
click at [149, 259] on button "Grant program" at bounding box center [116, 258] width 107 height 24
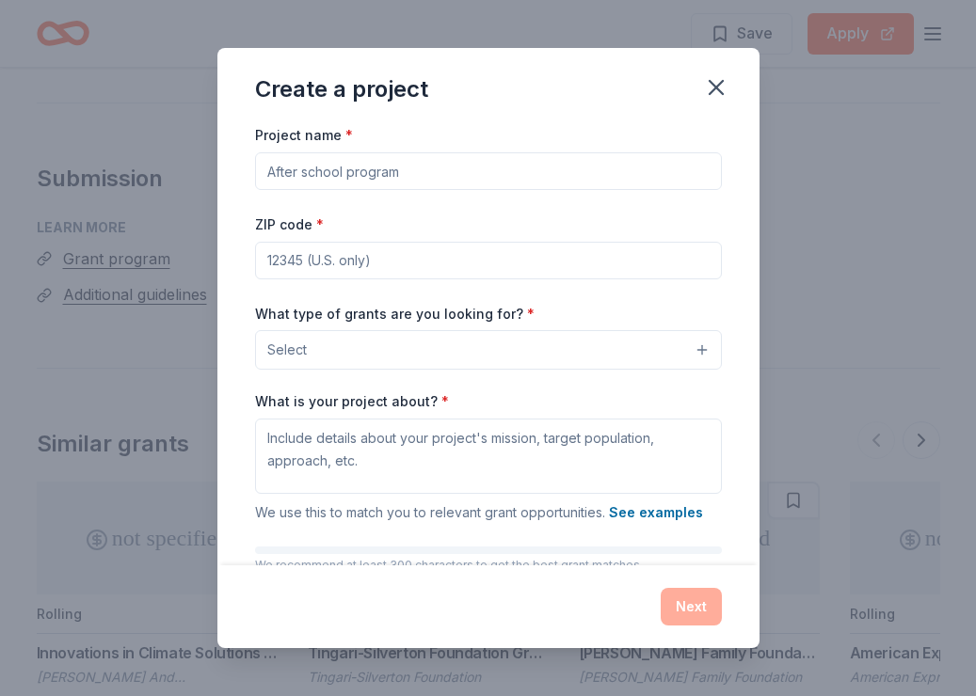
drag, startPoint x: 714, startPoint y: 36, endPoint x: 713, endPoint y: 51, distance: 15.1
click at [713, 43] on div "Create a project Project name * ZIP code * What type of grants are you looking …" at bounding box center [488, 348] width 976 height 696
click at [720, 45] on div "Create a project Project name * ZIP code * What type of grants are you looking …" at bounding box center [488, 348] width 976 height 696
click at [714, 39] on div "Create a project Project name * ZIP code * What type of grants are you looking …" at bounding box center [488, 348] width 976 height 696
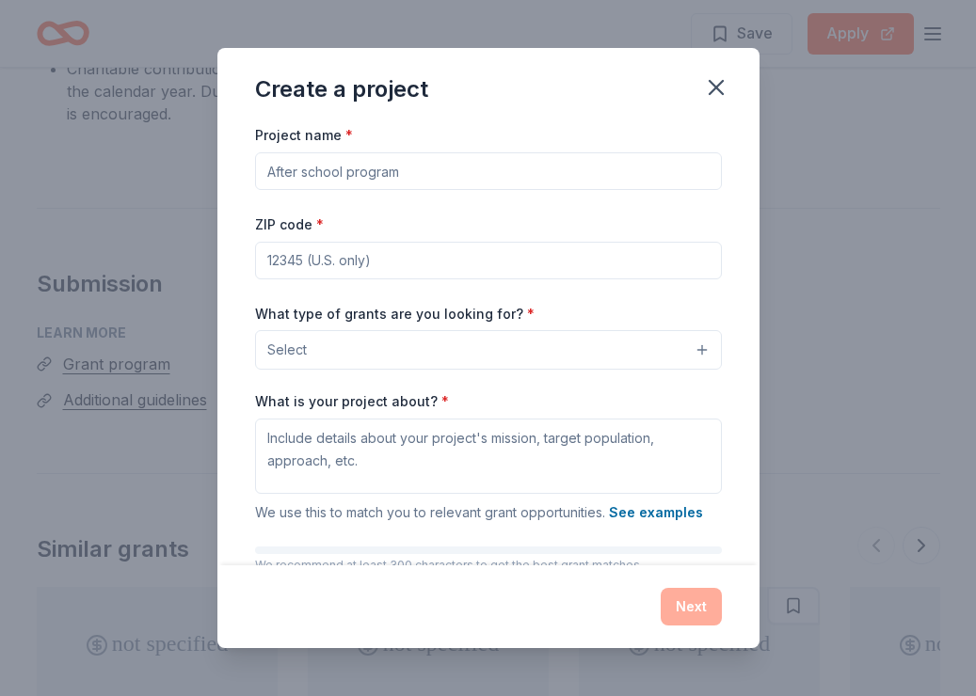
scroll to position [1368, 0]
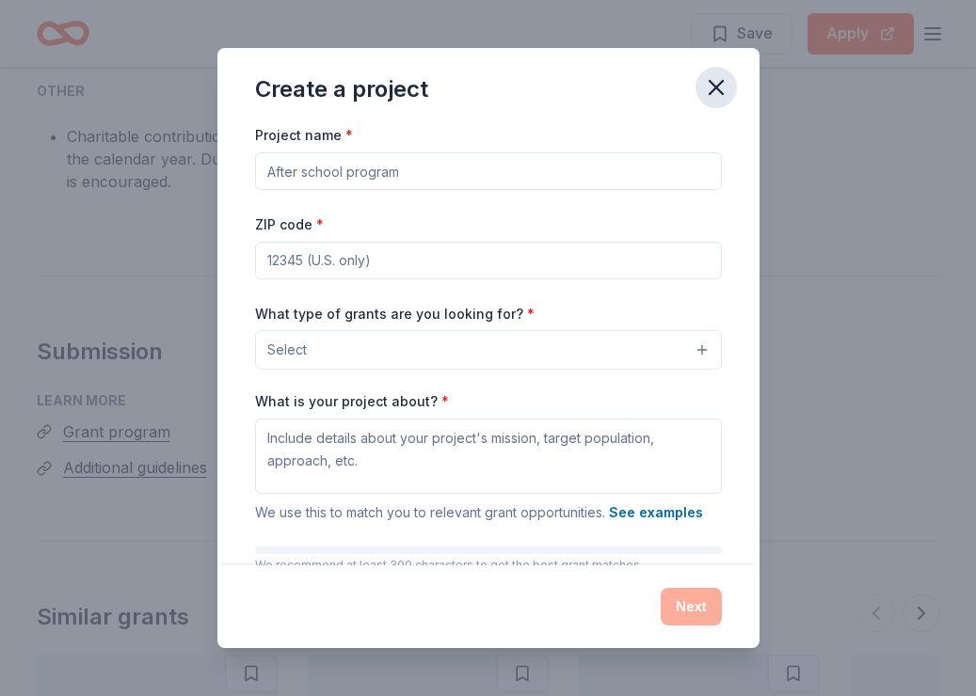
click at [720, 85] on icon "button" at bounding box center [715, 87] width 13 height 13
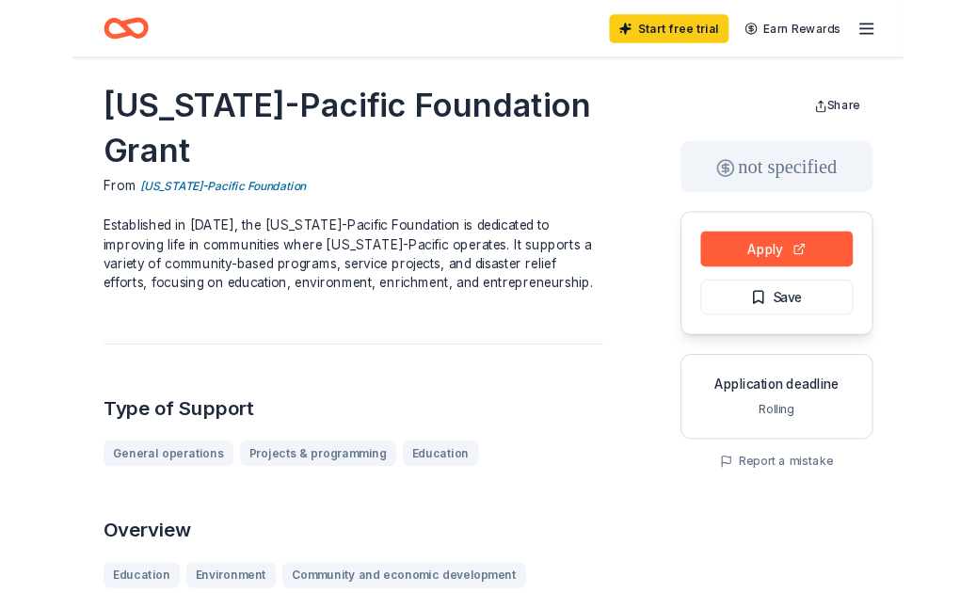
scroll to position [0, 0]
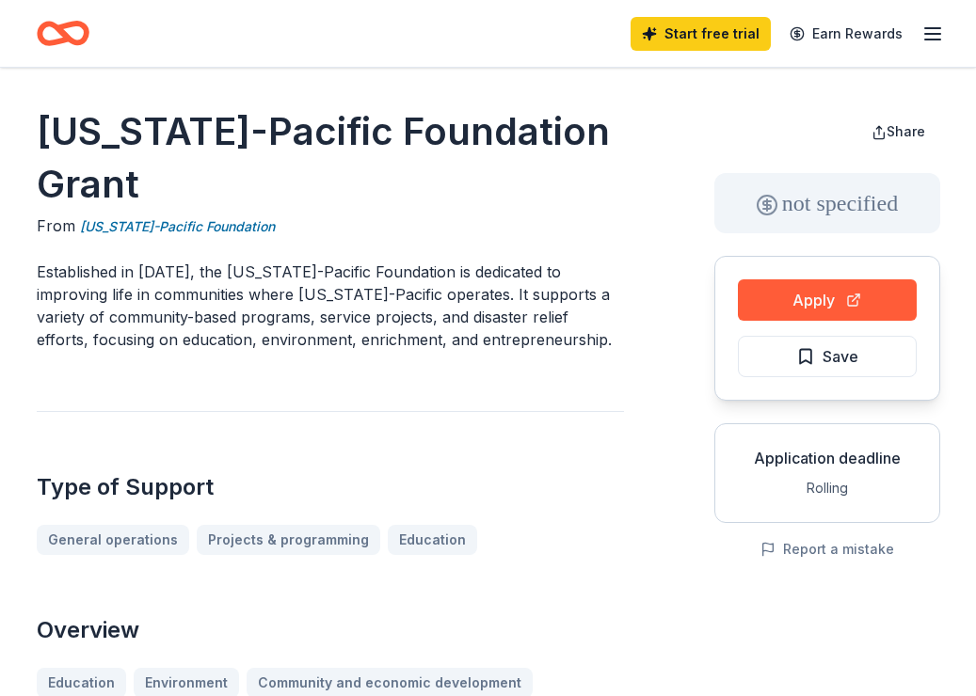
drag, startPoint x: 142, startPoint y: 187, endPoint x: 79, endPoint y: 165, distance: 67.0
click at [69, 165] on h1 "Georgia-Pacific Foundation Grant" at bounding box center [330, 157] width 587 height 105
click at [141, 230] on link "Georgia-Pacific Foundation" at bounding box center [177, 226] width 195 height 23
click at [157, 226] on link "Georgia-Pacific Foundation" at bounding box center [177, 226] width 195 height 23
click at [126, 225] on link "Georgia-Pacific Foundation" at bounding box center [177, 226] width 195 height 23
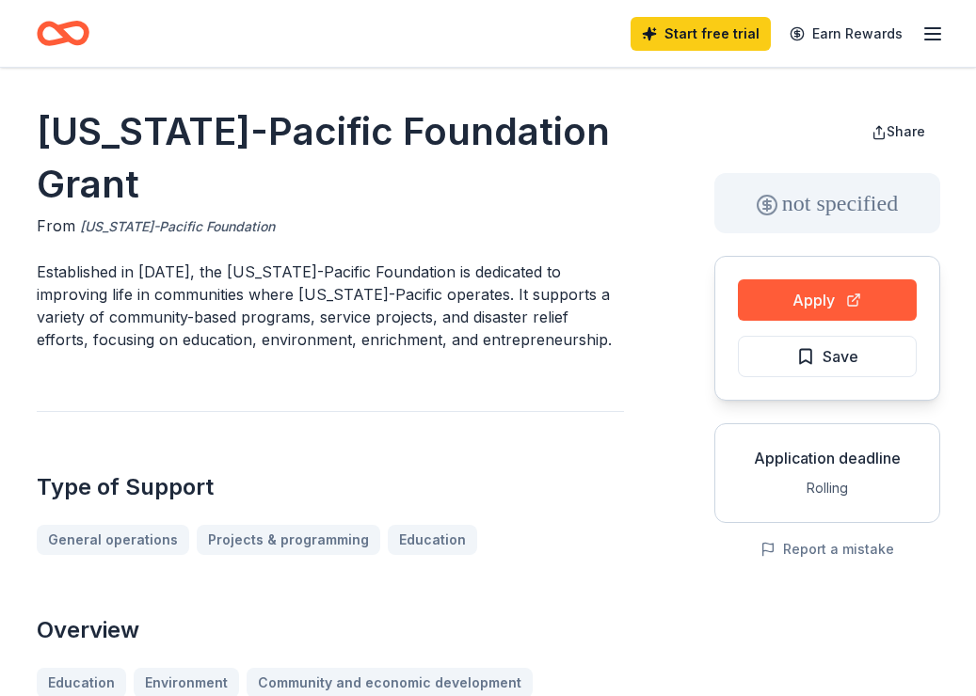
click at [126, 225] on link "Georgia-Pacific Foundation" at bounding box center [177, 226] width 195 height 23
drag, startPoint x: 54, startPoint y: 130, endPoint x: 142, endPoint y: 198, distance: 111.4
click at [141, 191] on h1 "Georgia-Pacific Foundation Grant" at bounding box center [330, 157] width 587 height 105
drag, startPoint x: 149, startPoint y: 194, endPoint x: 46, endPoint y: 114, distance: 130.0
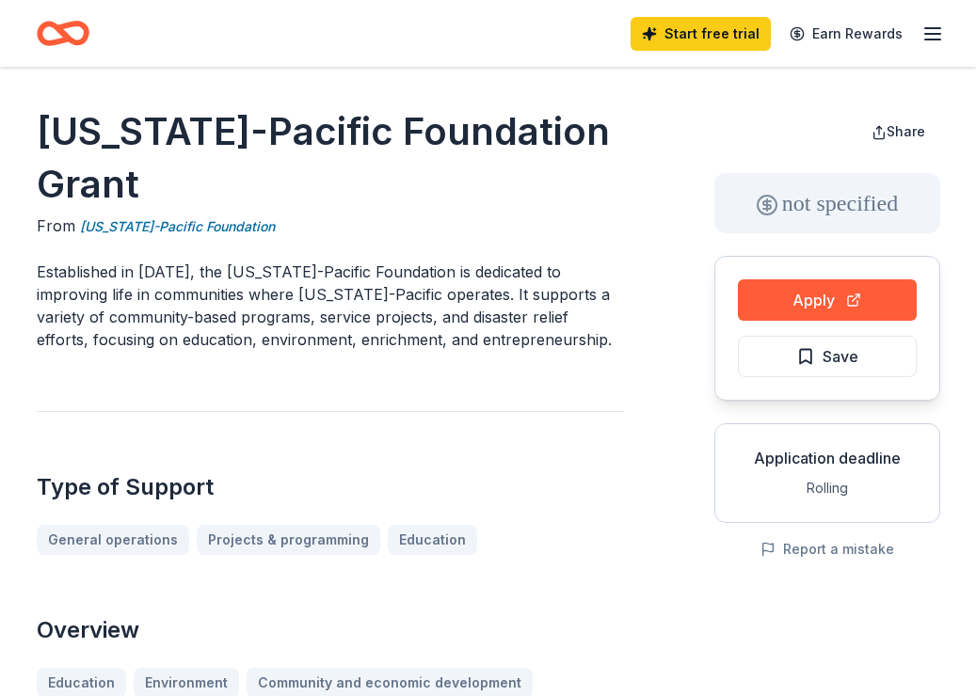
click at [46, 113] on h1 "Georgia-Pacific Foundation Grant" at bounding box center [330, 157] width 587 height 105
click at [54, 126] on h1 "Georgia-Pacific Foundation Grant" at bounding box center [330, 157] width 587 height 105
click at [54, 127] on h1 "Georgia-Pacific Foundation Grant" at bounding box center [330, 157] width 587 height 105
drag, startPoint x: 54, startPoint y: 127, endPoint x: 58, endPoint y: 177, distance: 50.1
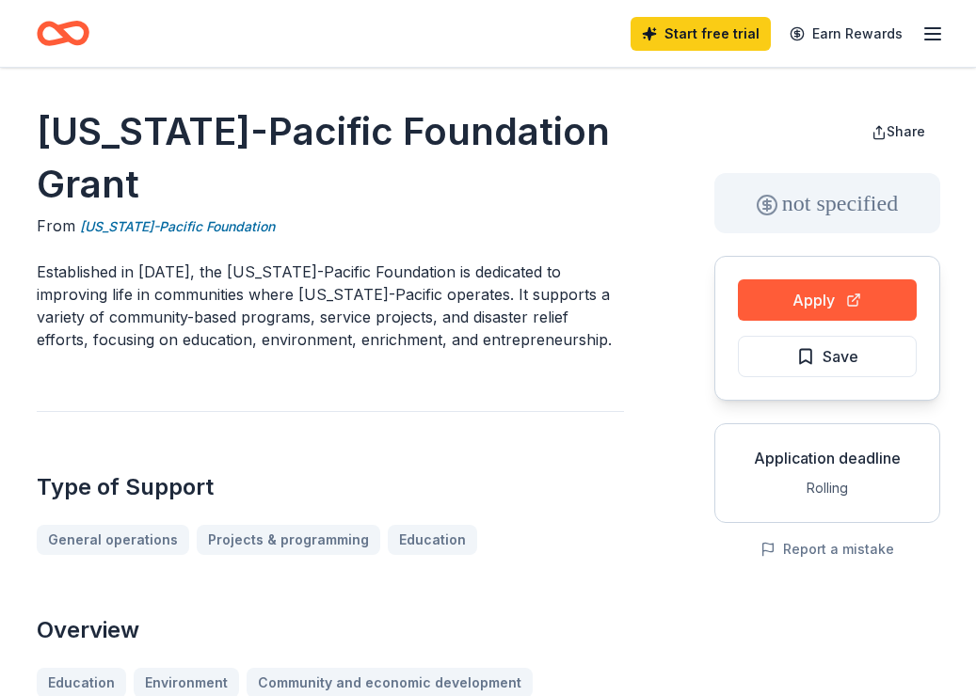
click at [54, 128] on h1 "Georgia-Pacific Foundation Grant" at bounding box center [330, 157] width 587 height 105
drag, startPoint x: 132, startPoint y: 170, endPoint x: 92, endPoint y: 121, distance: 62.9
click at [91, 121] on h1 "Georgia-Pacific Foundation Grant" at bounding box center [330, 157] width 587 height 105
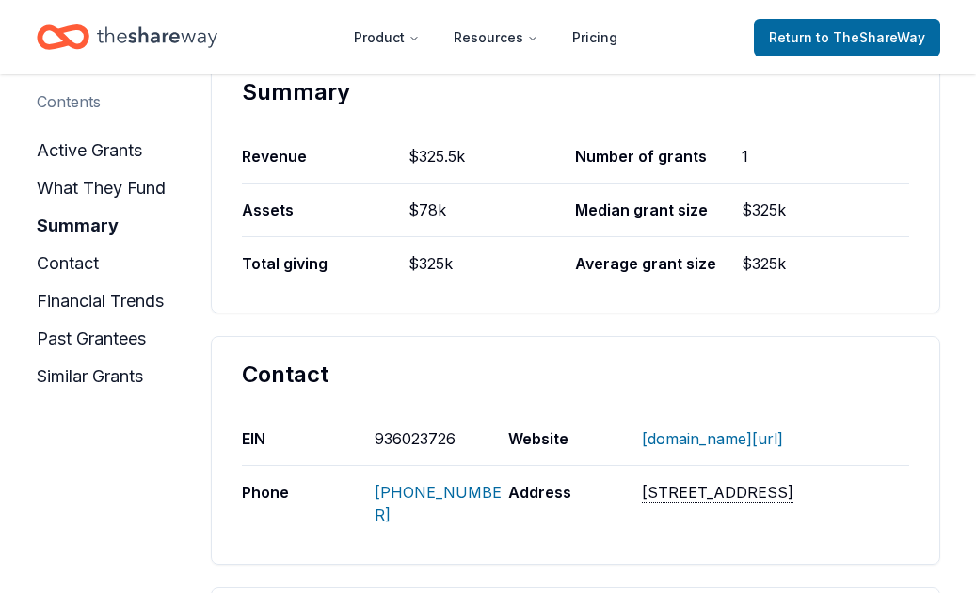
scroll to position [916, 0]
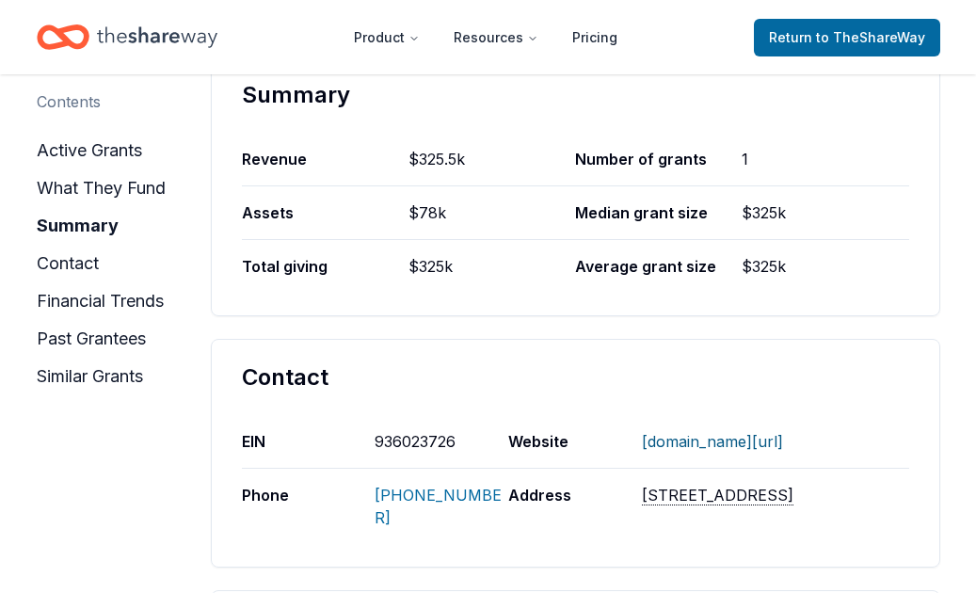
click at [726, 417] on link "WWW.GP.COM/COMMUNITY" at bounding box center [712, 441] width 141 height 49
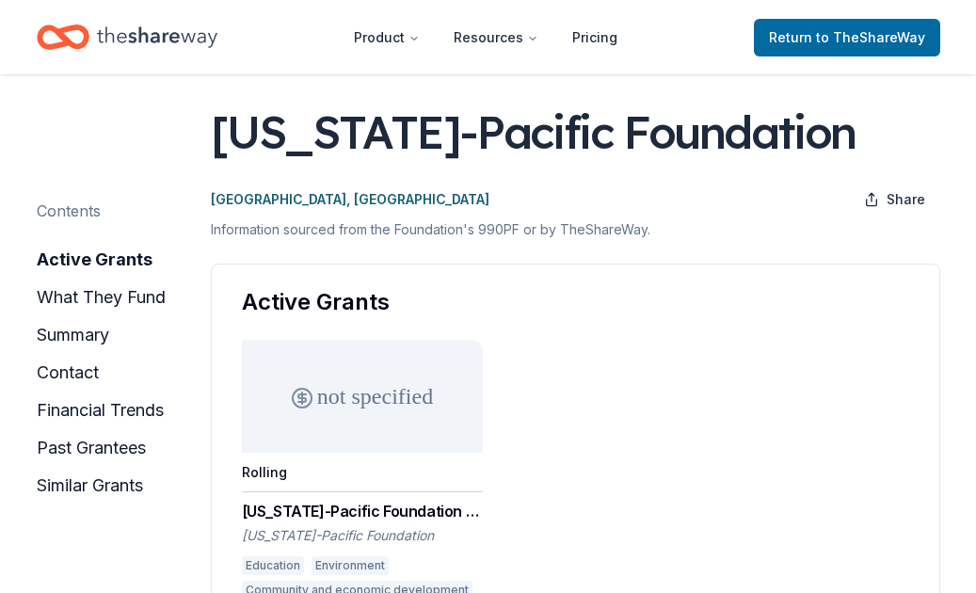
scroll to position [0, 0]
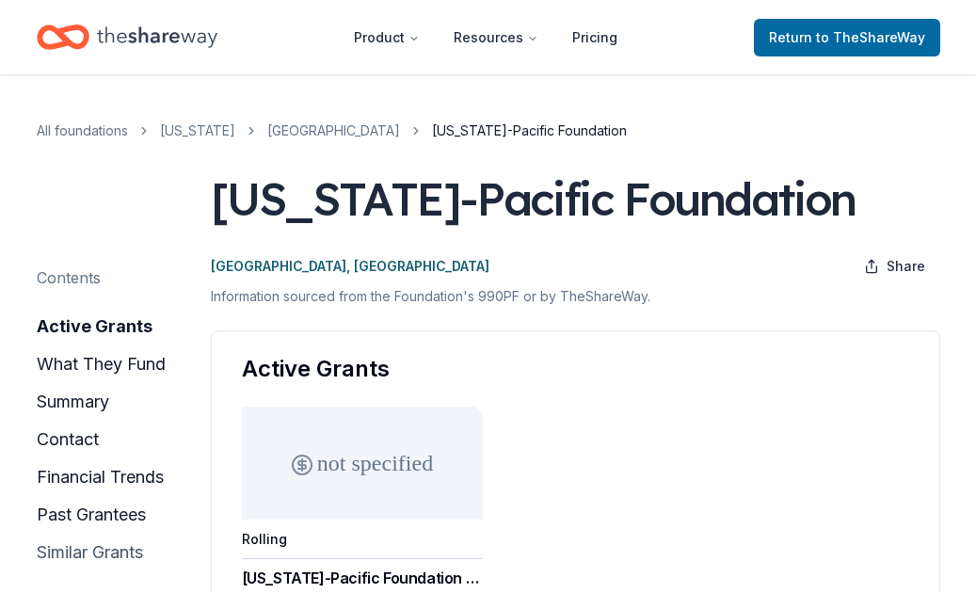
drag, startPoint x: 90, startPoint y: 550, endPoint x: 80, endPoint y: 550, distance: 10.3
click at [87, 549] on button "similar grants" at bounding box center [90, 552] width 106 height 30
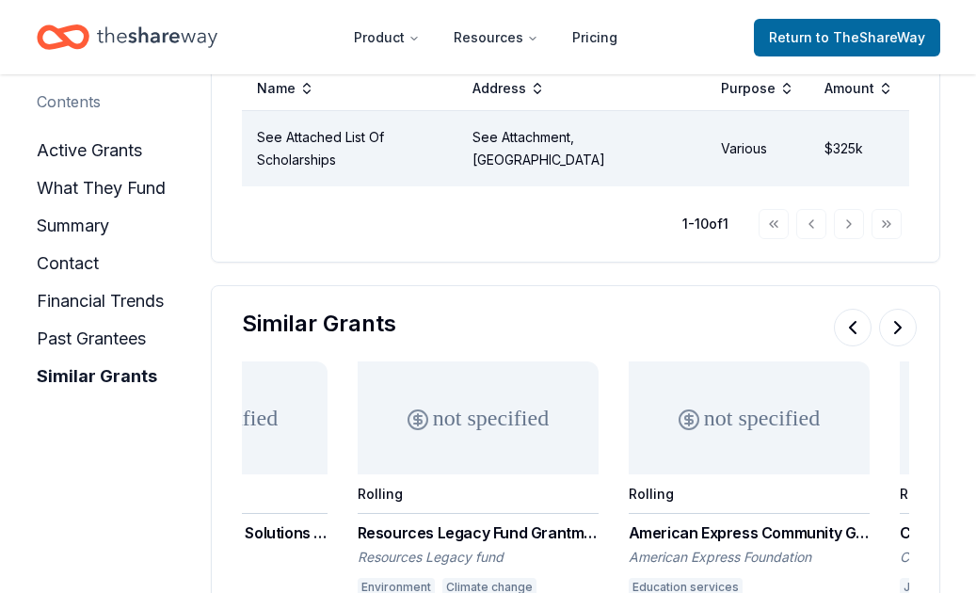
scroll to position [0, 971]
click at [487, 521] on div "Resources Legacy Fund Grantmaking Opportunity" at bounding box center [475, 532] width 241 height 23
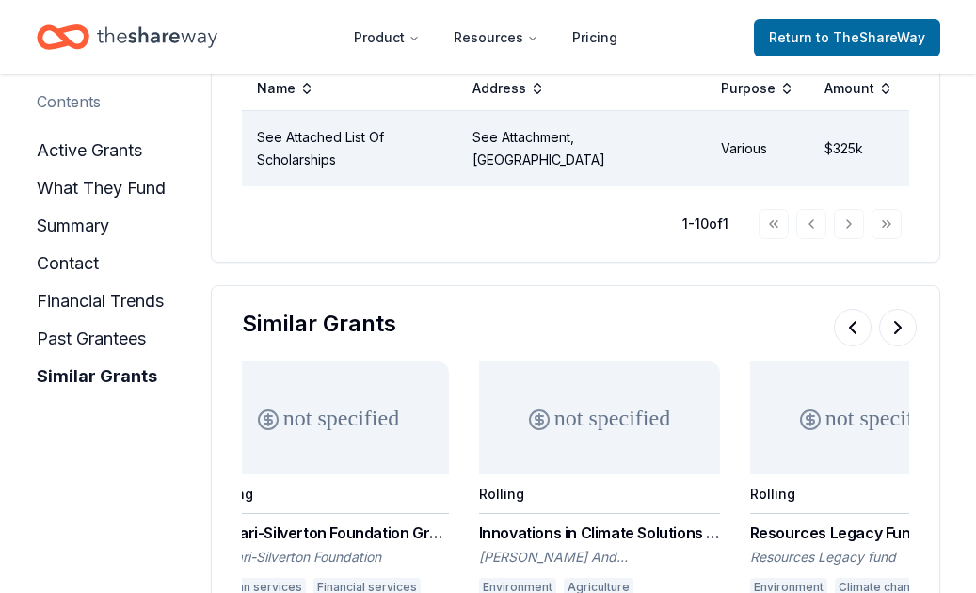
scroll to position [0, 578]
click at [408, 521] on div "Tingari-Silverton Foundation Grant" at bounding box center [326, 532] width 241 height 23
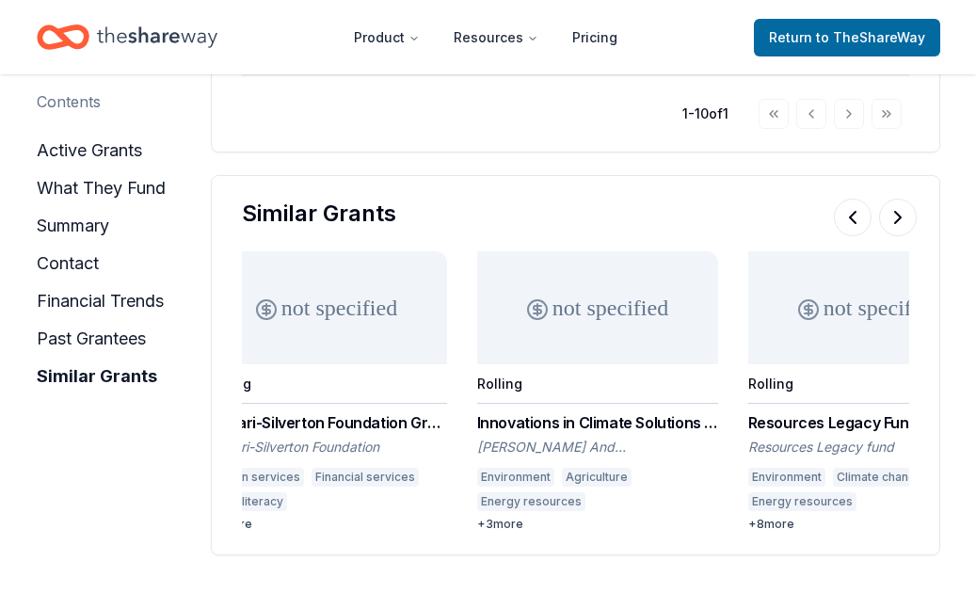
scroll to position [2858, 0]
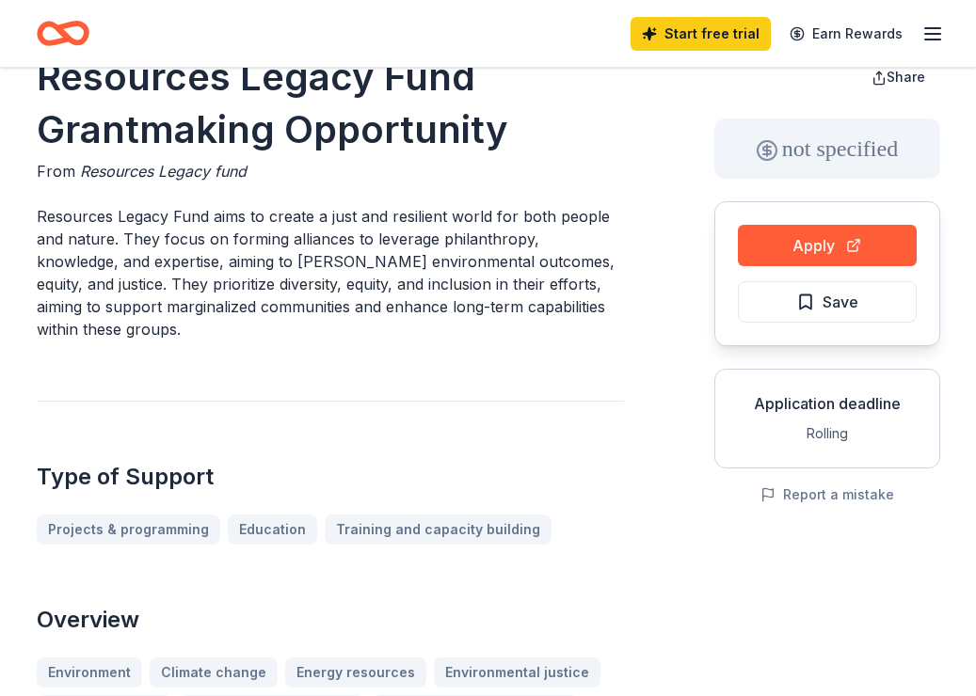
scroll to position [23, 0]
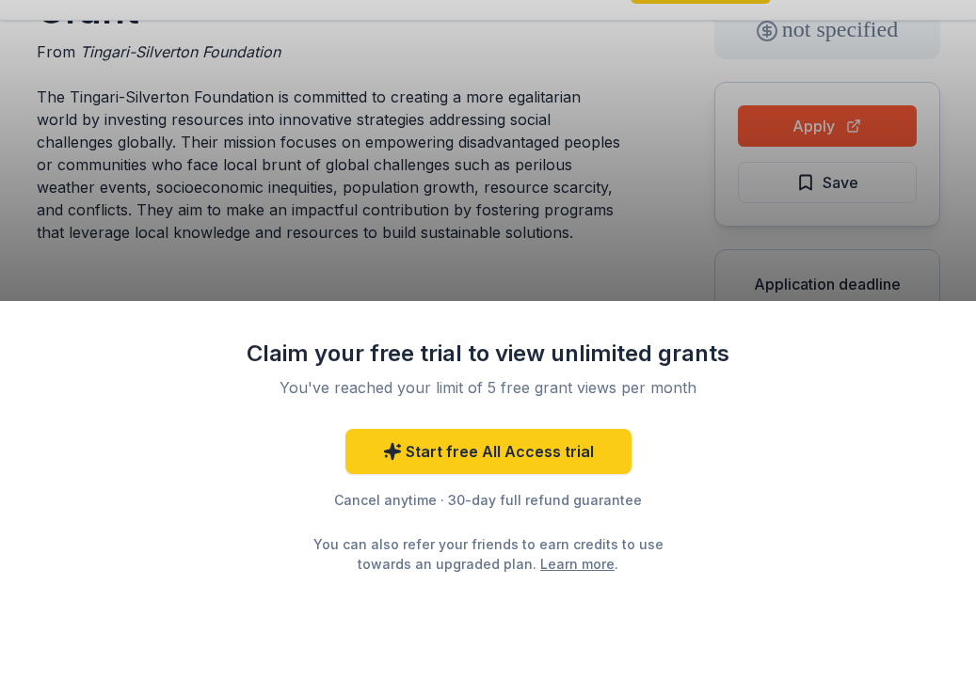
scroll to position [127, 0]
click at [441, 246] on div "Claim your free trial to view unlimited grants You've reached your limit of 5 f…" at bounding box center [488, 348] width 976 height 696
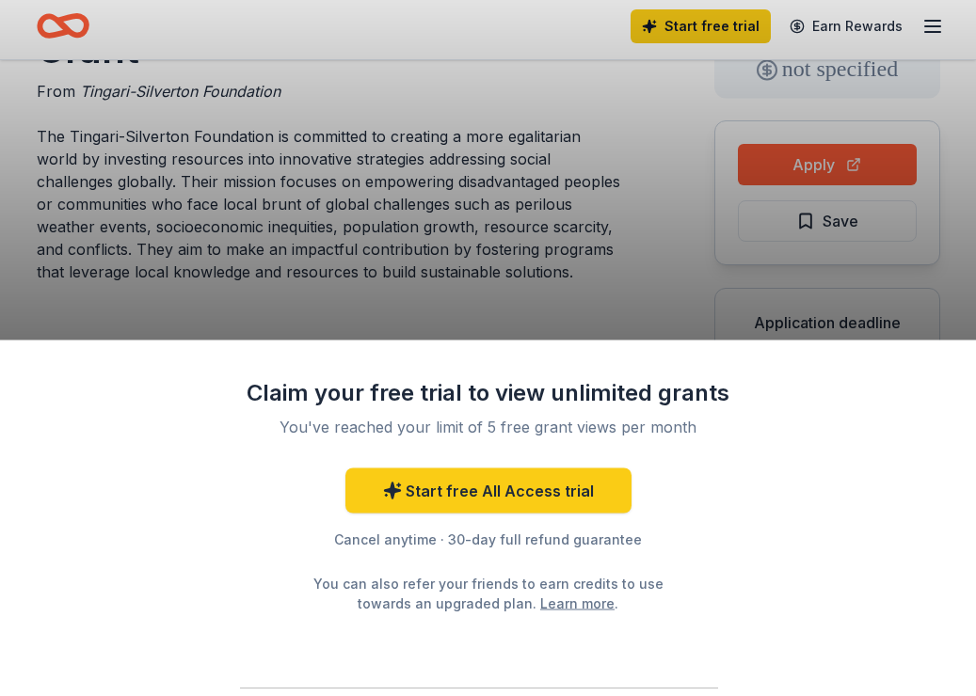
scroll to position [0, 0]
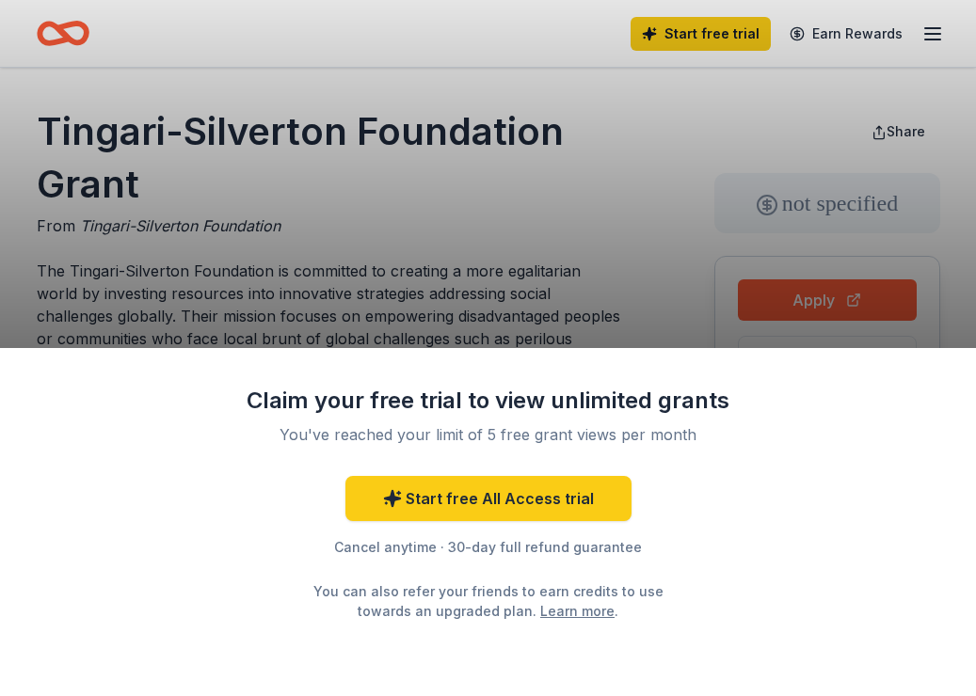
click at [296, 262] on div "Claim your free trial to view unlimited grants You've reached your limit of 5 f…" at bounding box center [488, 348] width 976 height 696
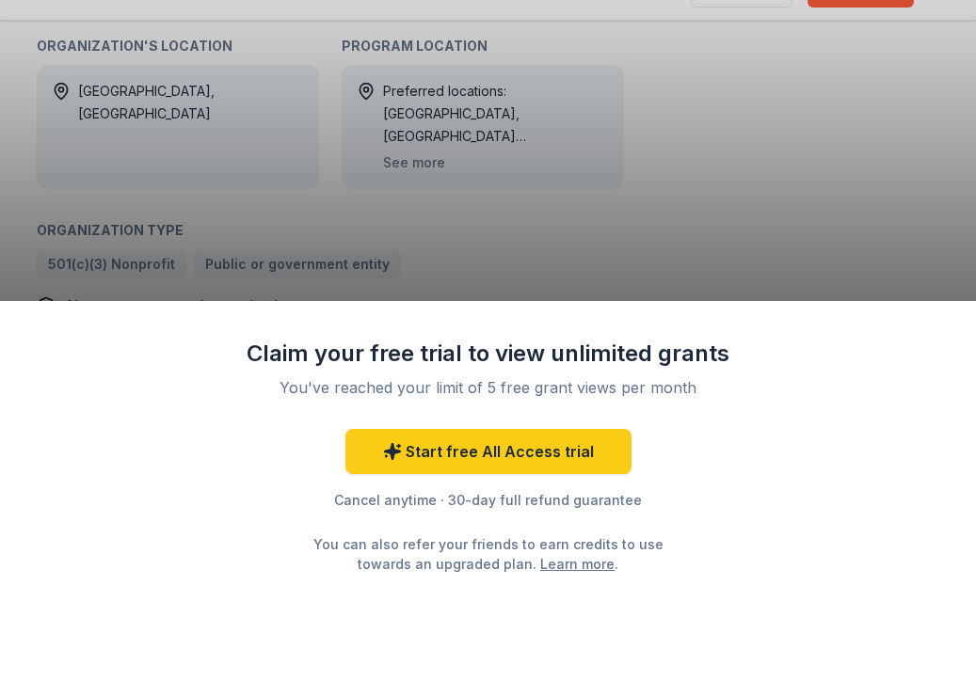
scroll to position [1111, 0]
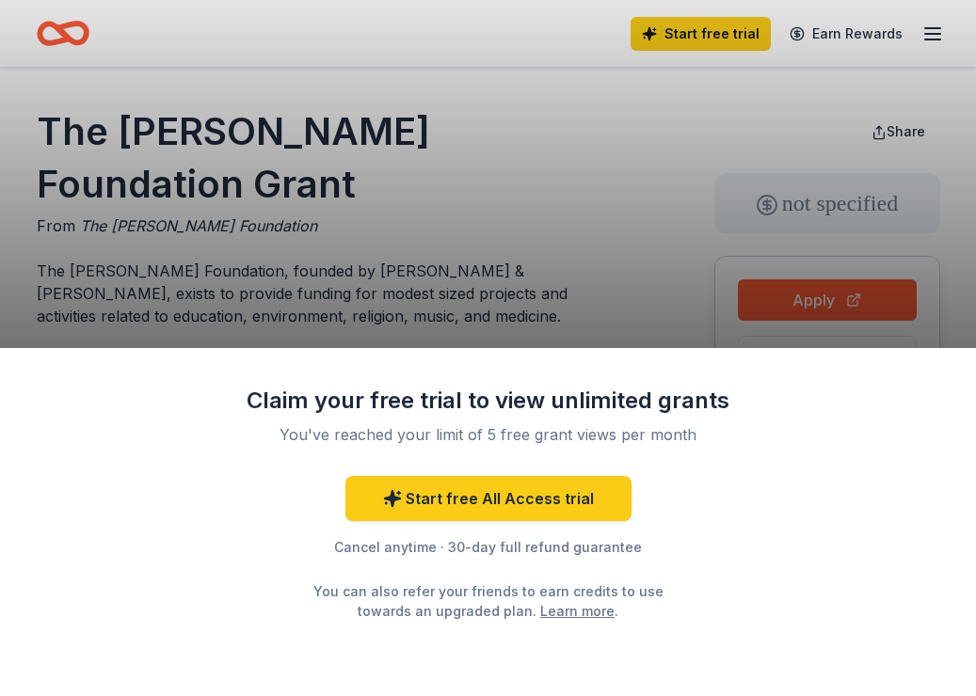
click at [500, 303] on div "Claim your free trial to view unlimited grants You've reached your limit of 5 f…" at bounding box center [488, 348] width 976 height 696
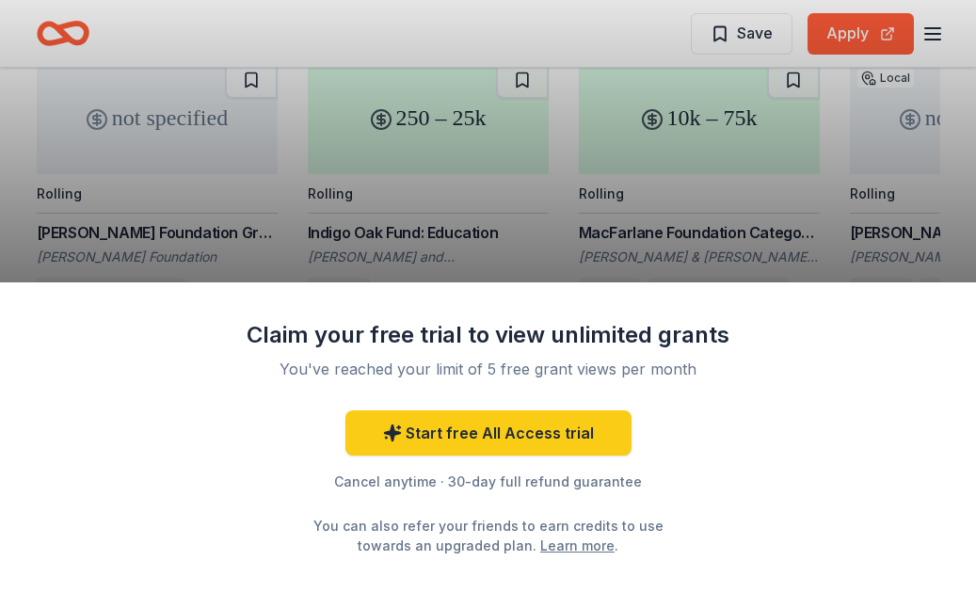
scroll to position [1696, 0]
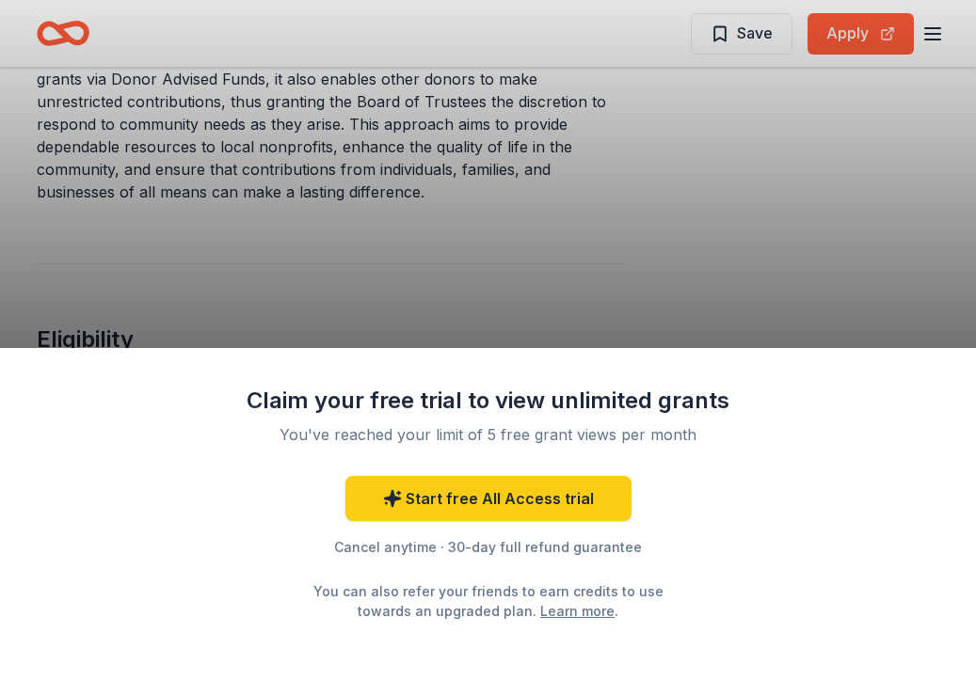
scroll to position [897, 0]
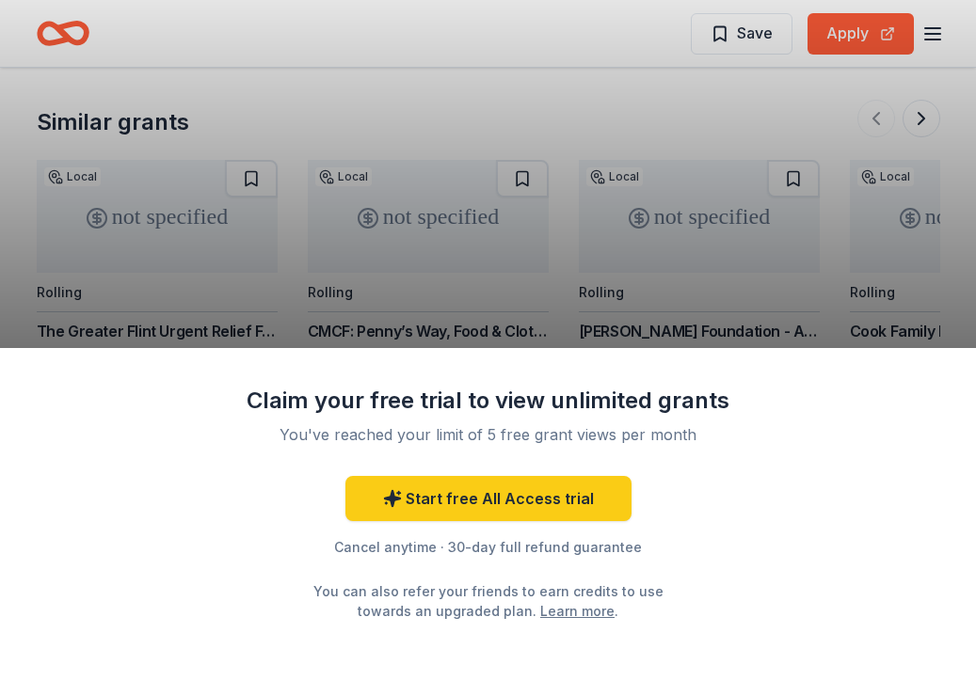
scroll to position [1993, 0]
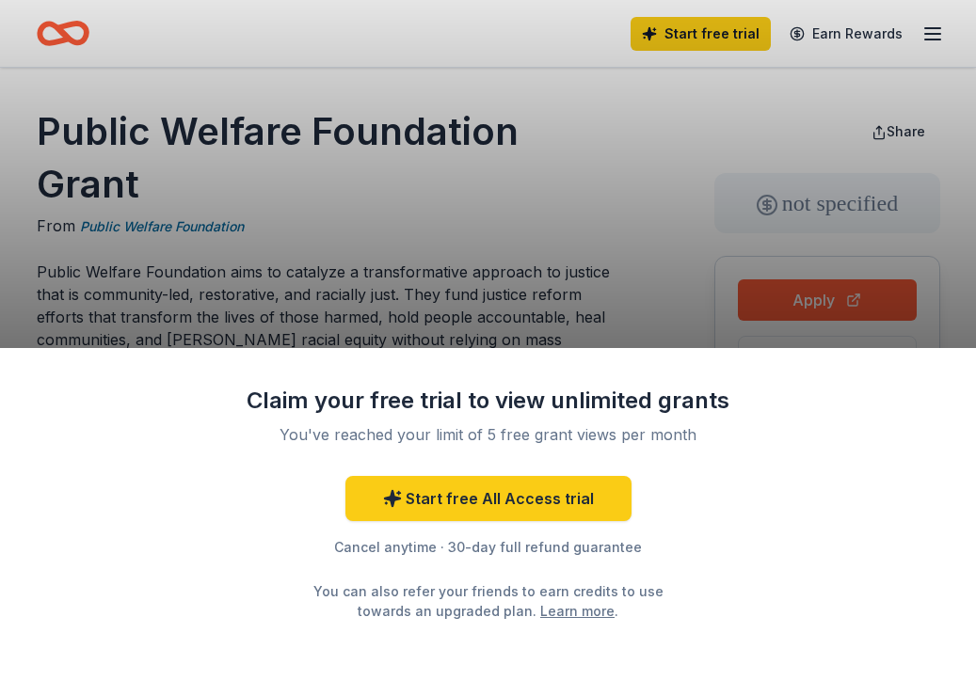
click at [547, 274] on div "Claim your free trial to view unlimited grants You've reached your limit of 5 f…" at bounding box center [488, 348] width 976 height 696
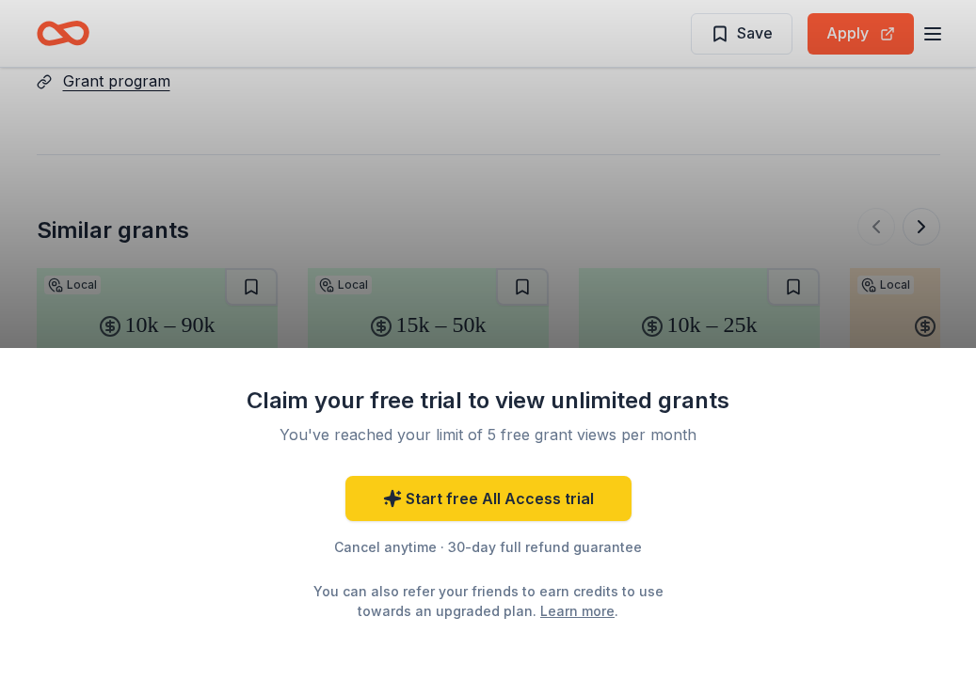
scroll to position [2476, 0]
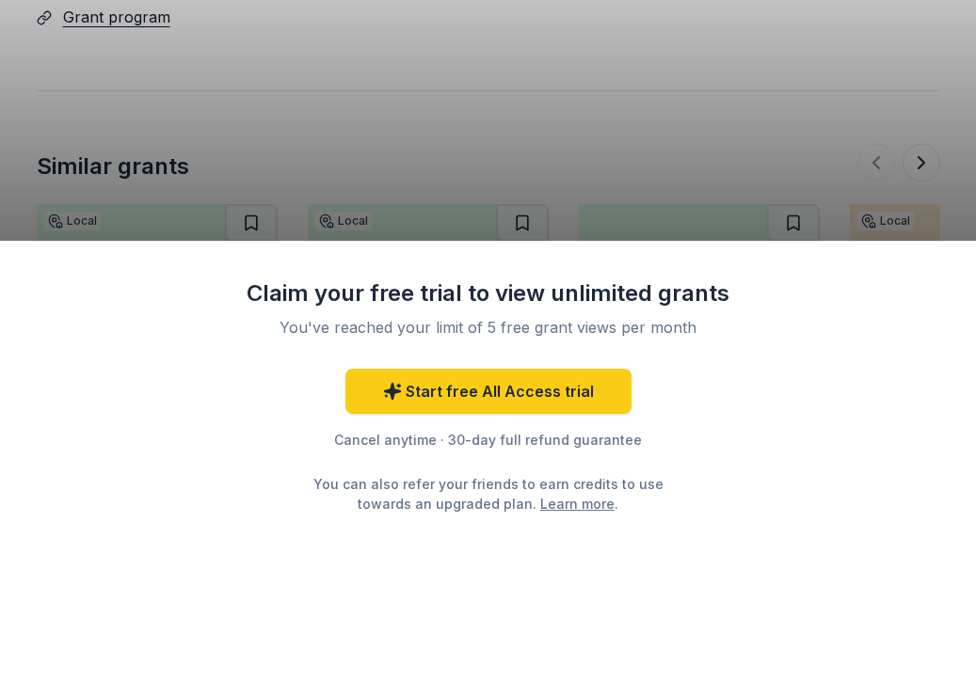
click at [908, 142] on div "Claim your free trial to view unlimited grants You've reached your limit of 5 f…" at bounding box center [488, 348] width 976 height 696
click at [906, 106] on div "Claim your free trial to view unlimited grants You've reached your limit of 5 f…" at bounding box center [488, 348] width 976 height 696
drag, startPoint x: 924, startPoint y: 8, endPoint x: 923, endPoint y: 24, distance: 16.0
click at [924, 12] on div "Claim your free trial to view unlimited grants You've reached your limit of 5 f…" at bounding box center [488, 348] width 976 height 696
click at [897, 101] on div "Claim your free trial to view unlimited grants You've reached your limit of 5 f…" at bounding box center [488, 348] width 976 height 696
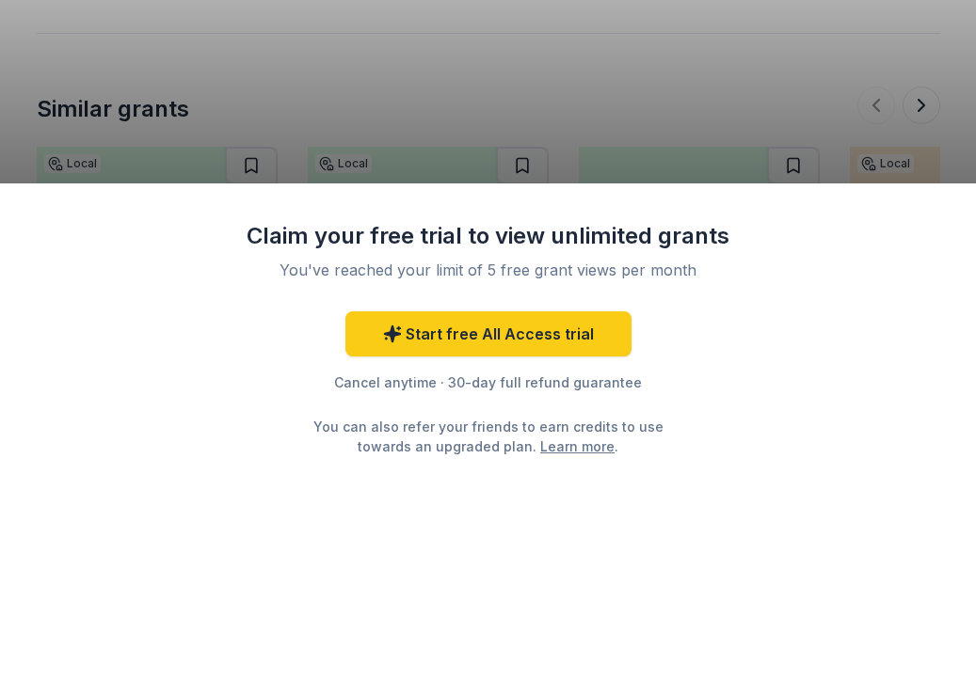
click at [893, 107] on div "Claim your free trial to view unlimited grants You've reached your limit of 5 f…" at bounding box center [488, 348] width 976 height 696
drag, startPoint x: 897, startPoint y: 116, endPoint x: 588, endPoint y: 85, distance: 311.1
click at [588, 85] on div "Claim your free trial to view unlimited grants You've reached your limit of 5 f…" at bounding box center [488, 348] width 976 height 696
click at [883, 97] on div "Claim your free trial to view unlimited grants You've reached your limit of 5 f…" at bounding box center [488, 348] width 976 height 696
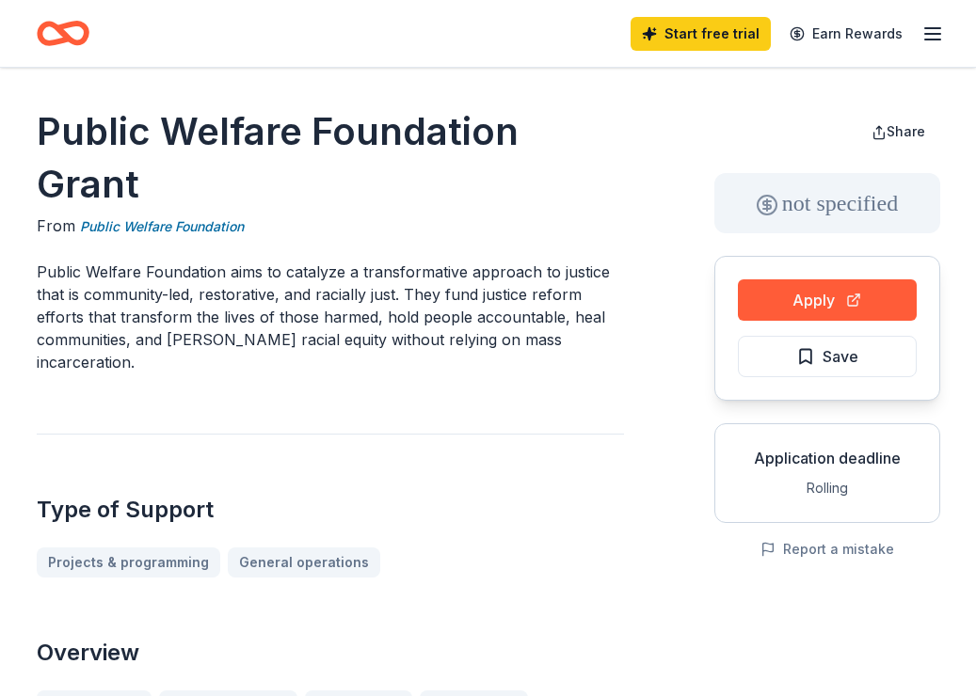
scroll to position [2626, 0]
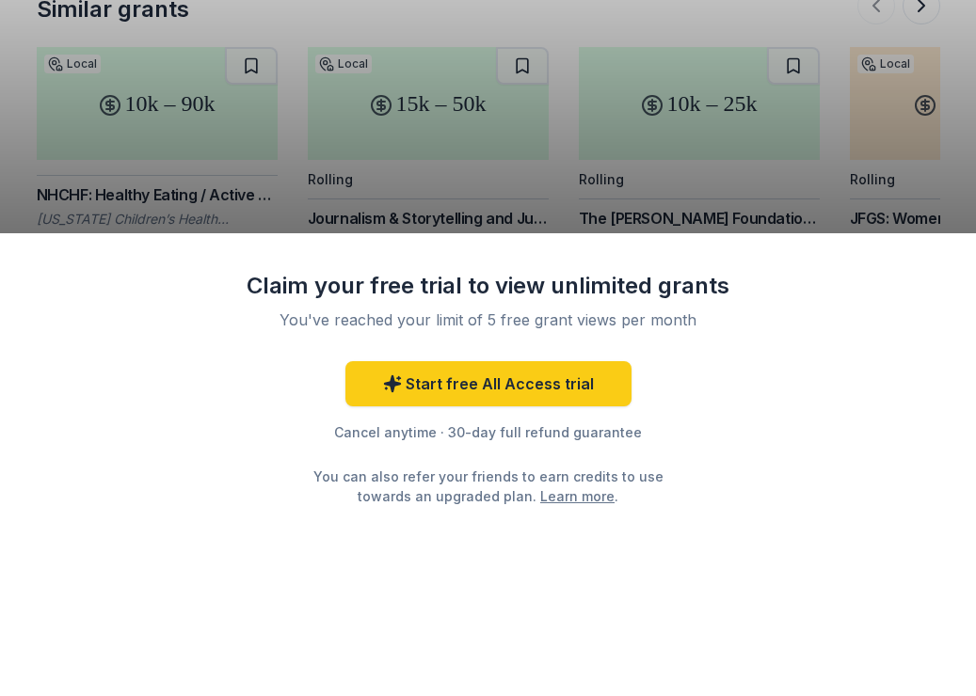
click at [898, 135] on div "Claim your free trial to view unlimited grants You've reached your limit of 5 f…" at bounding box center [488, 348] width 976 height 696
